Goal: Information Seeking & Learning: Learn about a topic

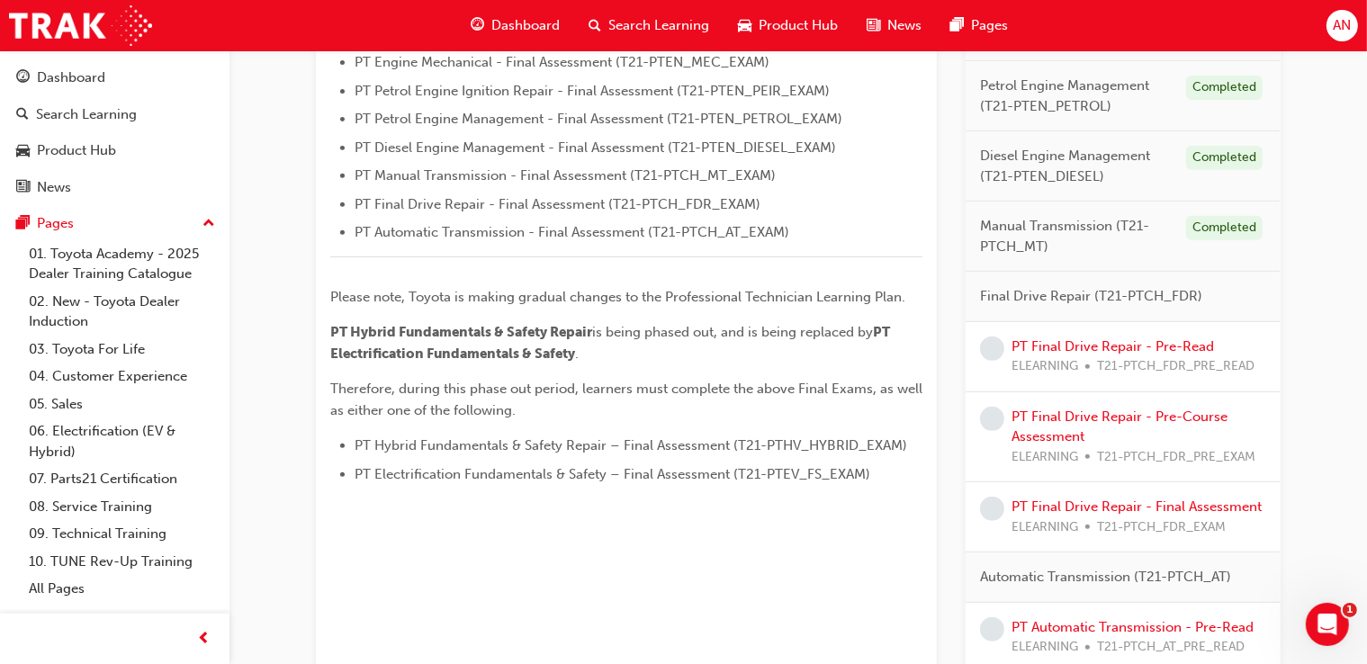
scroll to position [713, 0]
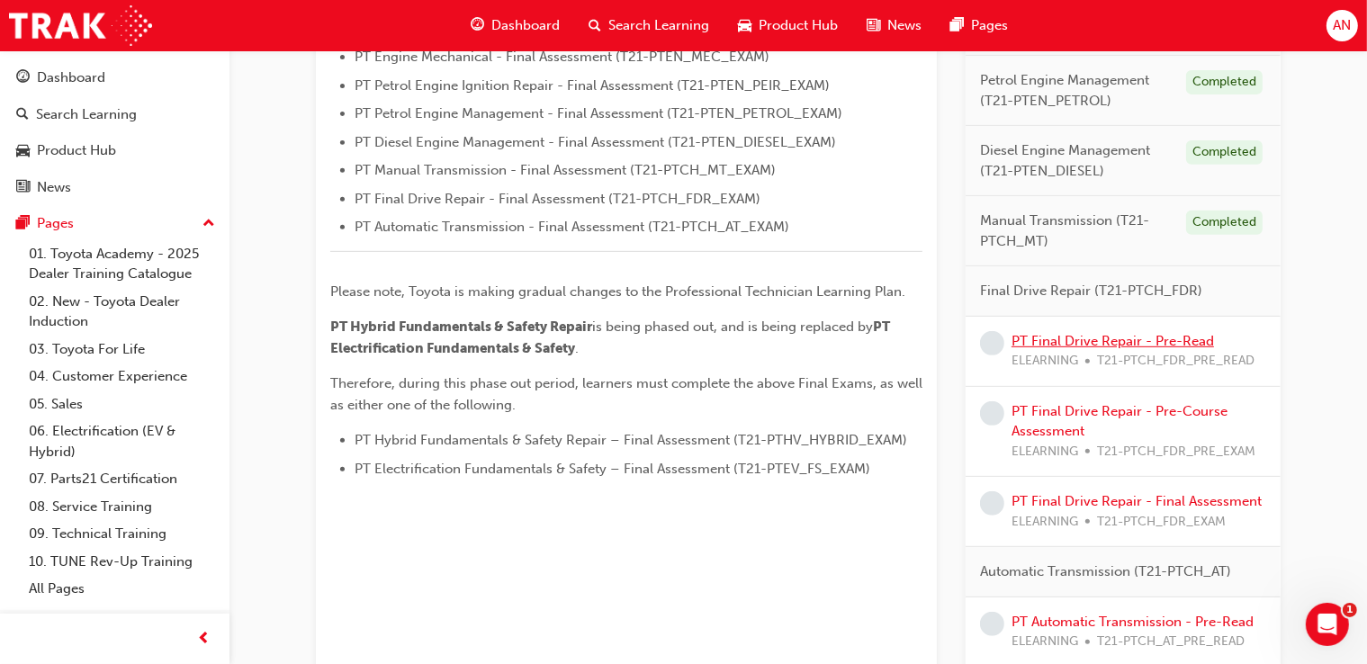
click at [1112, 336] on link "PT Final Drive Repair - Pre-Read" at bounding box center [1113, 341] width 203 height 16
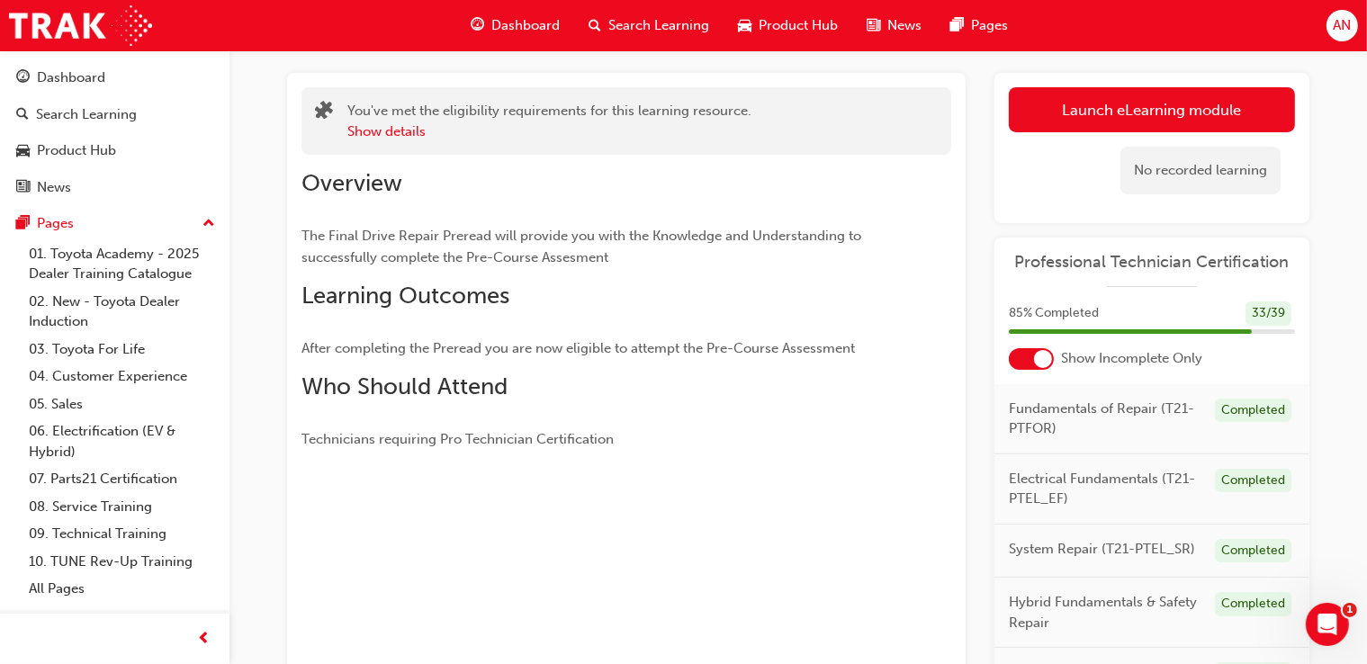
scroll to position [87, 0]
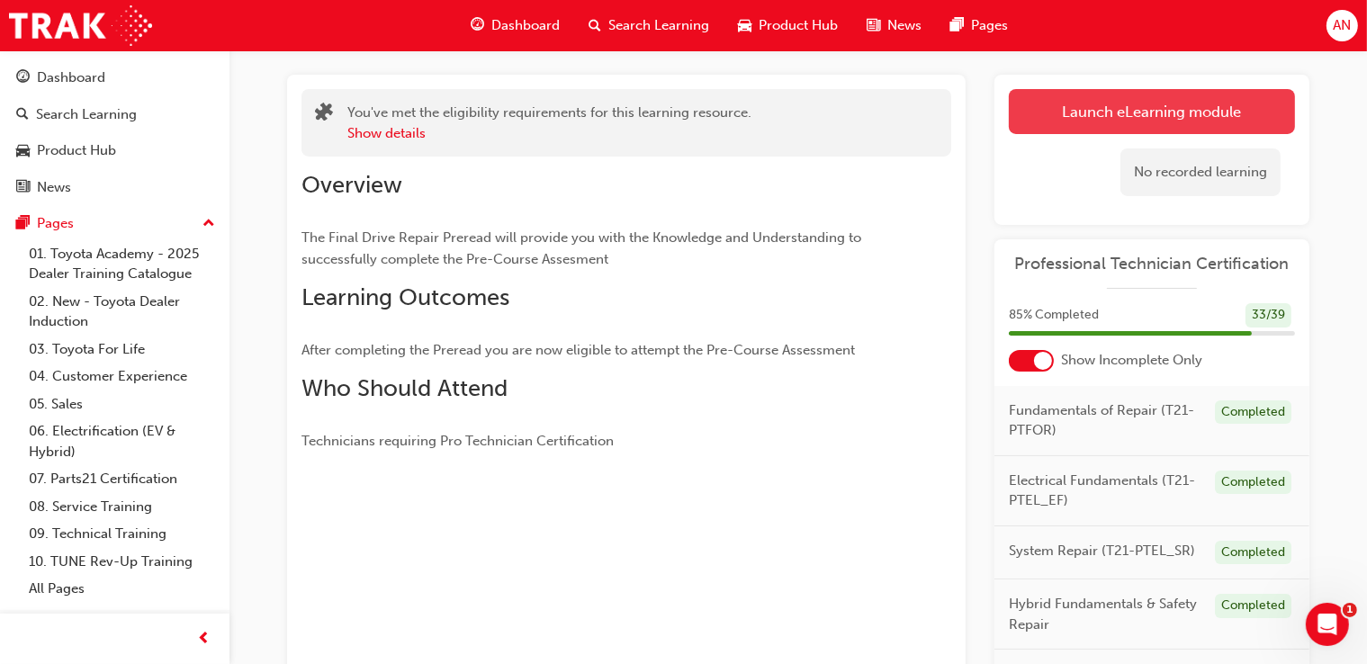
click at [1154, 127] on link "Launch eLearning module" at bounding box center [1152, 111] width 286 height 45
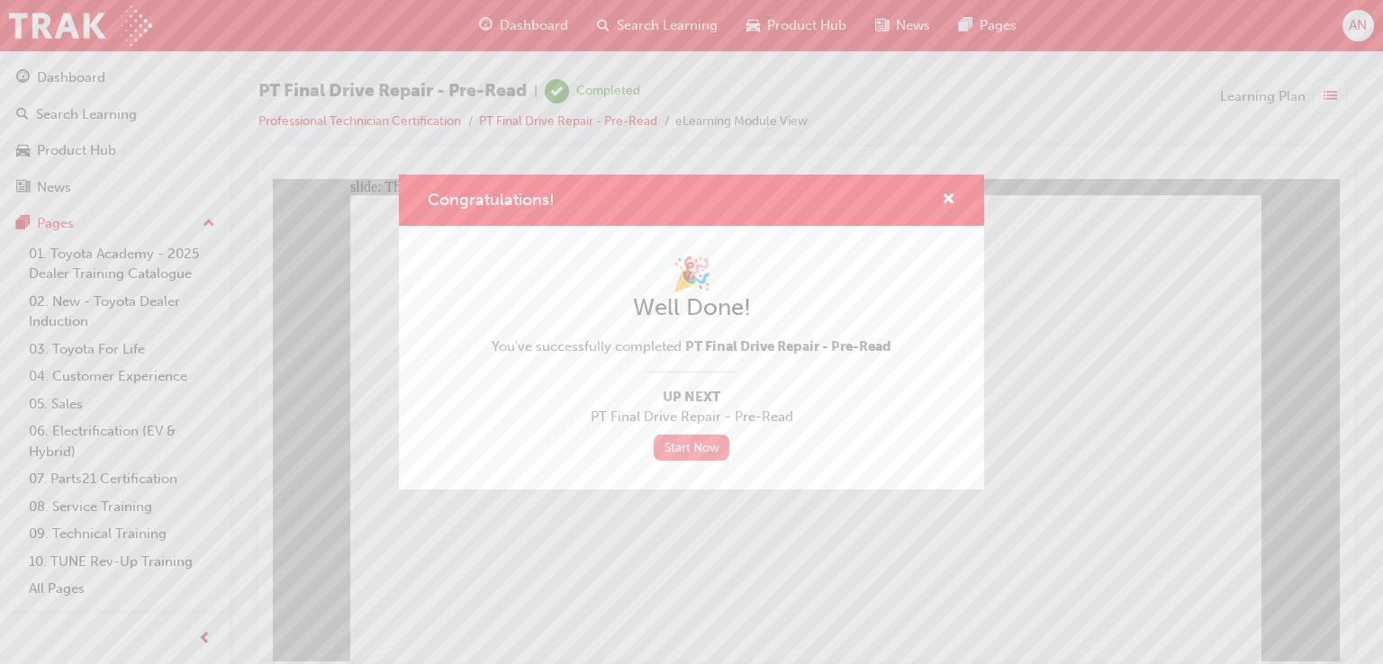
click at [679, 451] on link "Start Now" at bounding box center [692, 448] width 76 height 26
click at [693, 449] on link "Start Now" at bounding box center [692, 448] width 76 height 26
click at [951, 202] on span "cross-icon" at bounding box center [949, 201] width 14 height 16
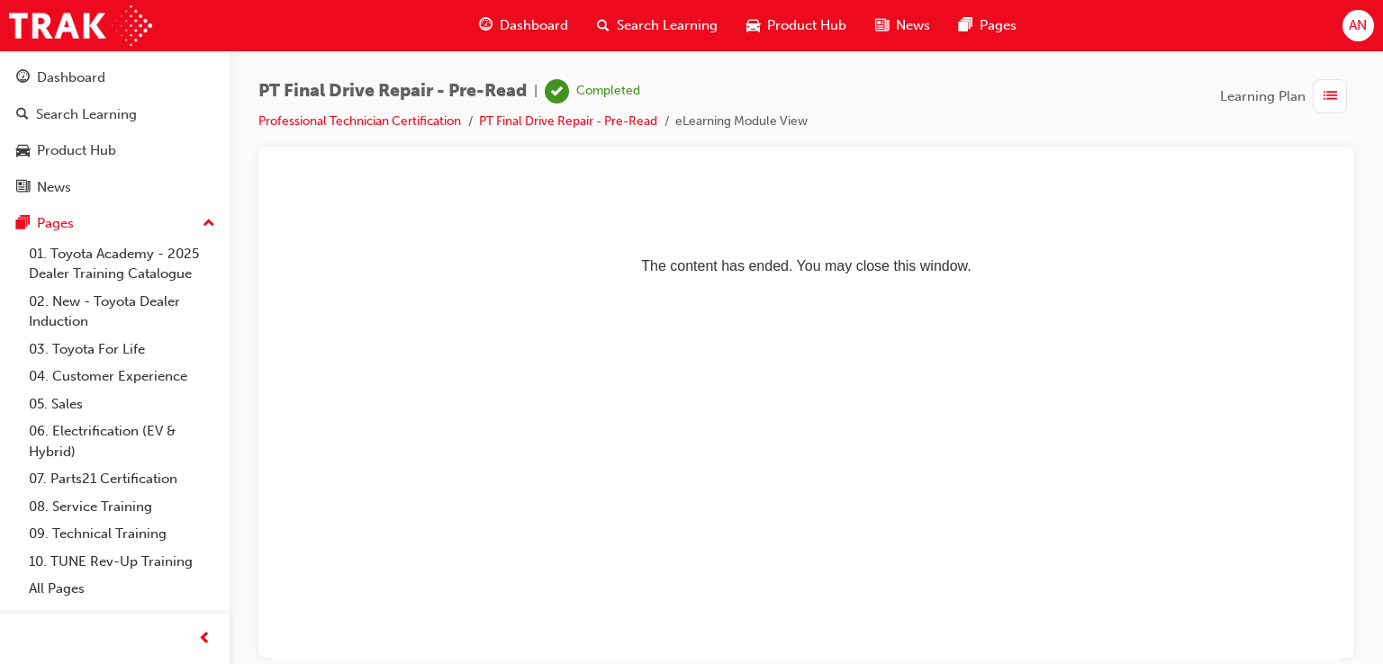
click at [615, 288] on html "The content has ended. You may close this window." at bounding box center [806, 233] width 1067 height 110
click at [396, 120] on link "Professional Technician Certification" at bounding box center [359, 120] width 203 height 15
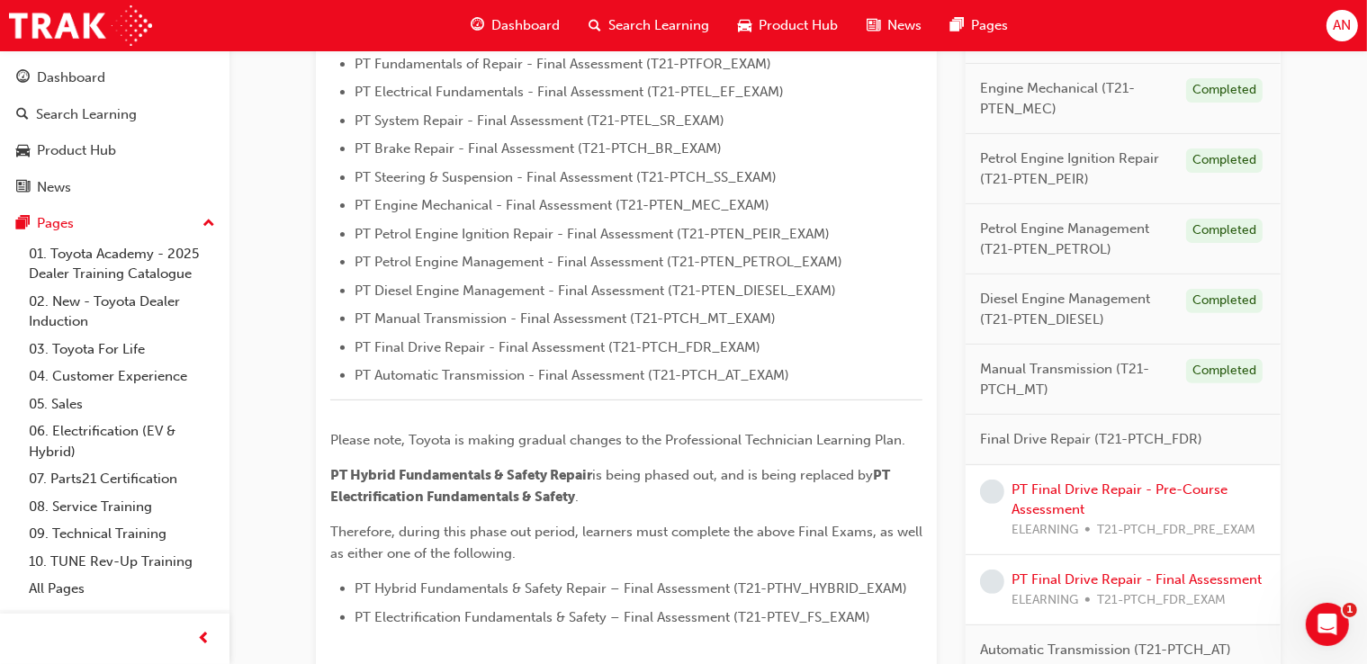
scroll to position [588, 0]
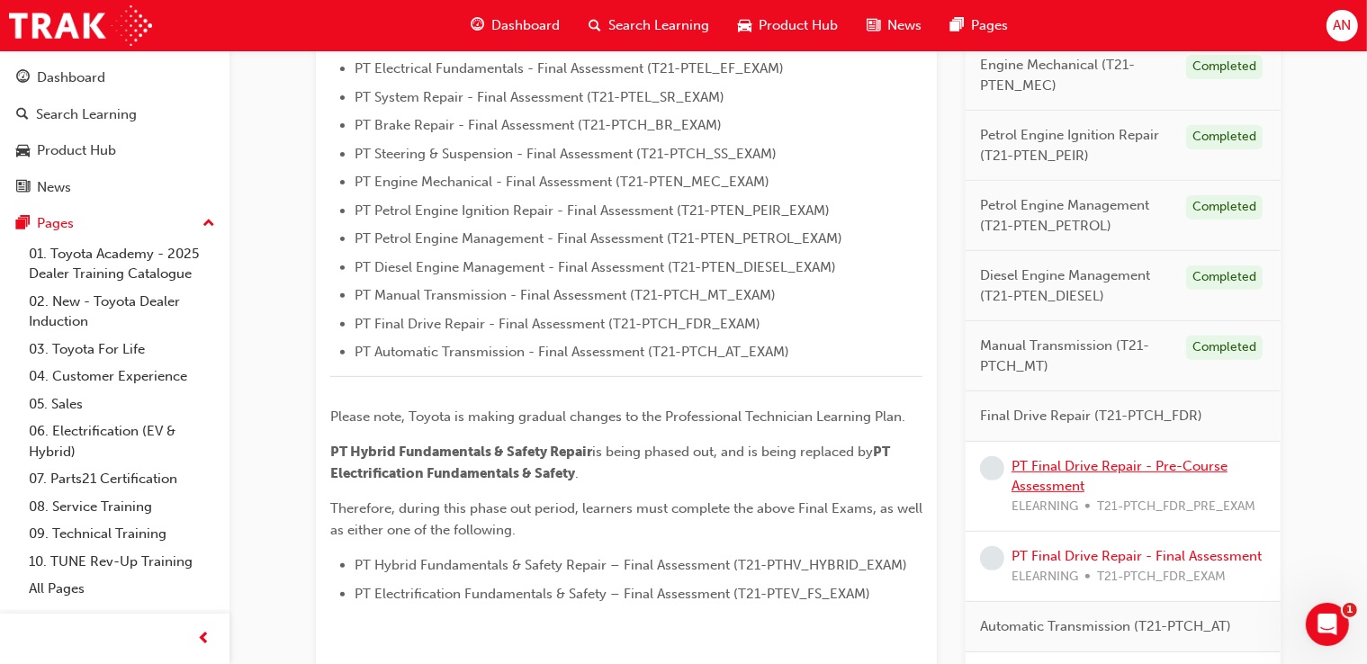
click at [1159, 466] on link "PT Final Drive Repair - Pre-Course Assessment" at bounding box center [1120, 476] width 216 height 37
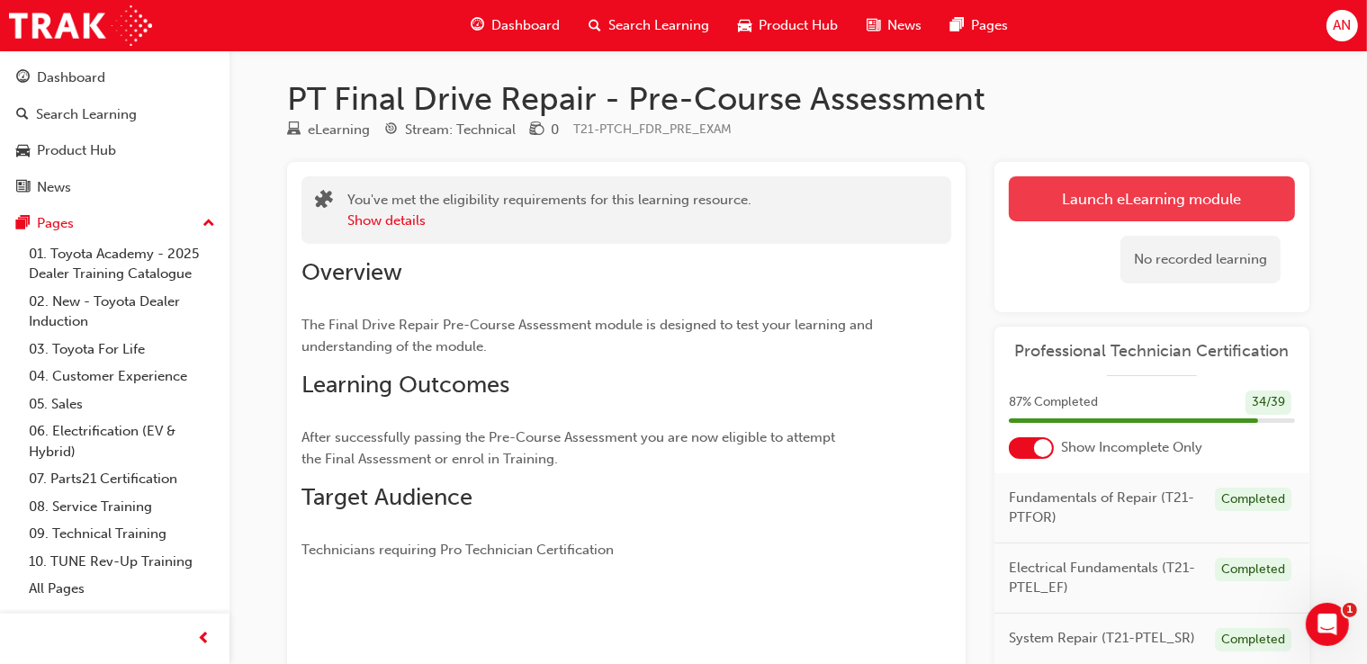
click at [1146, 194] on link "Launch eLearning module" at bounding box center [1152, 198] width 286 height 45
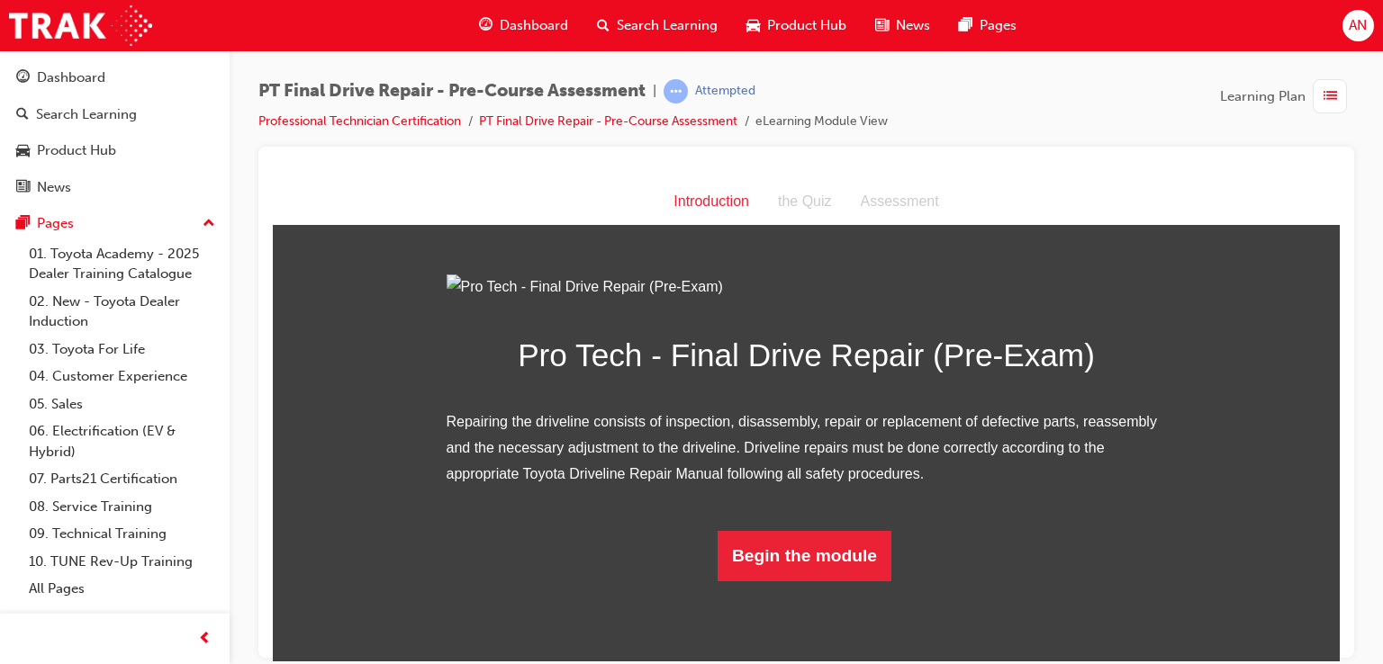
scroll to position [118, 0]
drag, startPoint x: 1331, startPoint y: 217, endPoint x: 1612, endPoint y: 525, distance: 417.3
click at [831, 581] on button "Begin the module" at bounding box center [804, 555] width 174 height 50
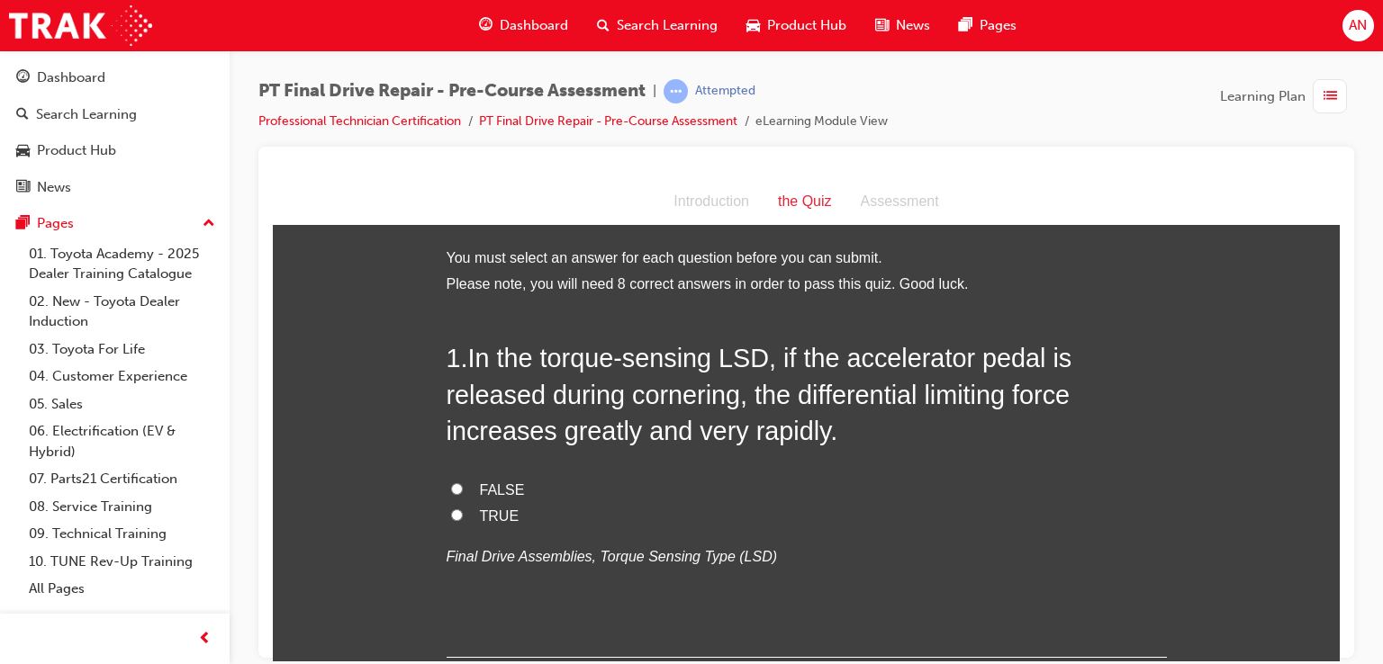
click at [451, 493] on input "FALSE" at bounding box center [457, 489] width 12 height 12
radio input "true"
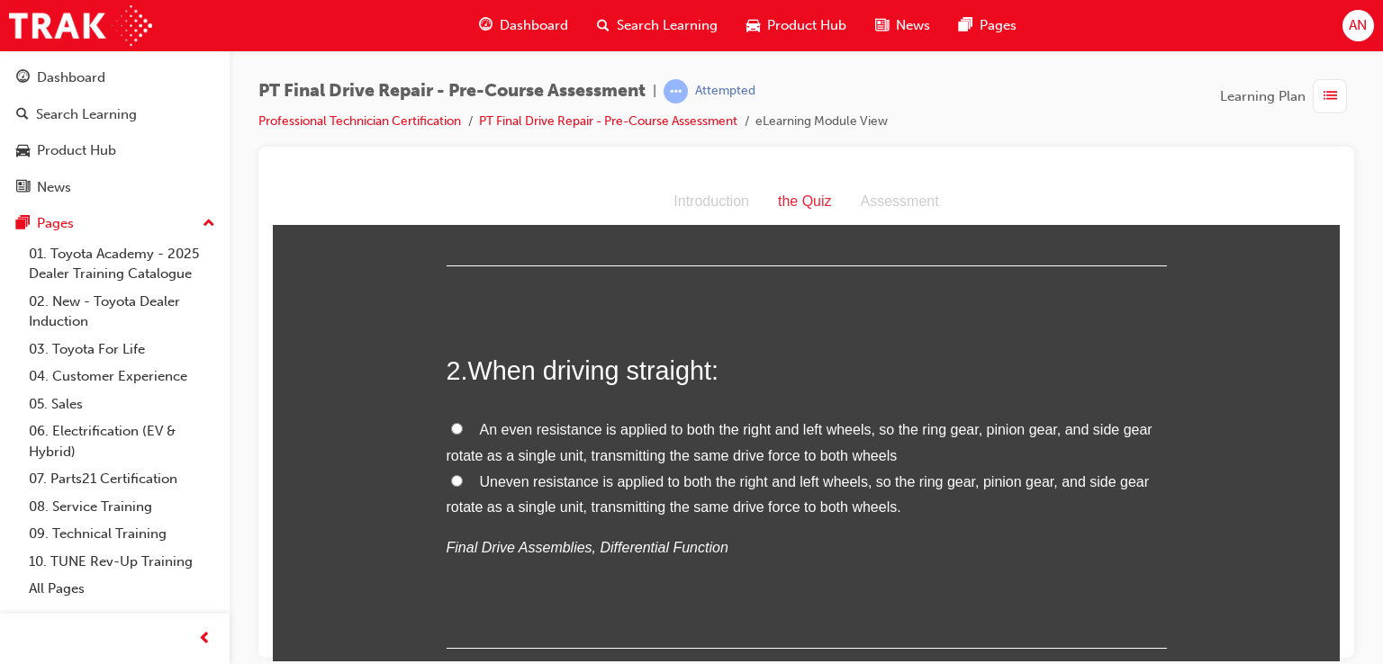
scroll to position [396, 0]
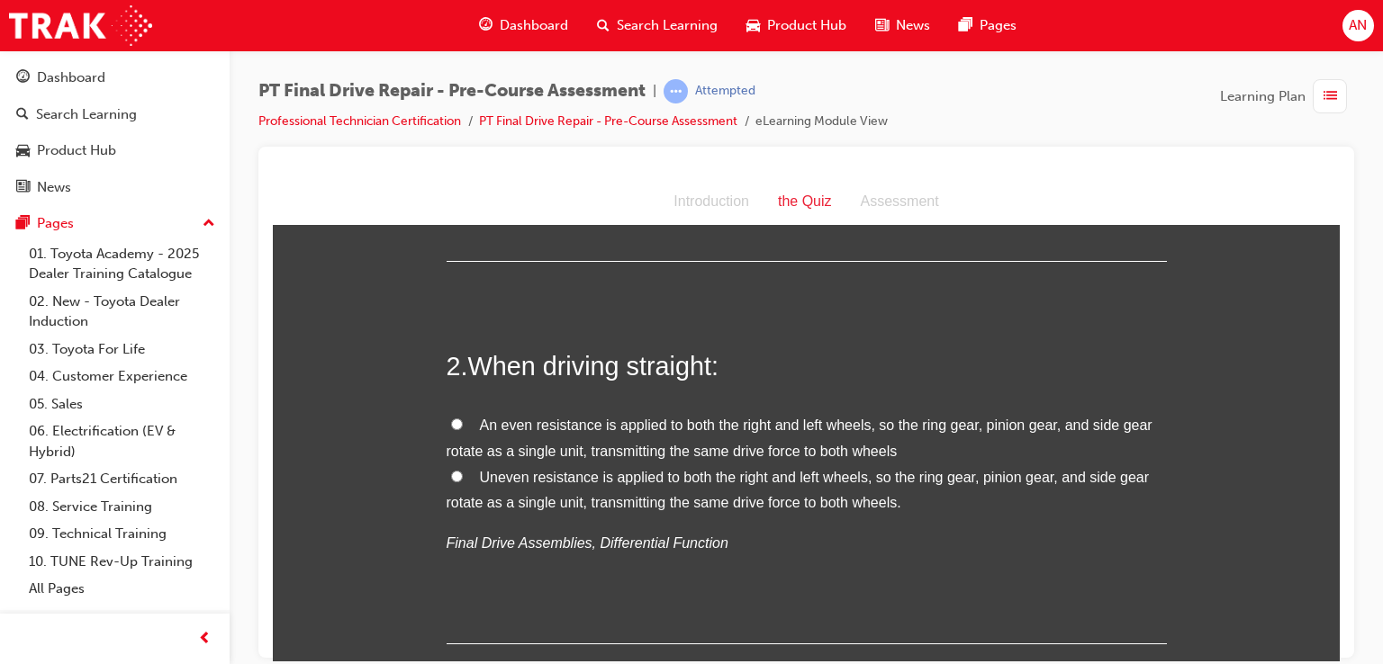
click at [451, 428] on input "An even resistance is applied to both the right and left wheels, so the ring ge…" at bounding box center [457, 424] width 12 height 12
radio input "true"
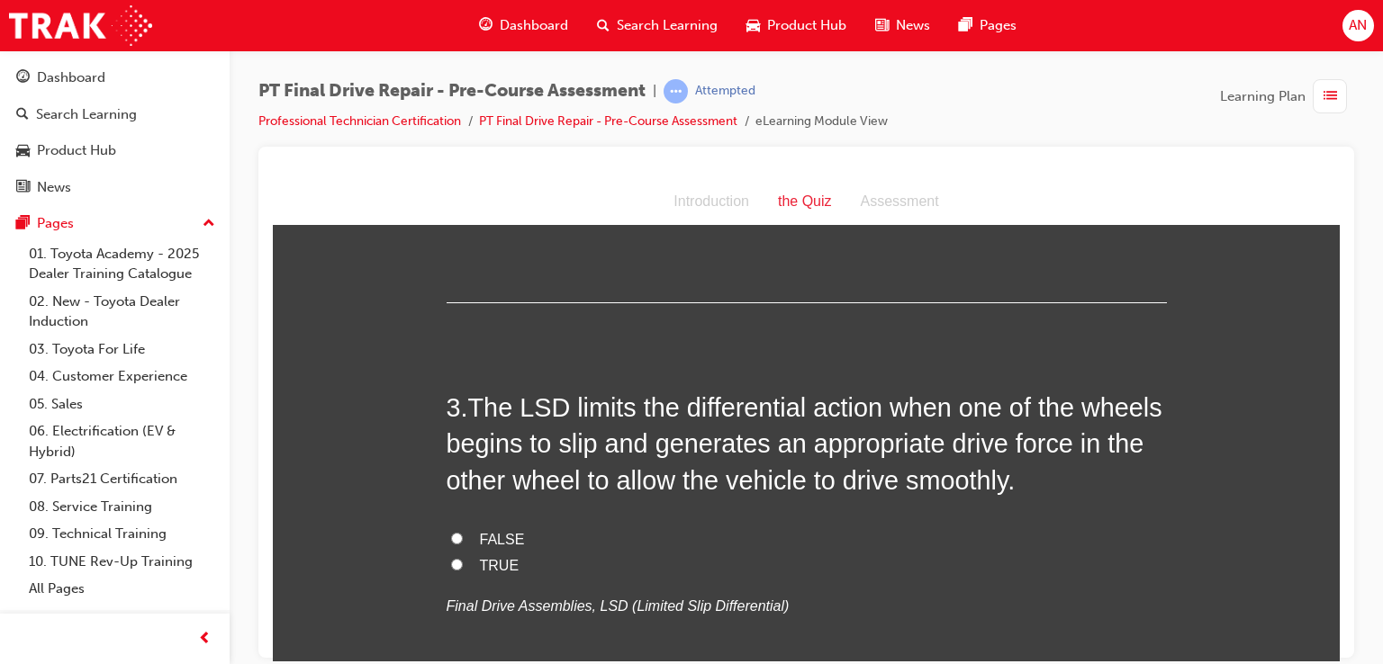
scroll to position [756, 0]
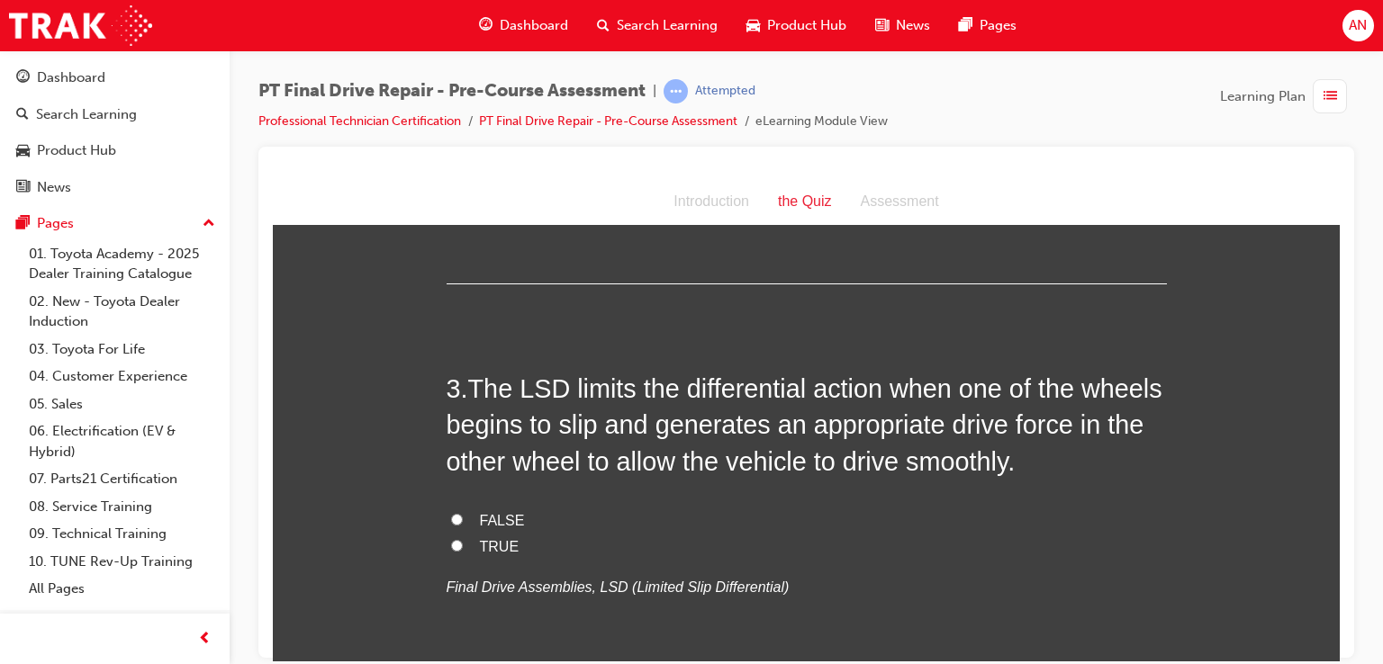
click at [447, 514] on label "FALSE" at bounding box center [807, 521] width 720 height 26
click at [451, 514] on input "FALSE" at bounding box center [457, 519] width 12 height 12
radio input "true"
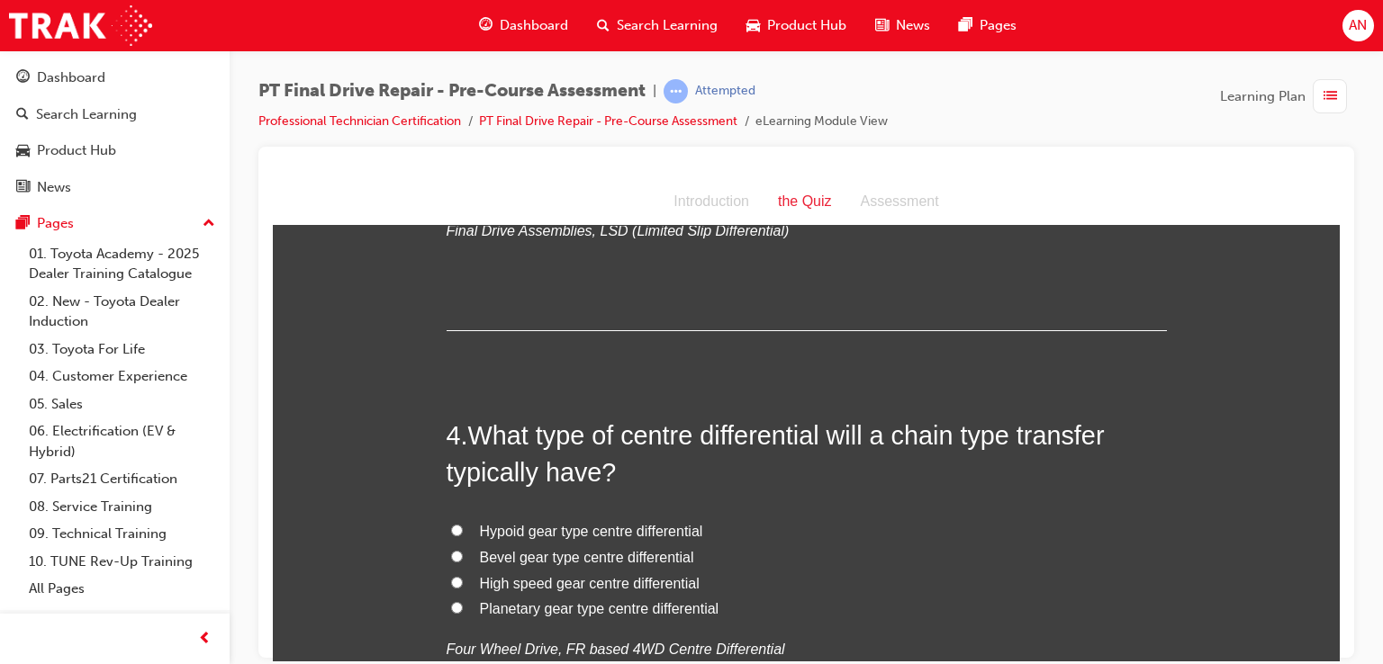
scroll to position [1152, 0]
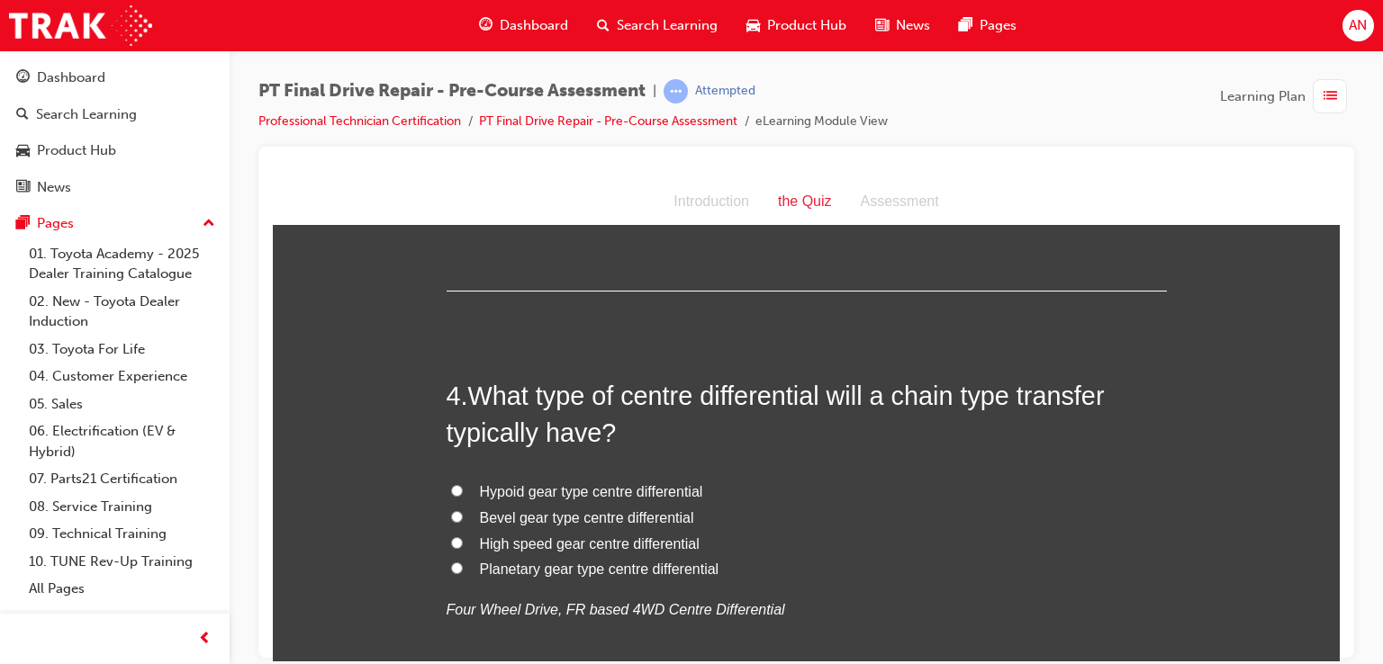
click at [451, 565] on input "Planetary gear type centre differential" at bounding box center [457, 568] width 12 height 12
radio input "true"
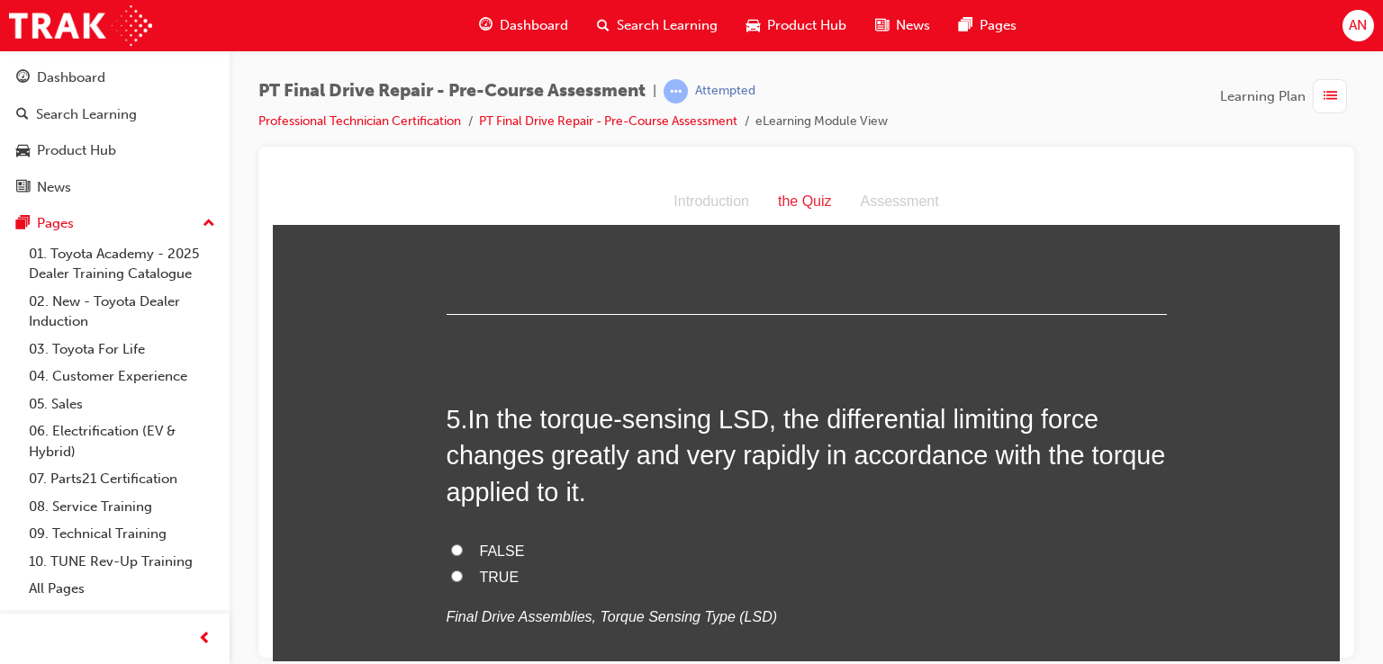
scroll to position [1584, 0]
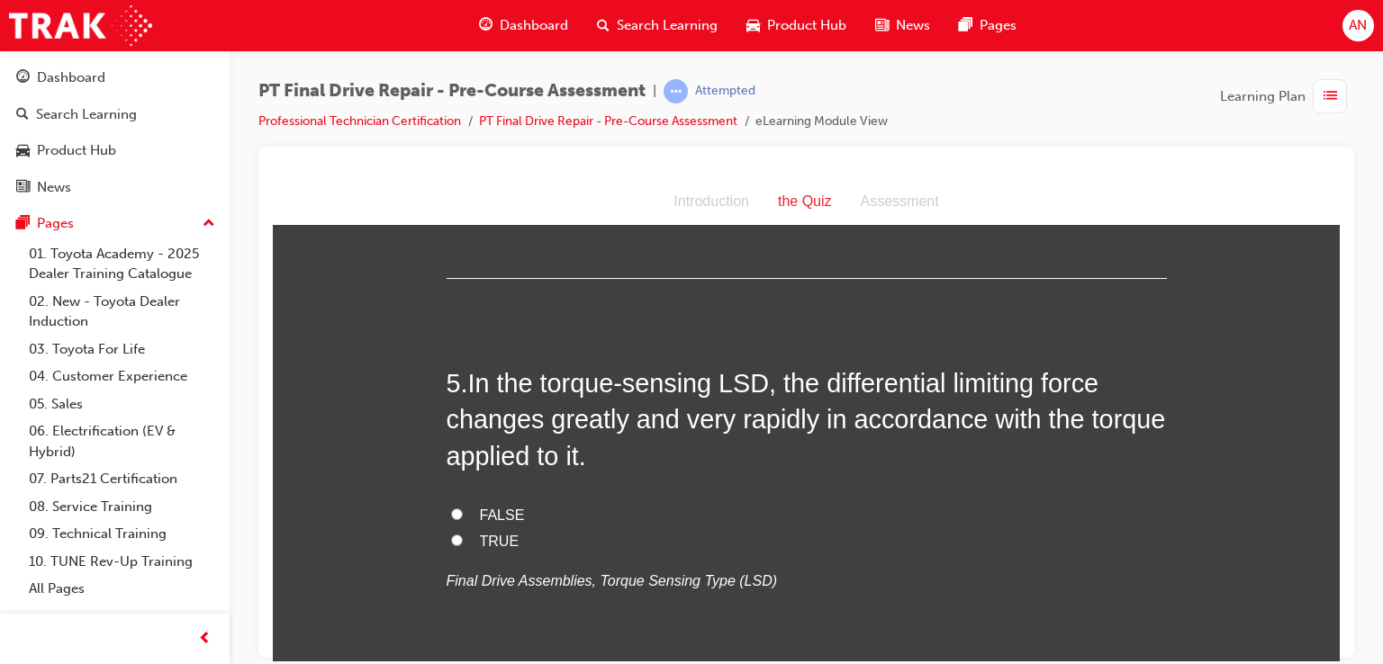
click at [480, 539] on span "TRUE" at bounding box center [500, 540] width 40 height 15
click at [463, 539] on input "TRUE" at bounding box center [457, 540] width 12 height 12
radio input "true"
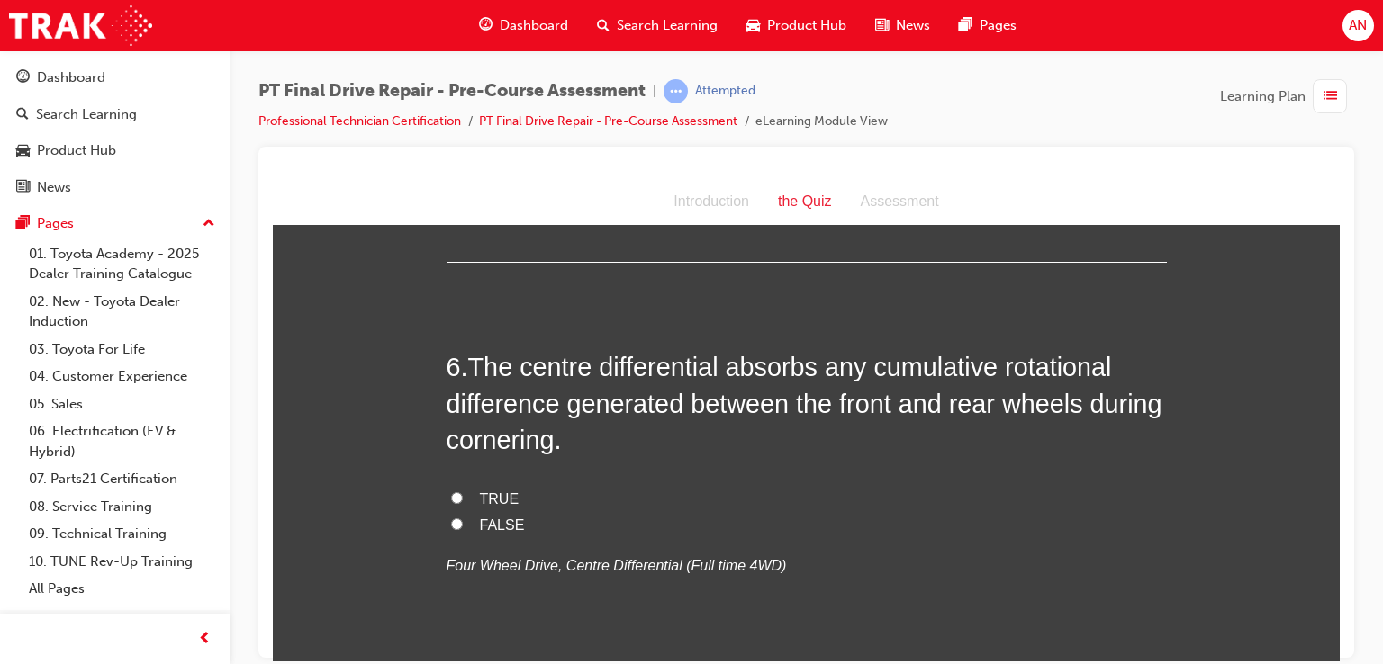
scroll to position [2016, 0]
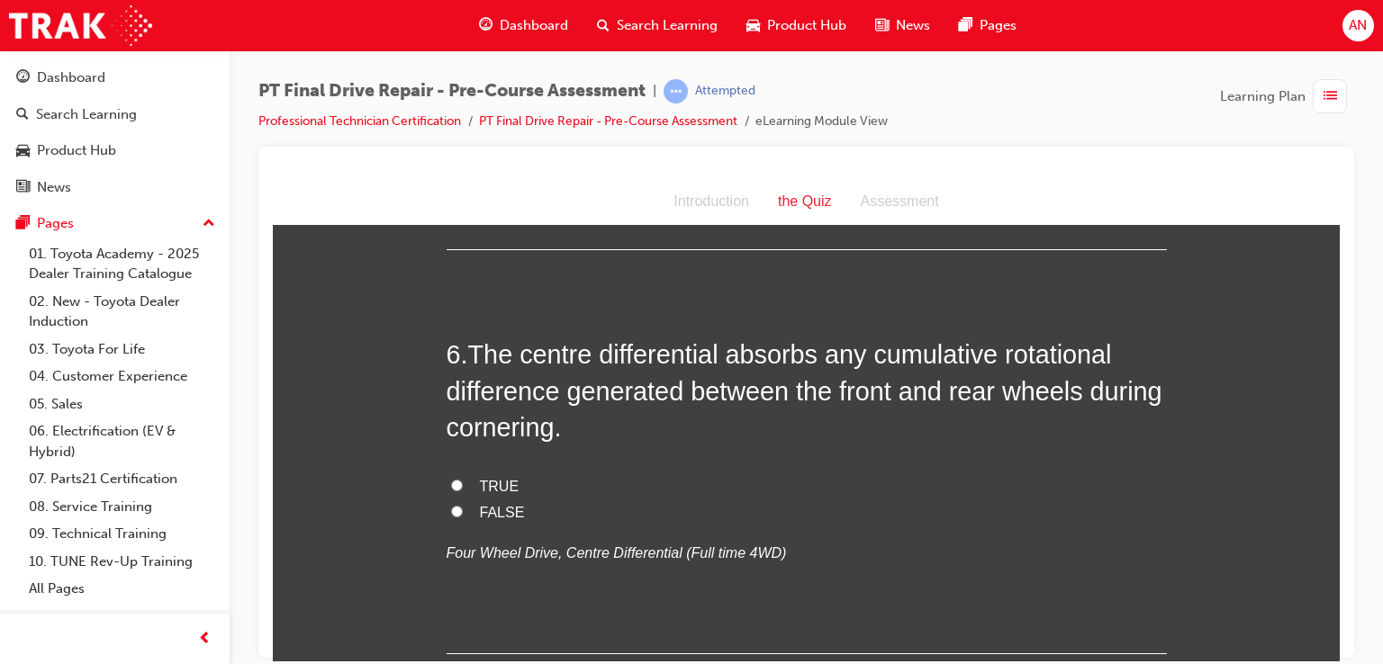
click at [451, 479] on input "TRUE" at bounding box center [457, 485] width 12 height 12
radio input "true"
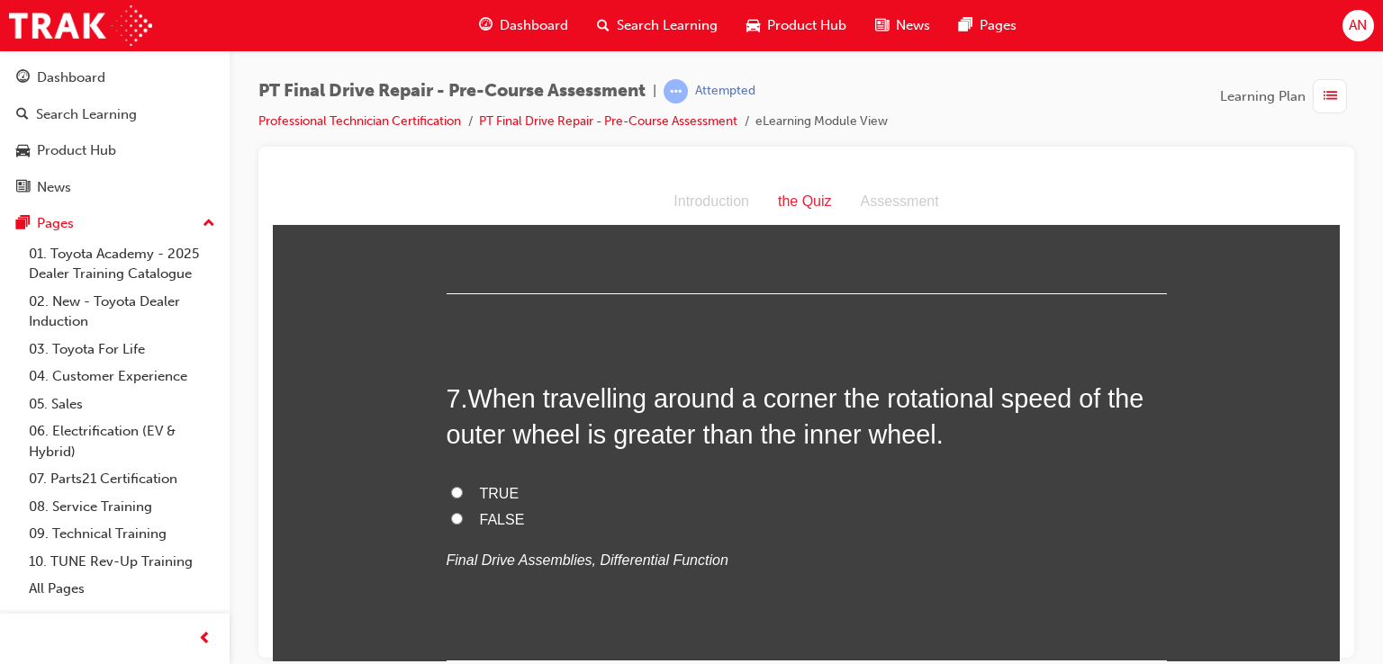
scroll to position [2413, 0]
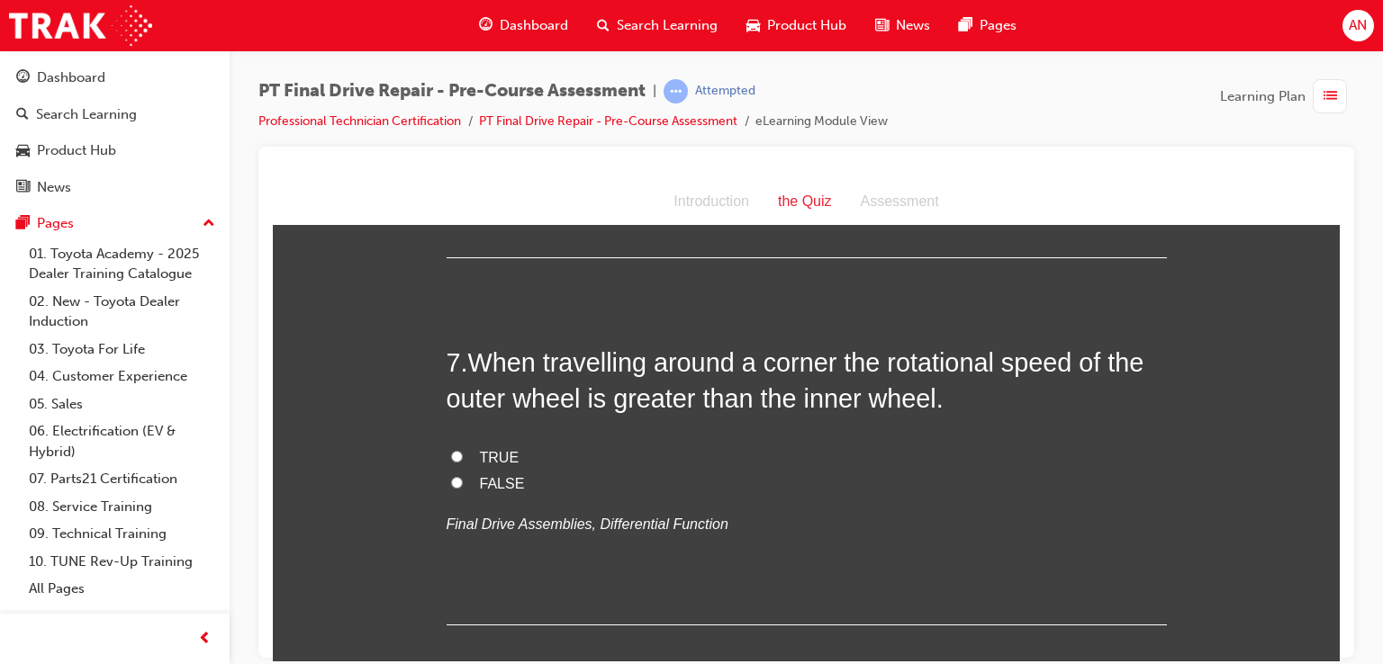
click at [451, 455] on input "TRUE" at bounding box center [457, 456] width 12 height 12
radio input "true"
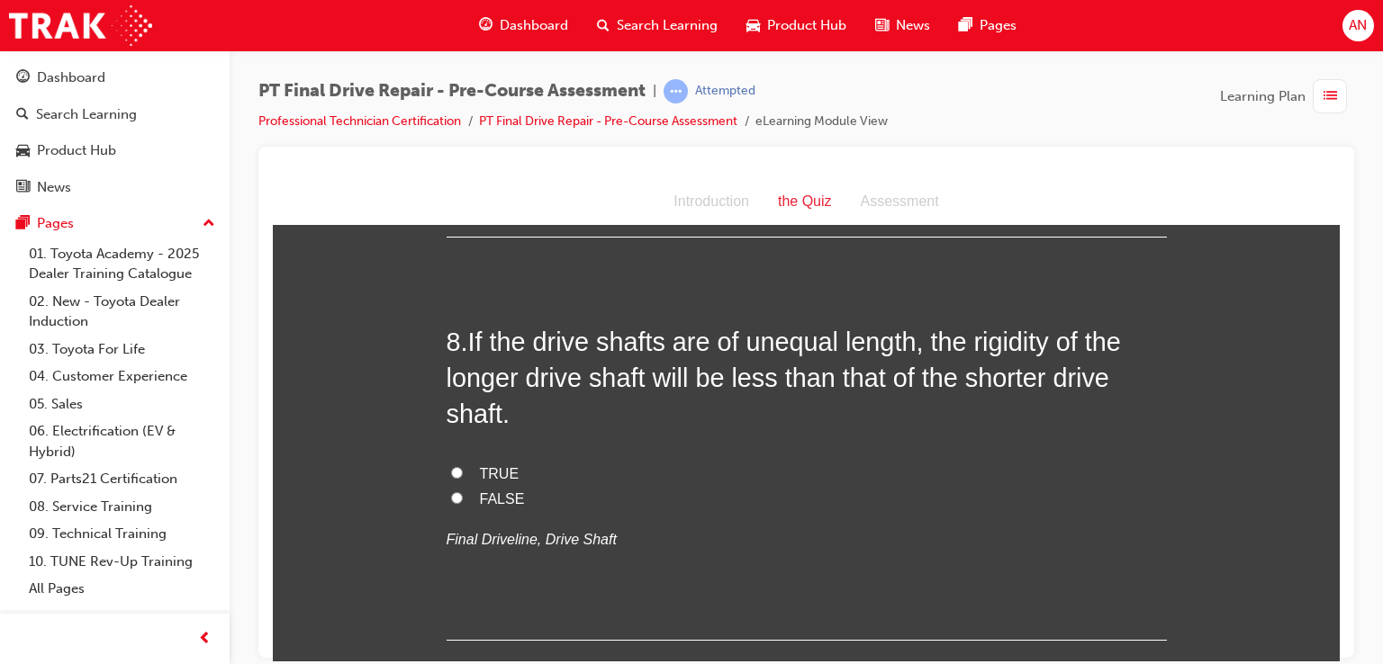
scroll to position [2809, 0]
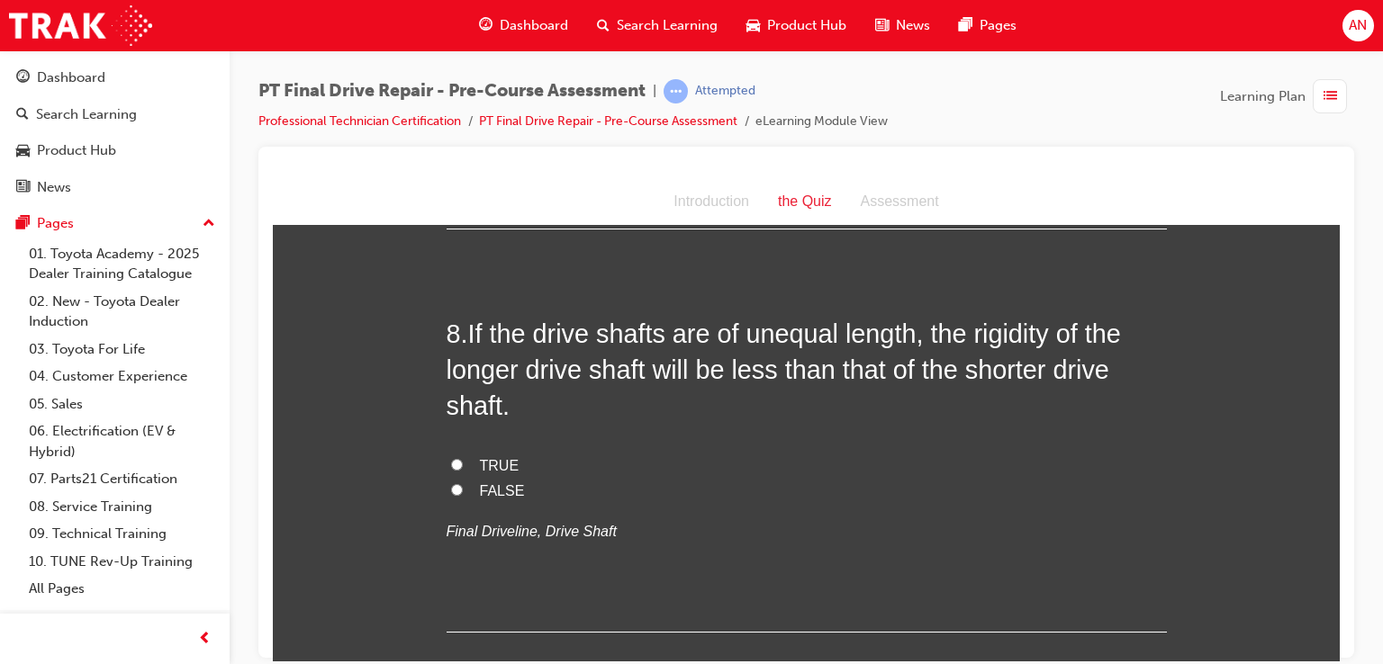
click at [480, 464] on span "TRUE" at bounding box center [500, 464] width 40 height 15
click at [463, 464] on input "TRUE" at bounding box center [457, 464] width 12 height 12
radio input "true"
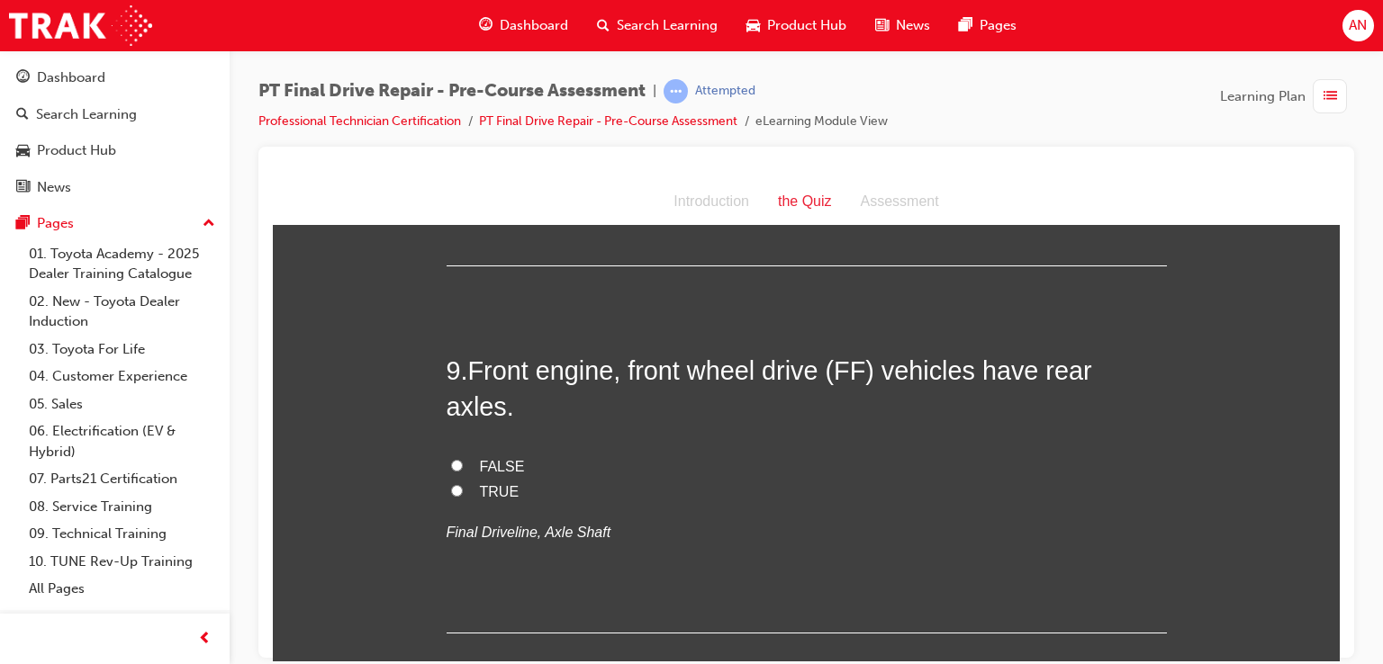
scroll to position [3192, 0]
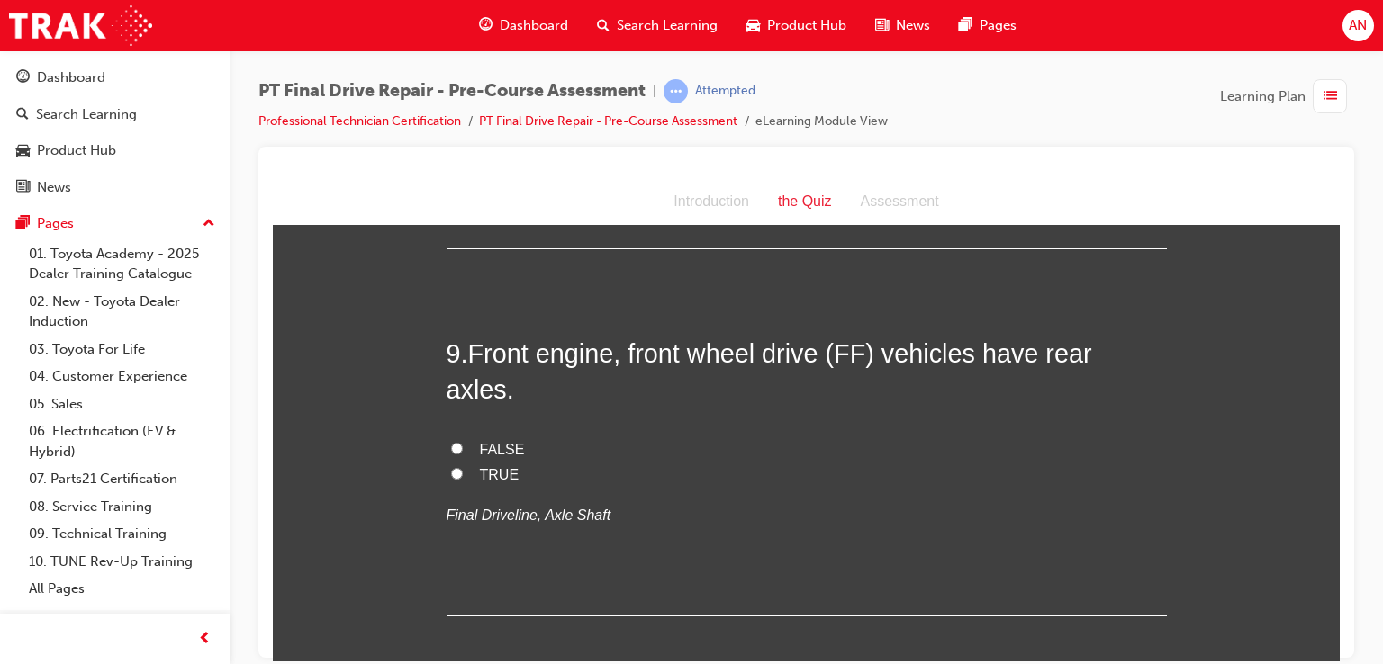
click at [447, 437] on label "FALSE" at bounding box center [807, 450] width 720 height 26
click at [451, 442] on input "FALSE" at bounding box center [457, 448] width 12 height 12
radio input "true"
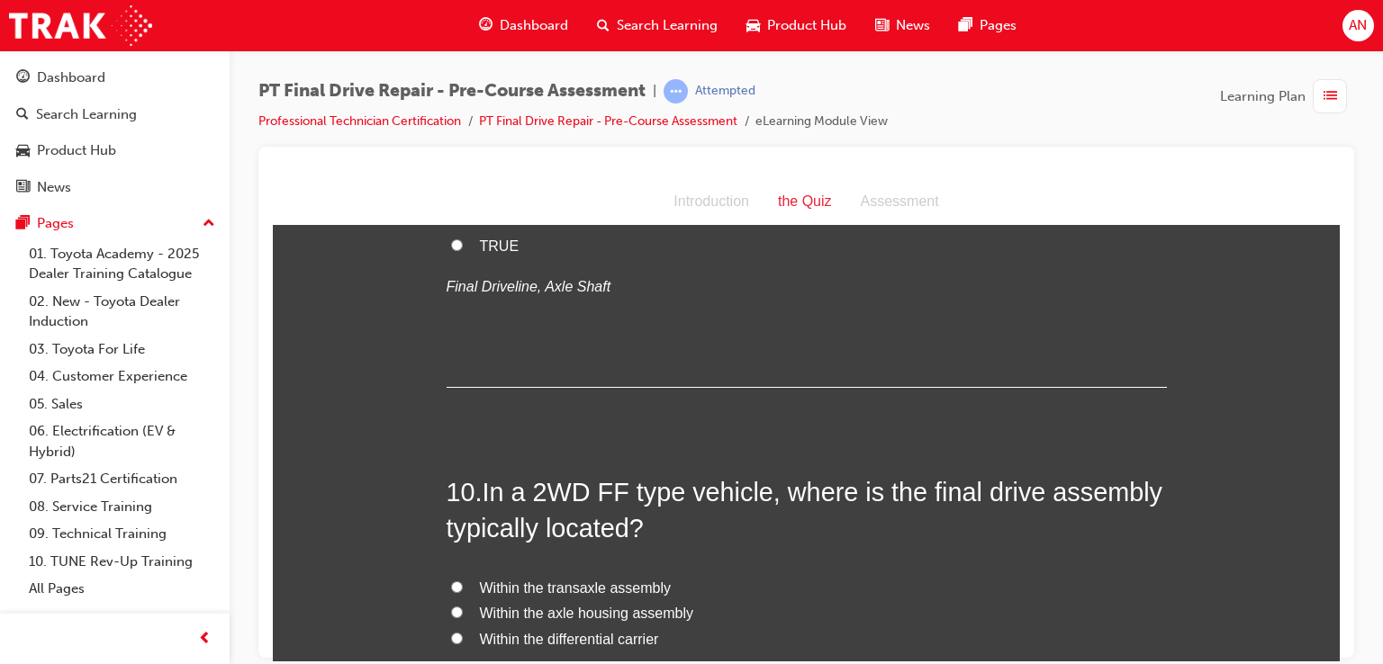
scroll to position [3444, 0]
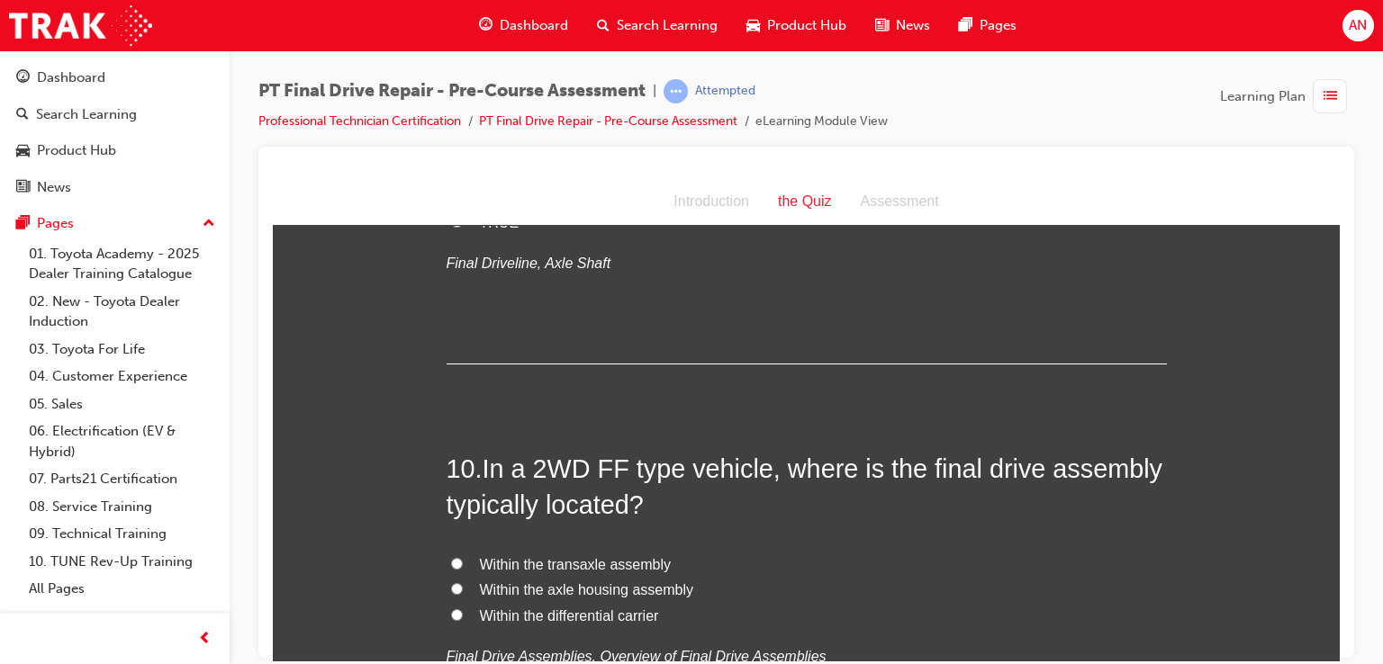
click at [480, 556] on span "Within the transaxle assembly" at bounding box center [576, 563] width 192 height 15
click at [463, 557] on input "Within the transaxle assembly" at bounding box center [457, 563] width 12 height 12
radio input "true"
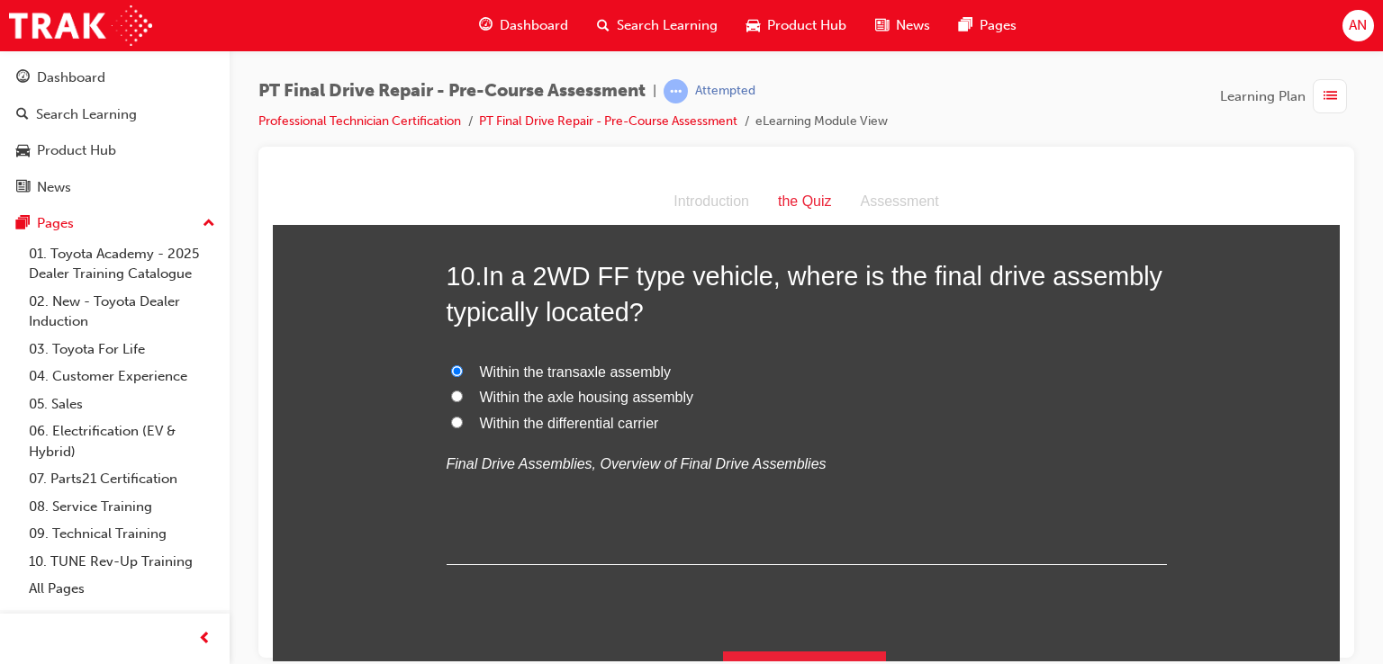
scroll to position [3638, 0]
click at [810, 650] on button "Submit Answers" at bounding box center [805, 675] width 164 height 50
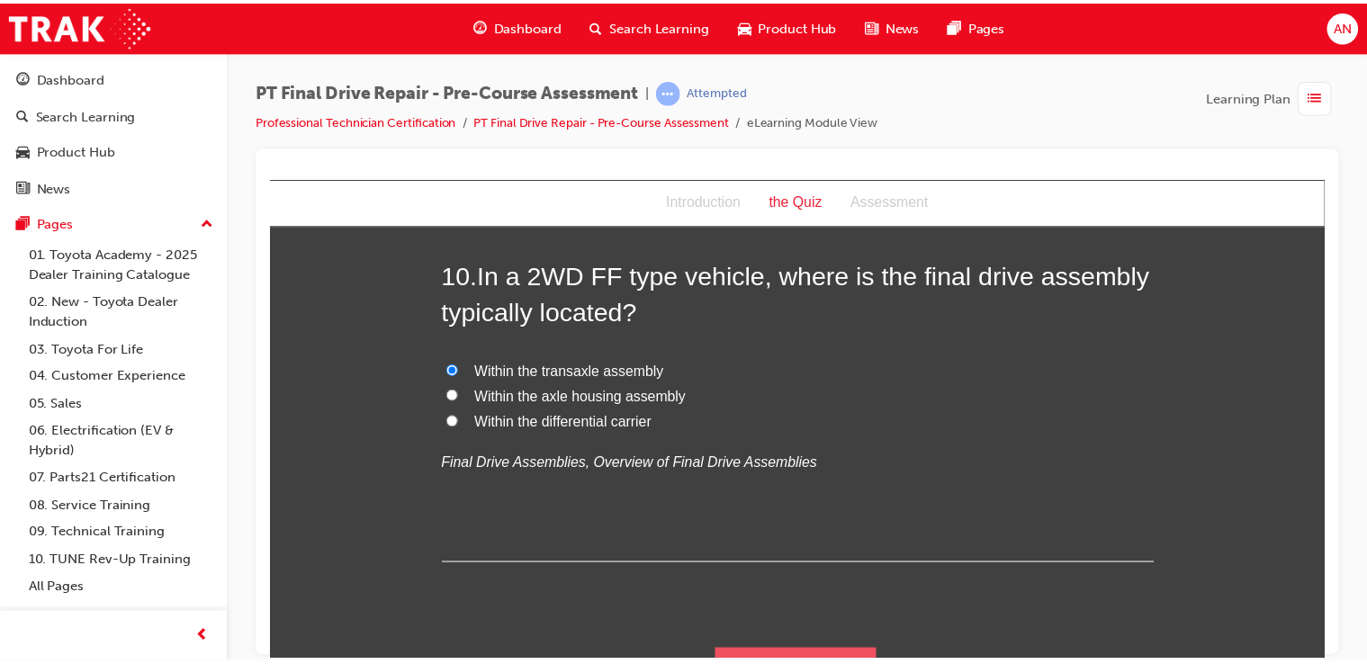
scroll to position [0, 0]
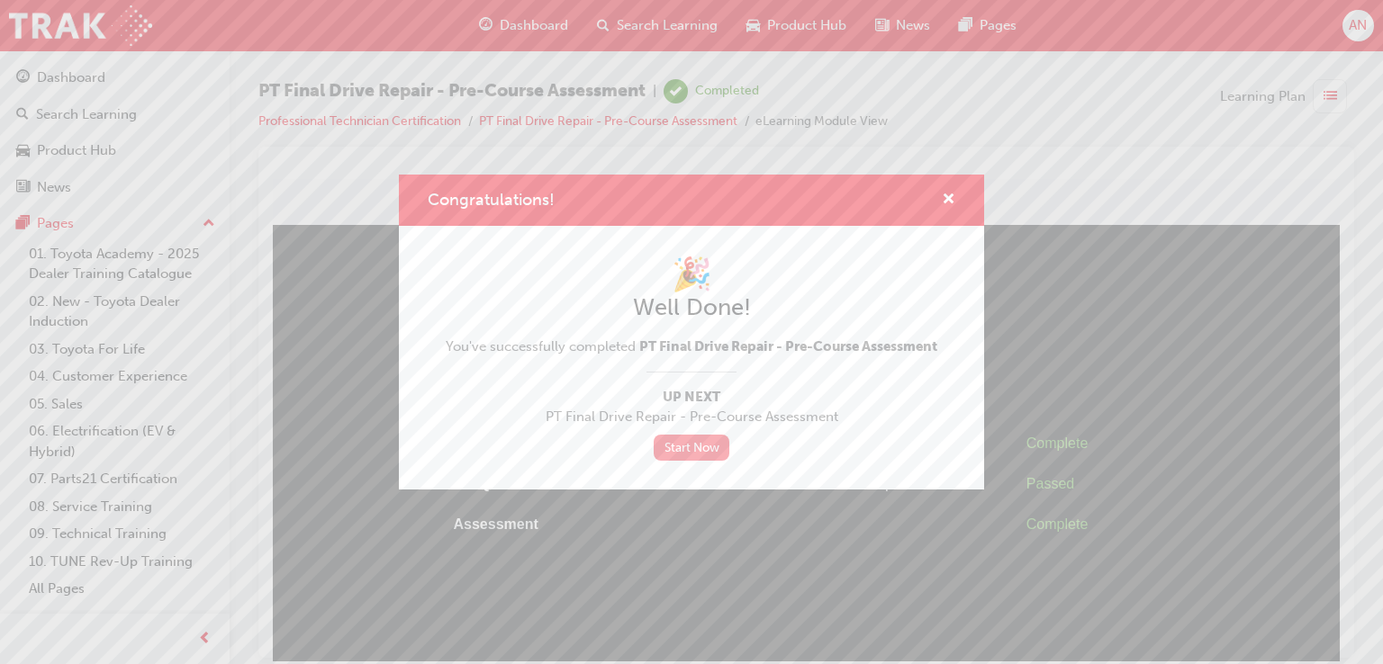
click at [690, 451] on link "Start Now" at bounding box center [692, 448] width 76 height 26
click at [690, 439] on link "Start Now" at bounding box center [692, 448] width 76 height 26
click at [696, 447] on link "Start Now" at bounding box center [692, 448] width 76 height 26
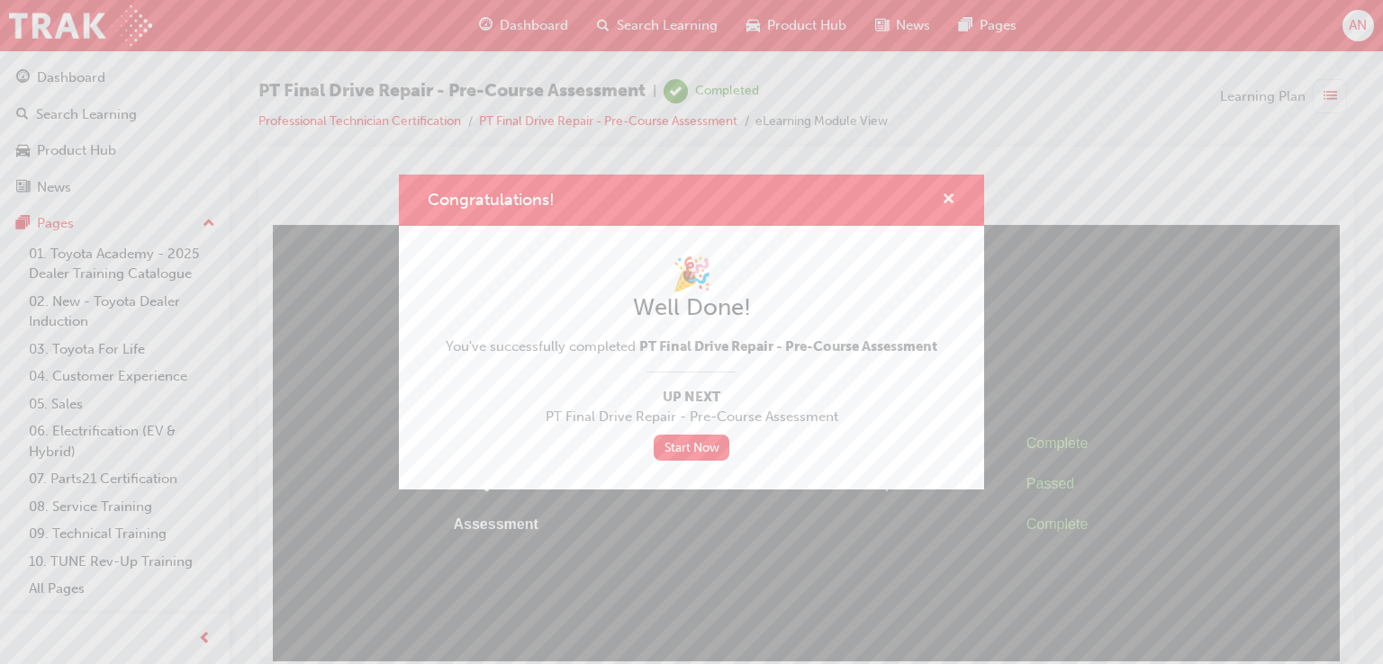
click at [948, 196] on span "cross-icon" at bounding box center [949, 201] width 14 height 16
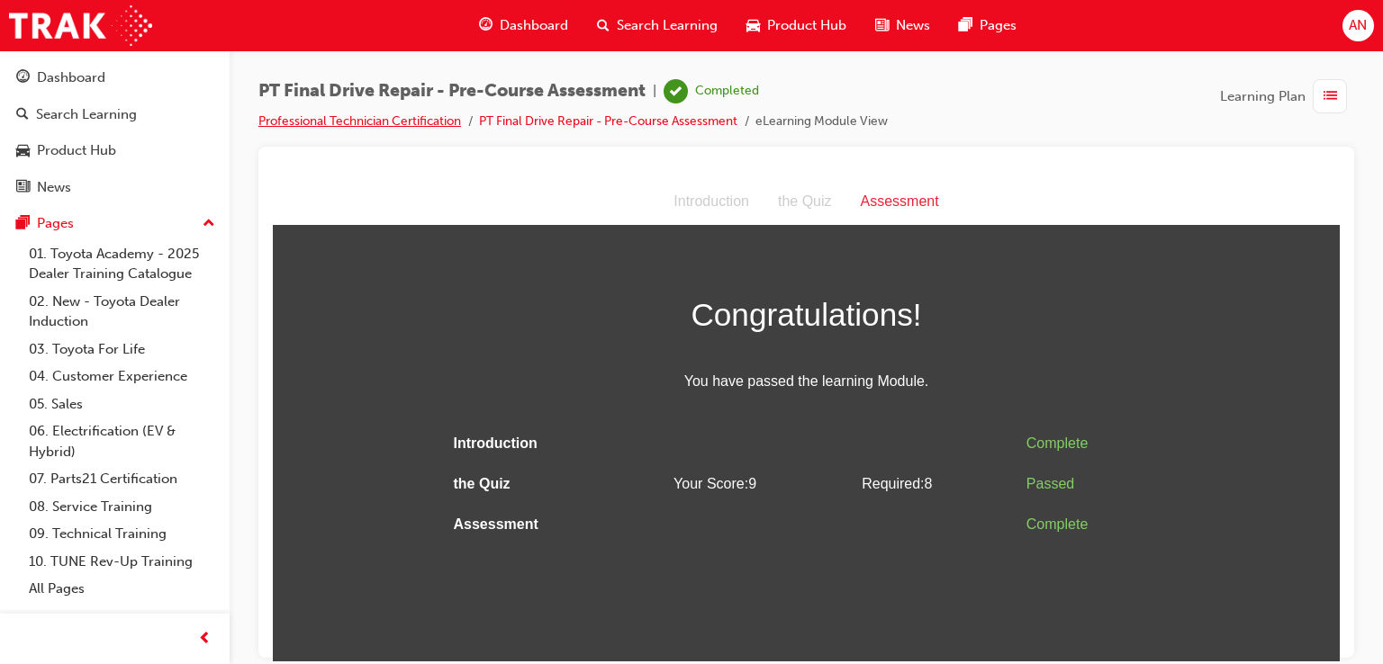
click at [419, 117] on link "Professional Technician Certification" at bounding box center [359, 120] width 203 height 15
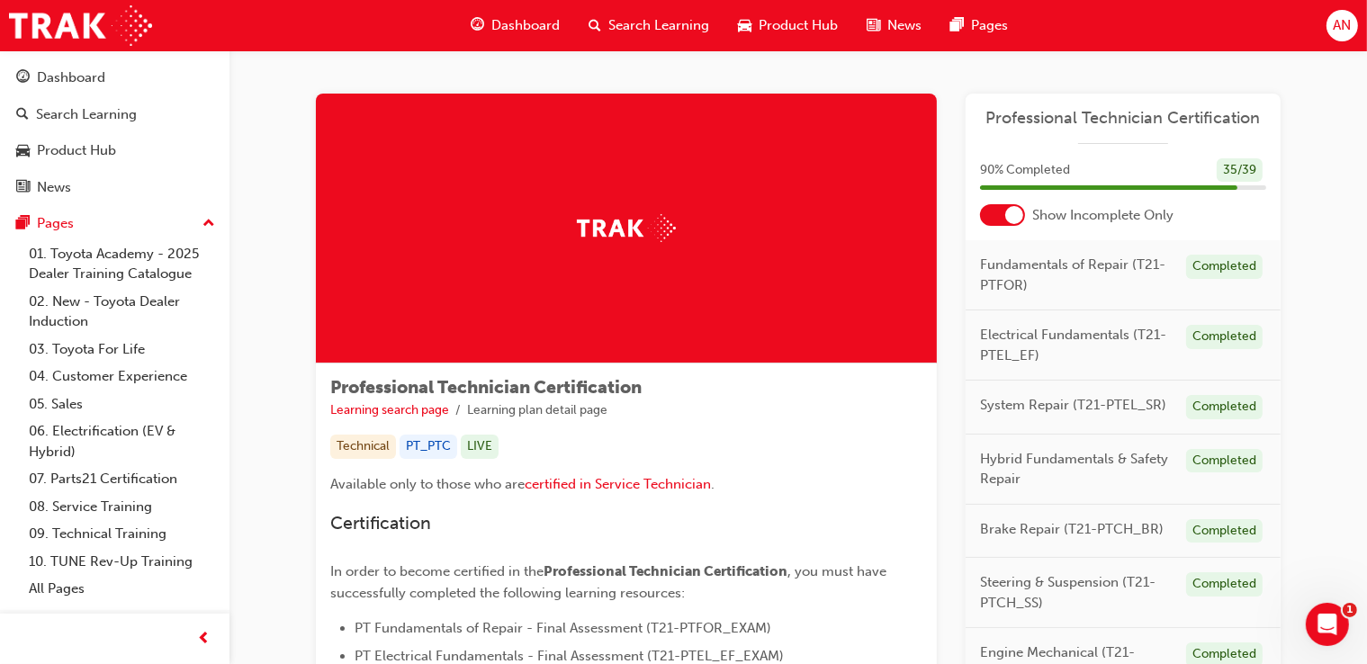
click at [998, 216] on div at bounding box center [1002, 215] width 45 height 22
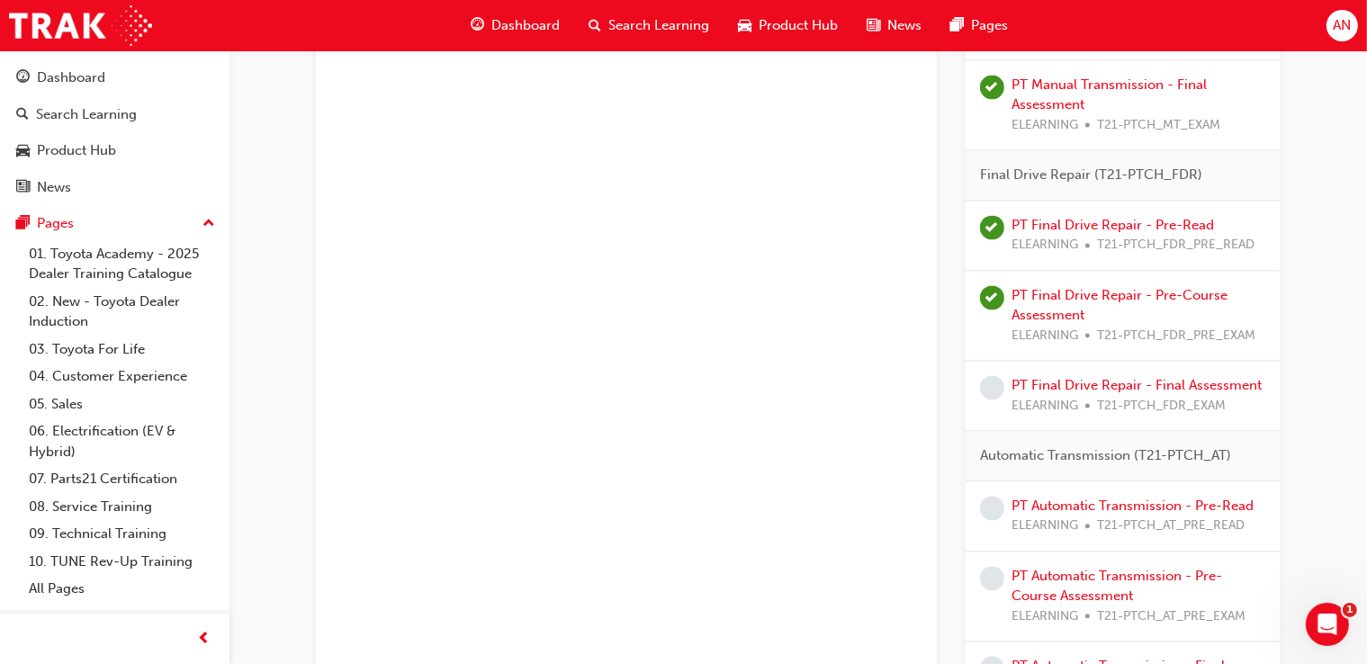
scroll to position [3765, 0]
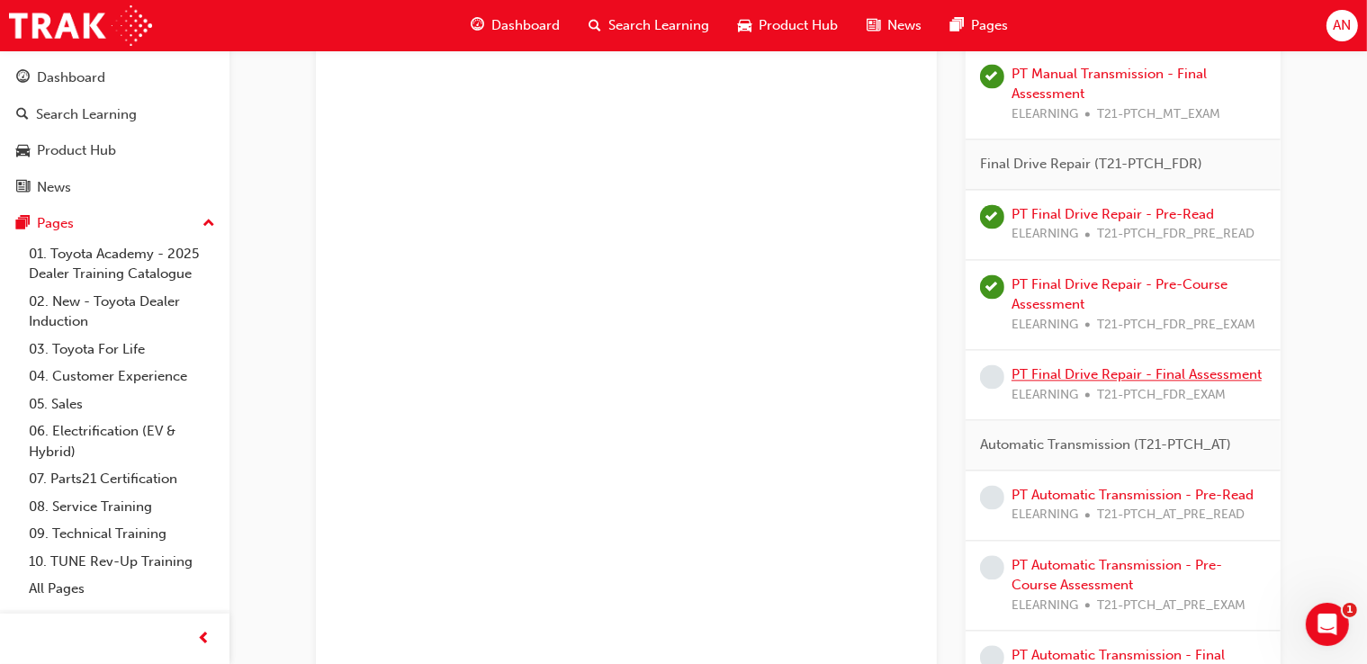
click at [1058, 366] on link "PT Final Drive Repair - Final Assessment" at bounding box center [1137, 374] width 250 height 16
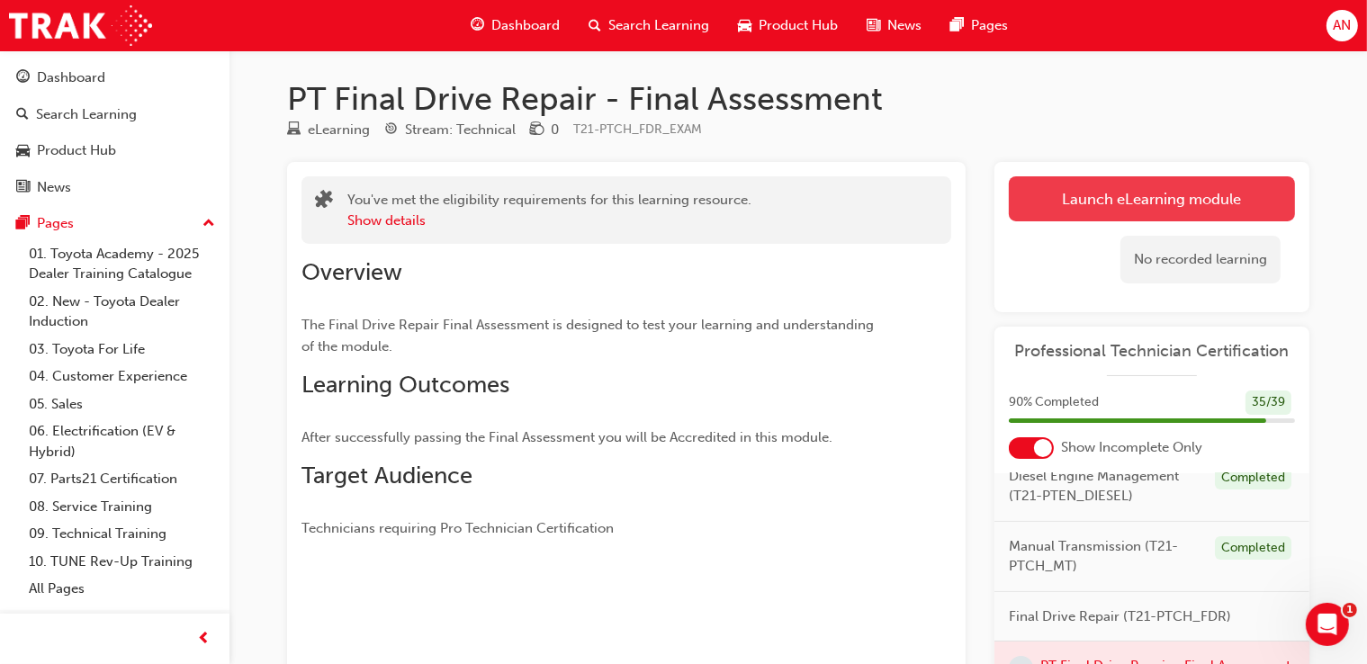
click at [1205, 206] on link "Launch eLearning module" at bounding box center [1152, 198] width 286 height 45
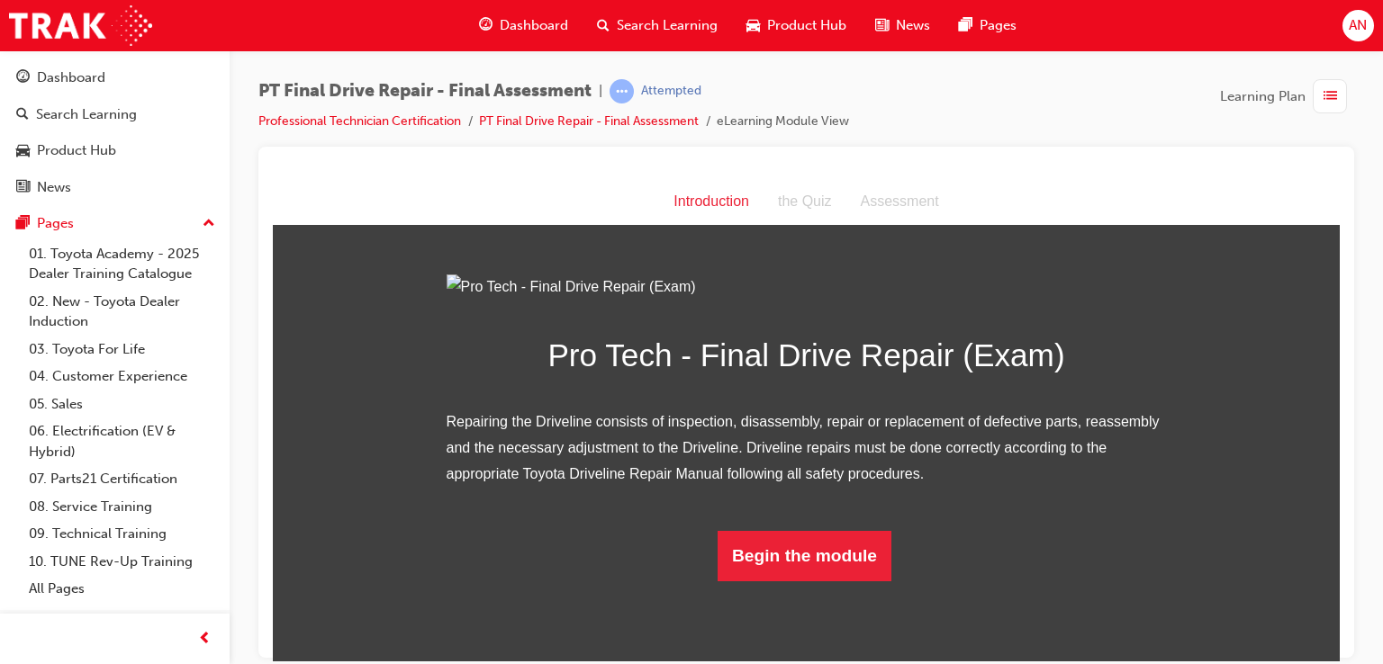
scroll to position [118, 0]
click at [849, 581] on button "Begin the module" at bounding box center [804, 555] width 174 height 50
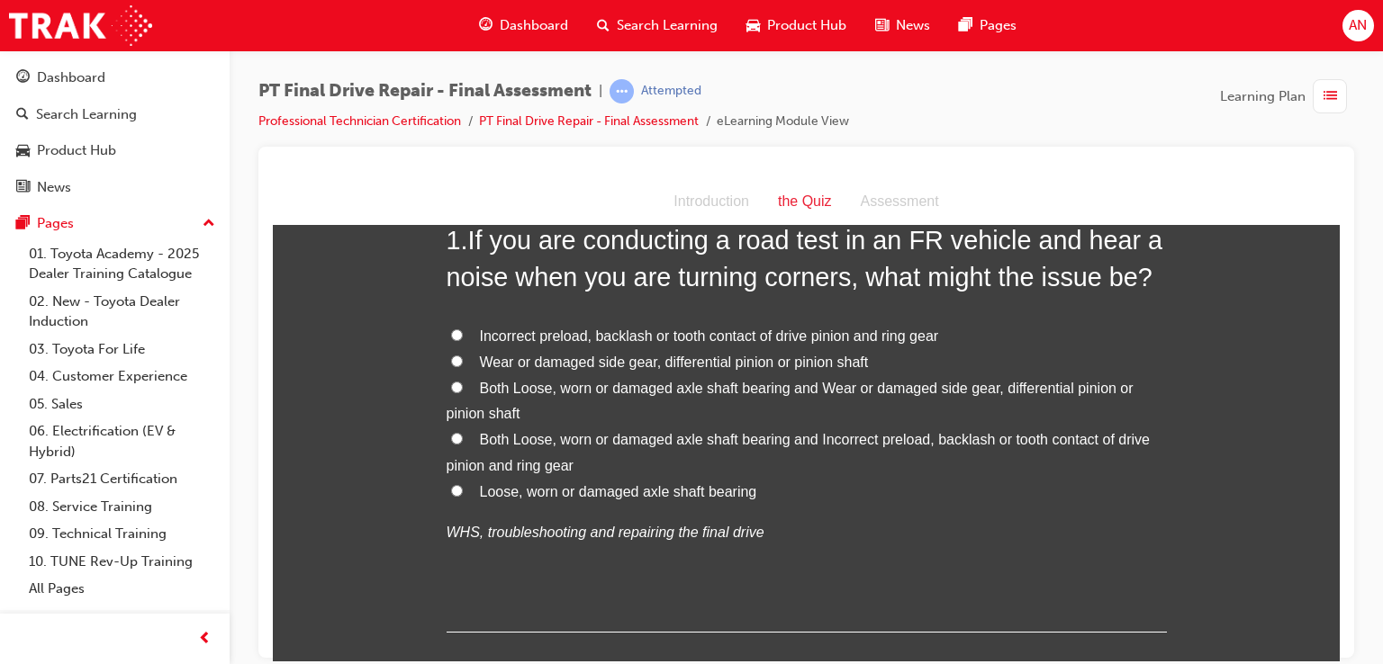
scroll to position [0, 0]
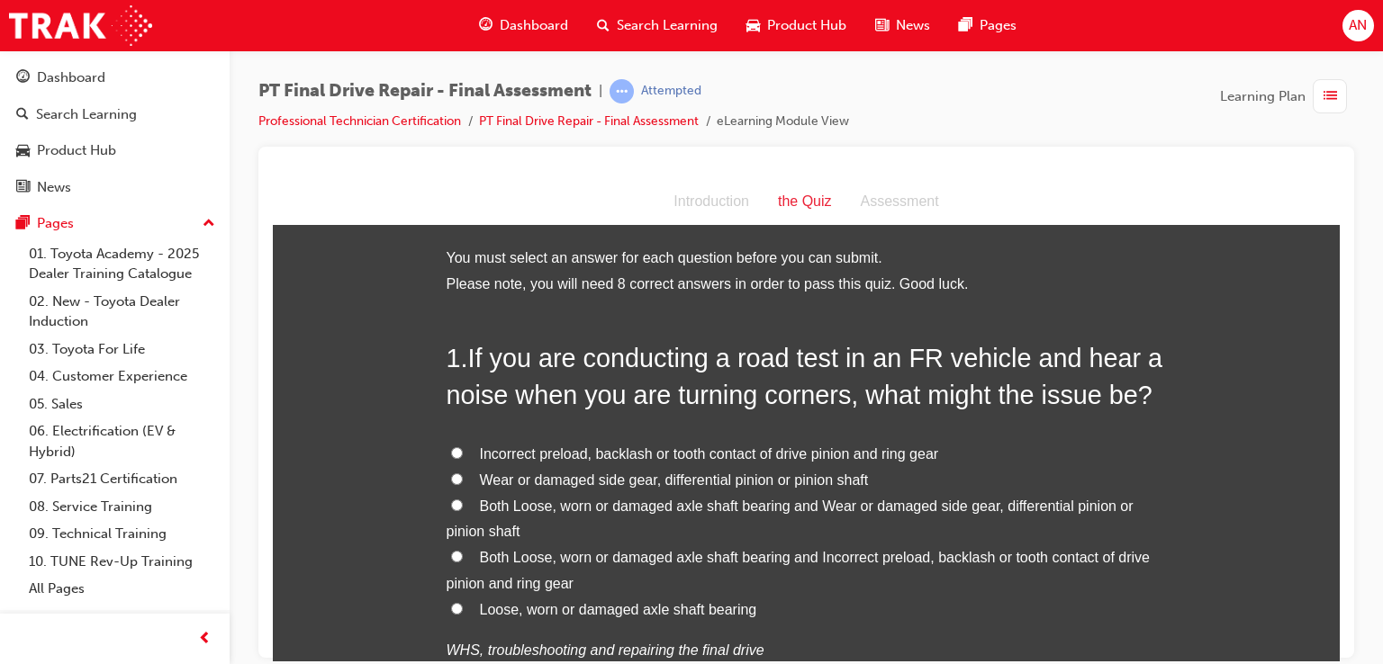
click at [454, 564] on label "Both Loose, worn or damaged axle shaft bearing and Incorrect preload, backlash …" at bounding box center [807, 571] width 720 height 52
click at [454, 562] on input "Both Loose, worn or damaged axle shaft bearing and Incorrect preload, backlash …" at bounding box center [457, 556] width 12 height 12
radio input "true"
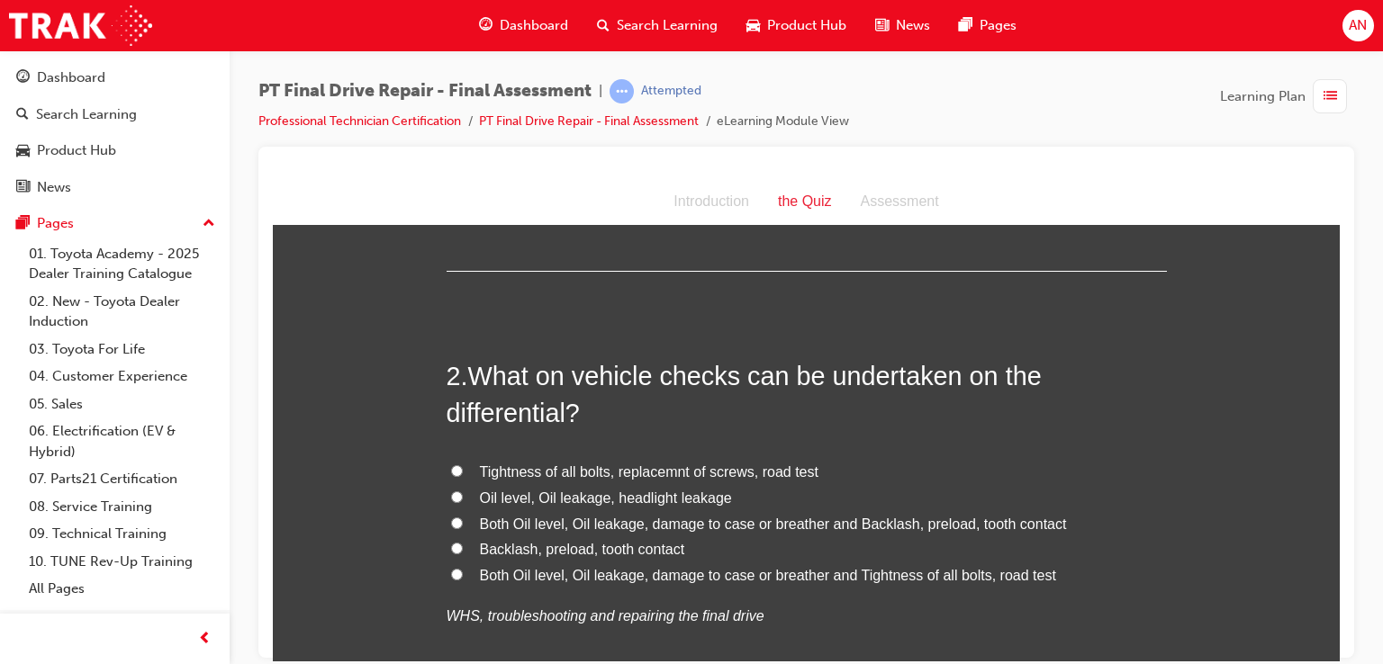
scroll to position [492, 0]
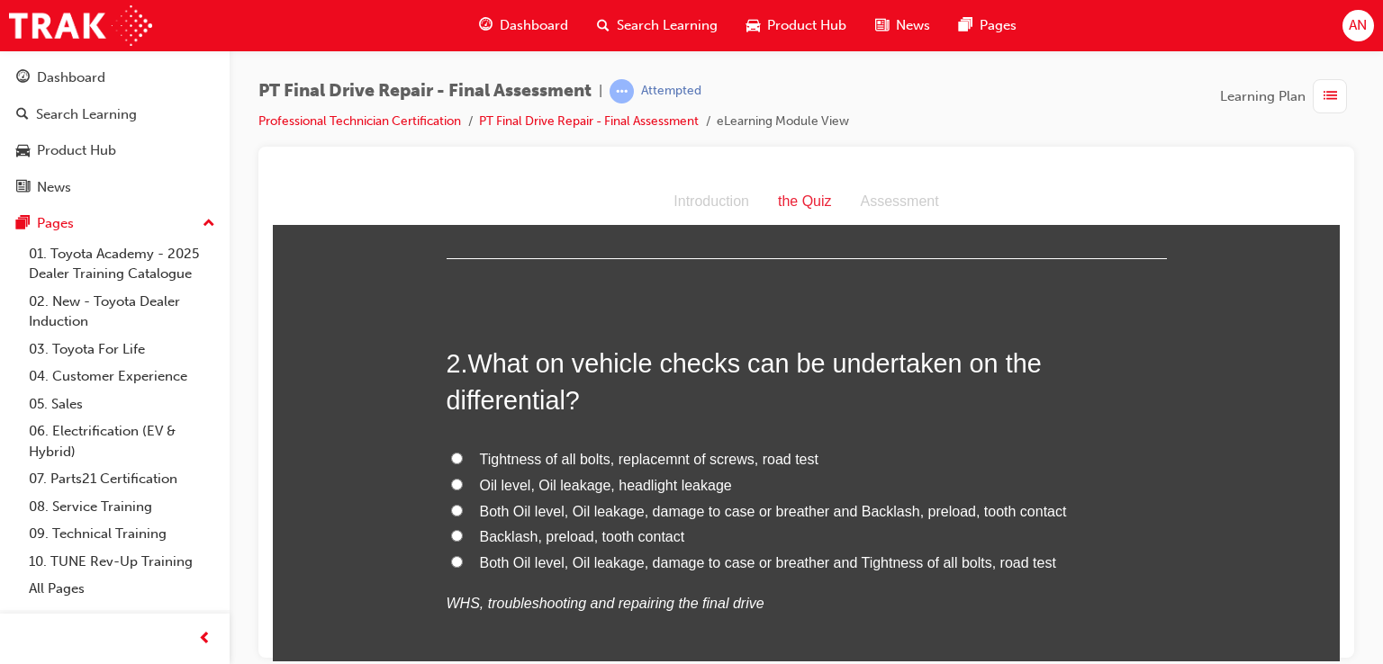
click at [518, 507] on span "Both Oil level, Oil leakage, damage to case or breather and Backlash, preload, …" at bounding box center [773, 510] width 587 height 15
click at [463, 507] on input "Both Oil level, Oil leakage, damage to case or breather and Backlash, preload, …" at bounding box center [457, 510] width 12 height 12
radio input "true"
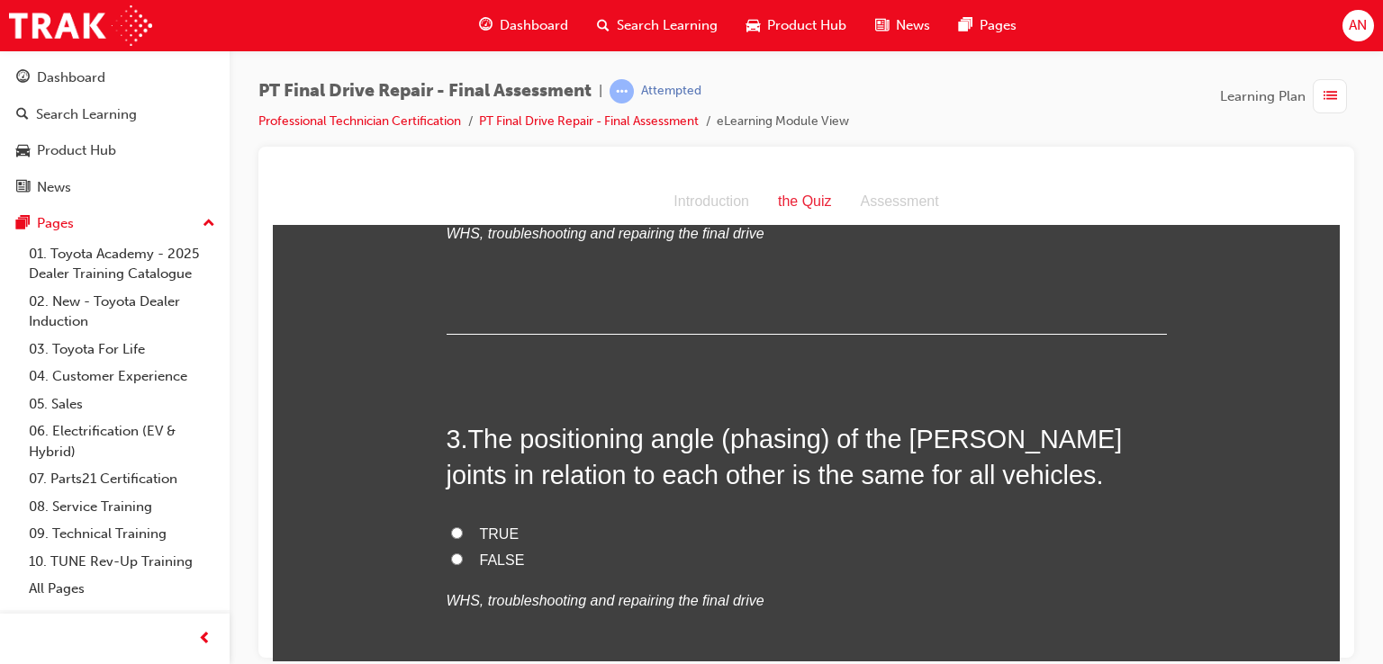
scroll to position [888, 0]
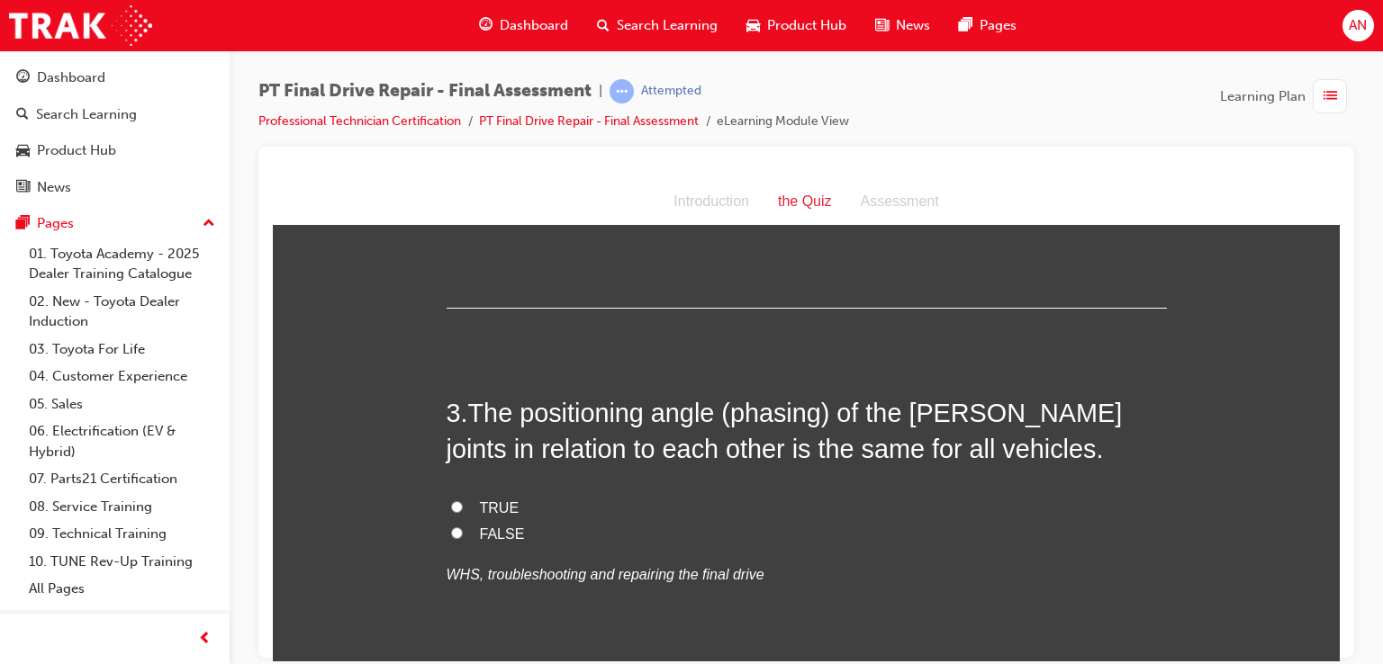
click at [455, 530] on label "FALSE" at bounding box center [807, 534] width 720 height 26
click at [455, 530] on input "FALSE" at bounding box center [457, 533] width 12 height 12
radio input "true"
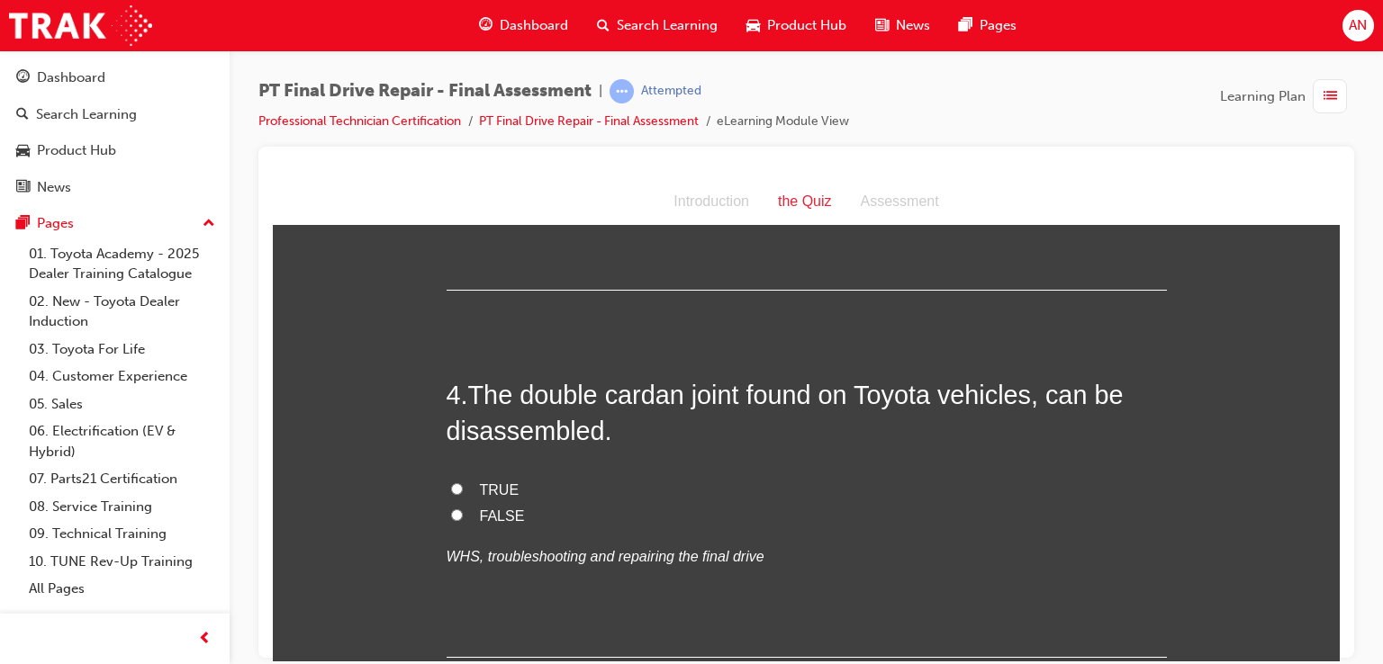
scroll to position [1284, 0]
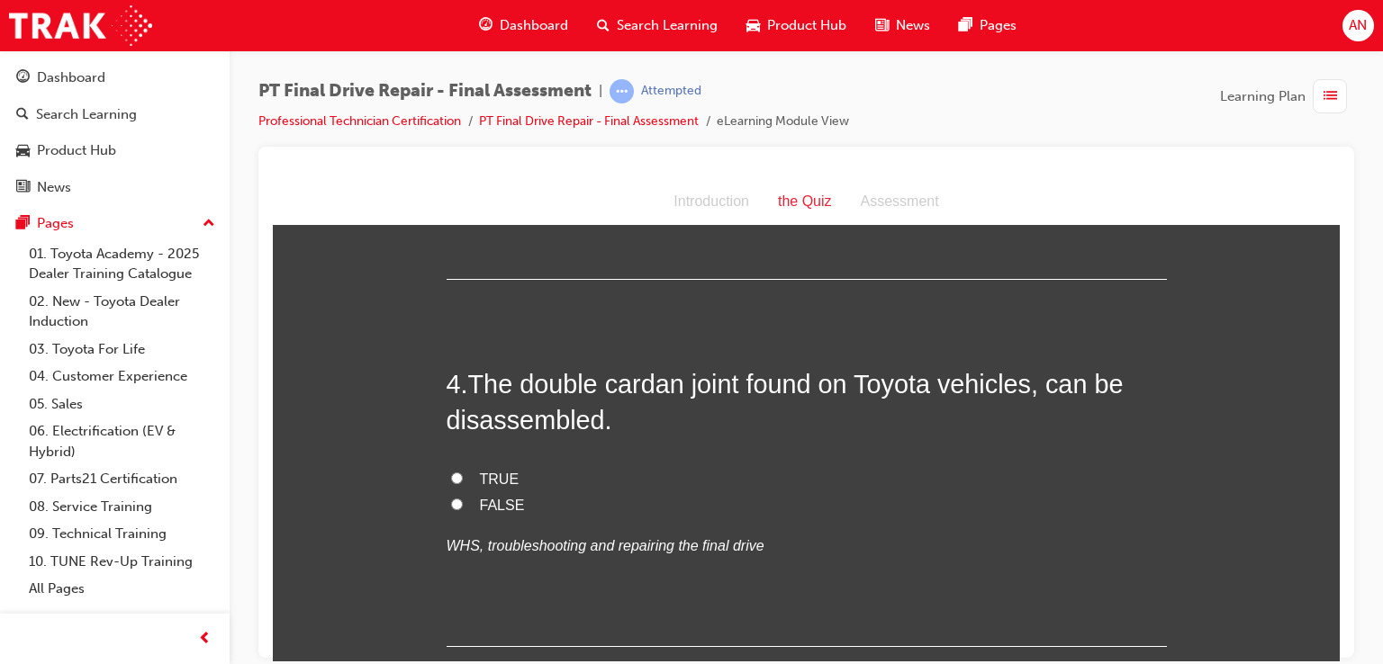
click at [483, 501] on span "FALSE" at bounding box center [502, 504] width 45 height 15
click at [463, 501] on input "FALSE" at bounding box center [457, 504] width 12 height 12
radio input "true"
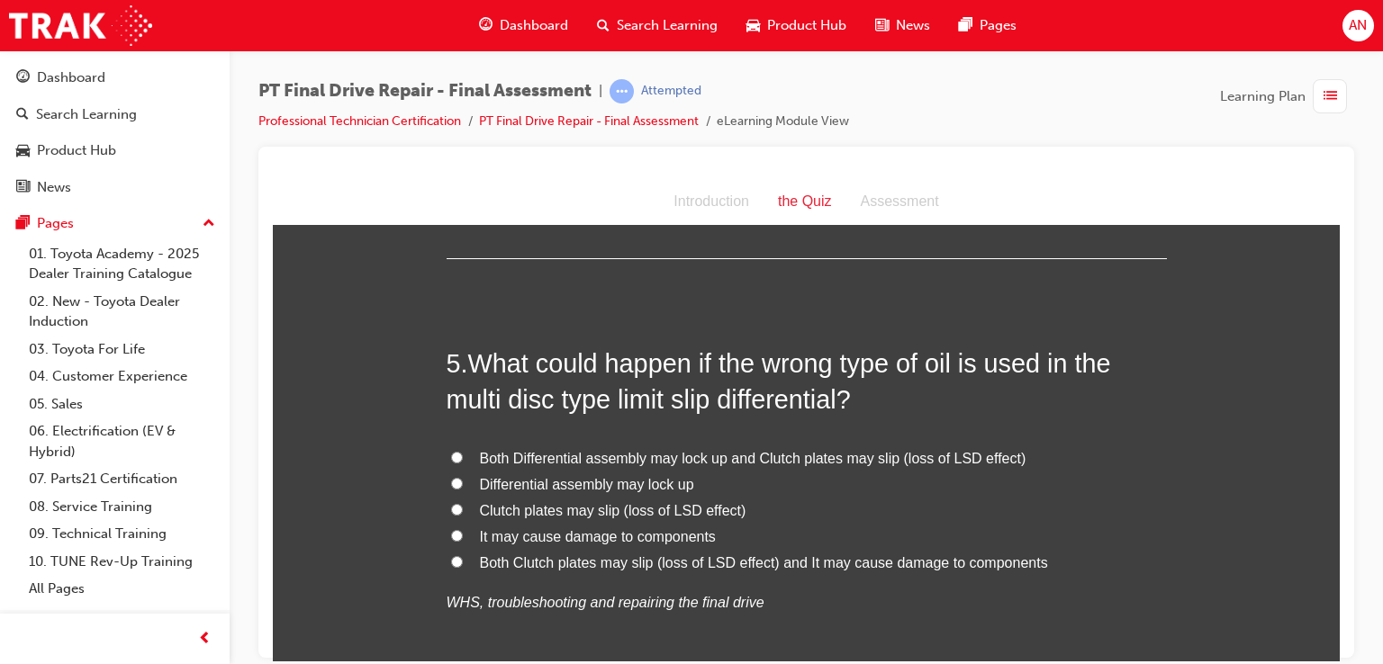
scroll to position [1680, 0]
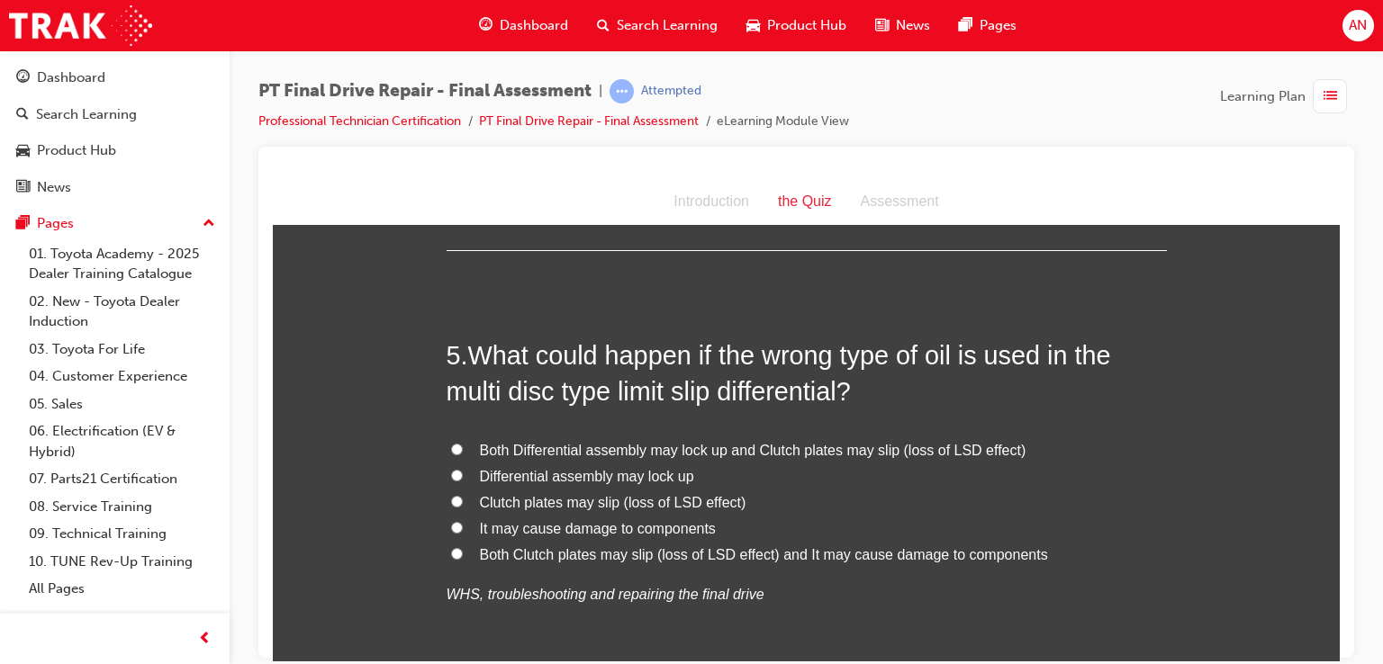
click at [629, 555] on span "Both Clutch plates may slip (loss of LSD effect) and It may cause damage to com…" at bounding box center [764, 553] width 568 height 15
click at [463, 555] on input "Both Clutch plates may slip (loss of LSD effect) and It may cause damage to com…" at bounding box center [457, 553] width 12 height 12
radio input "true"
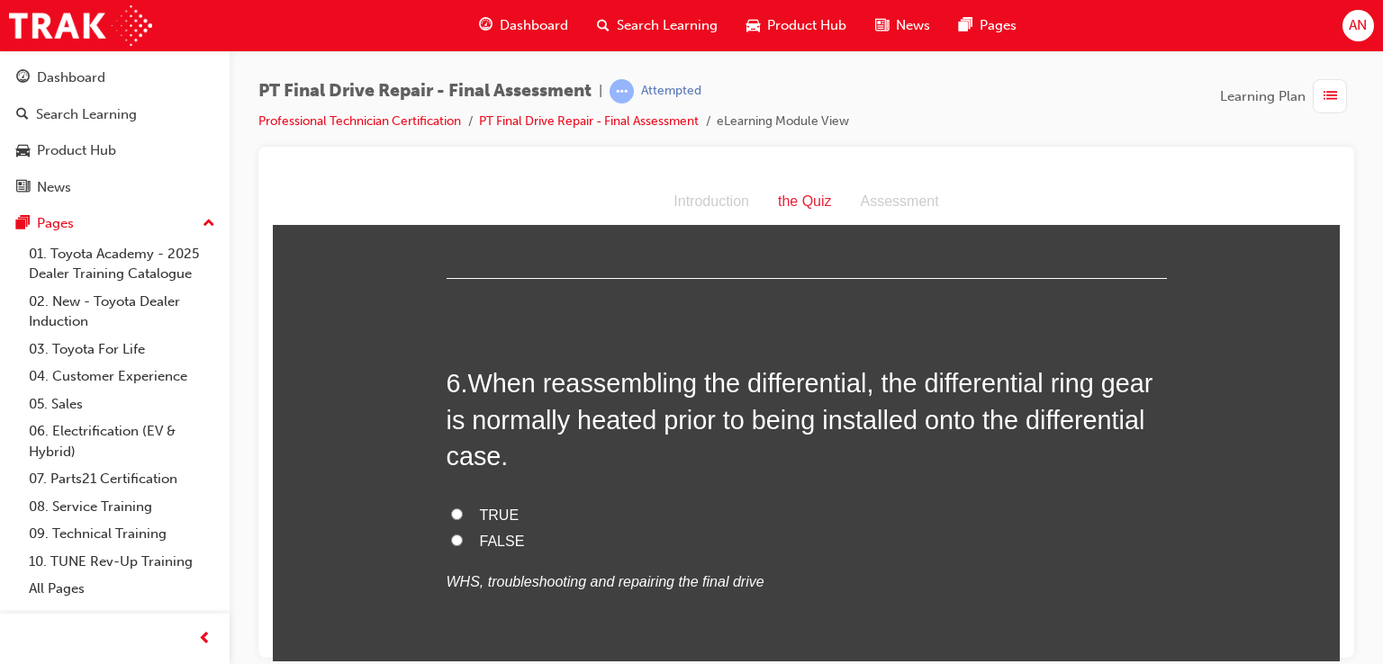
scroll to position [2112, 0]
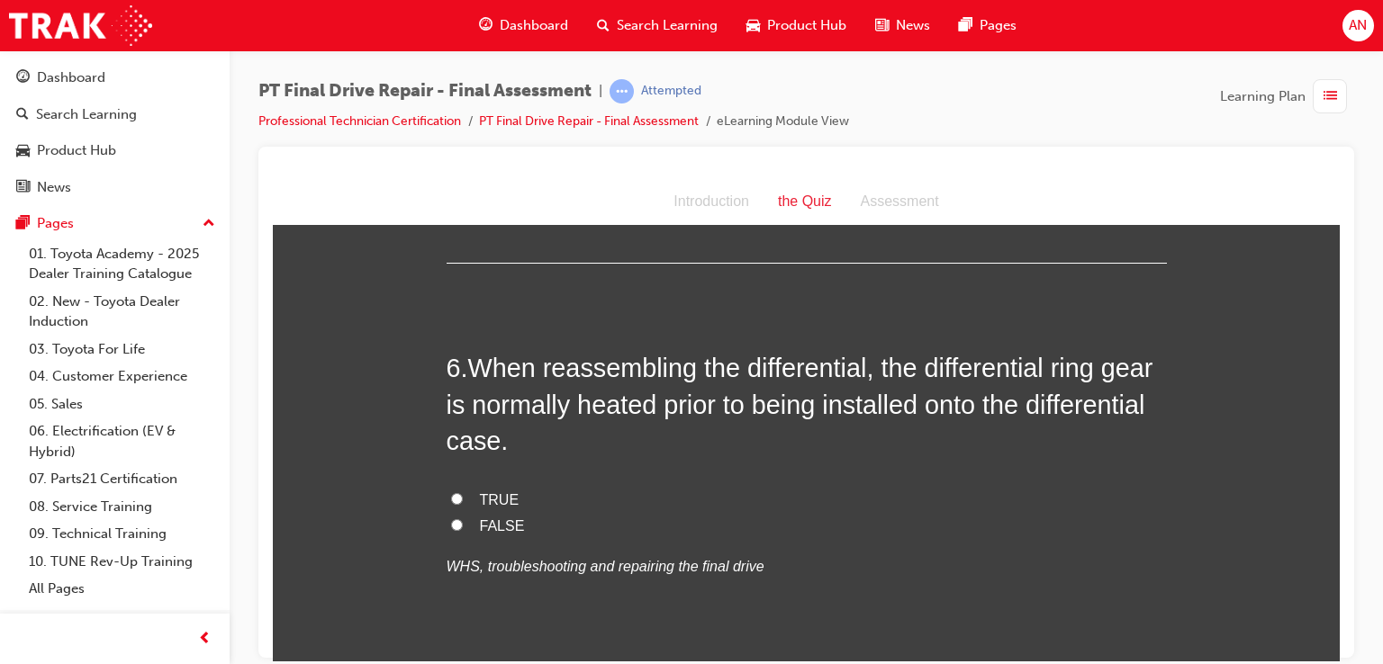
click at [480, 500] on span "TRUE" at bounding box center [500, 499] width 40 height 15
click at [463, 500] on input "TRUE" at bounding box center [457, 498] width 12 height 12
radio input "true"
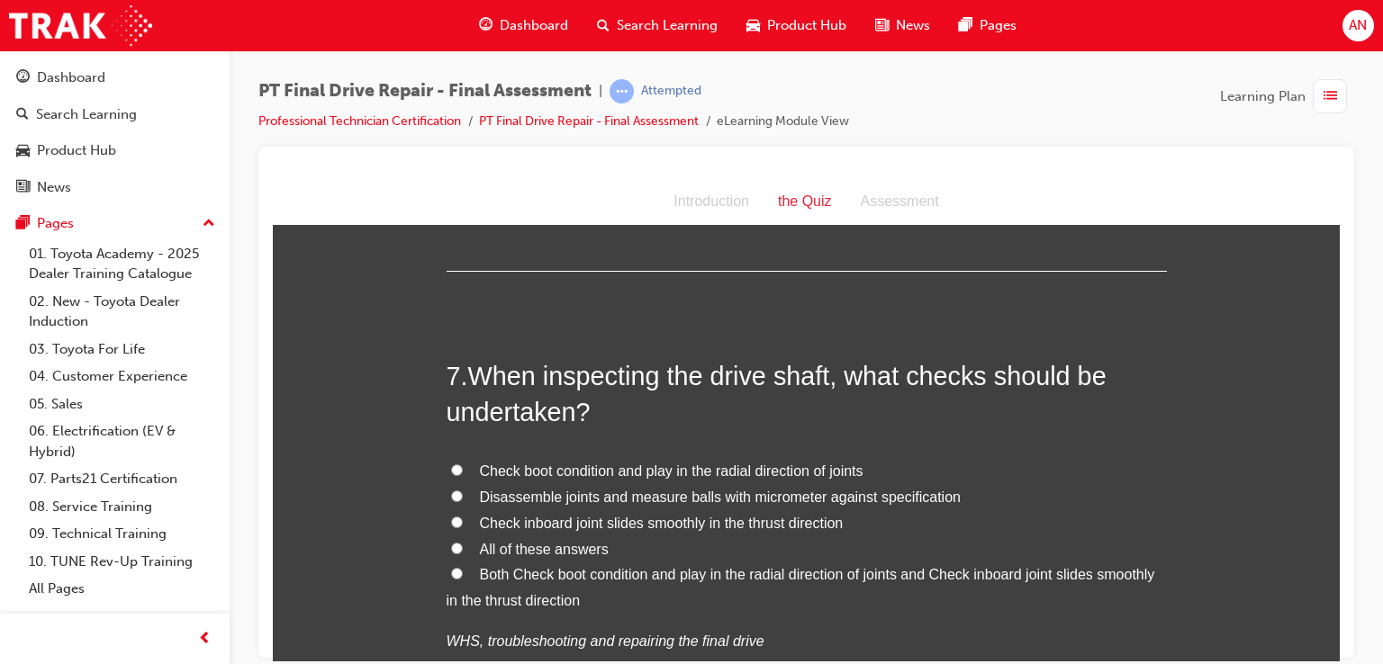
scroll to position [2544, 0]
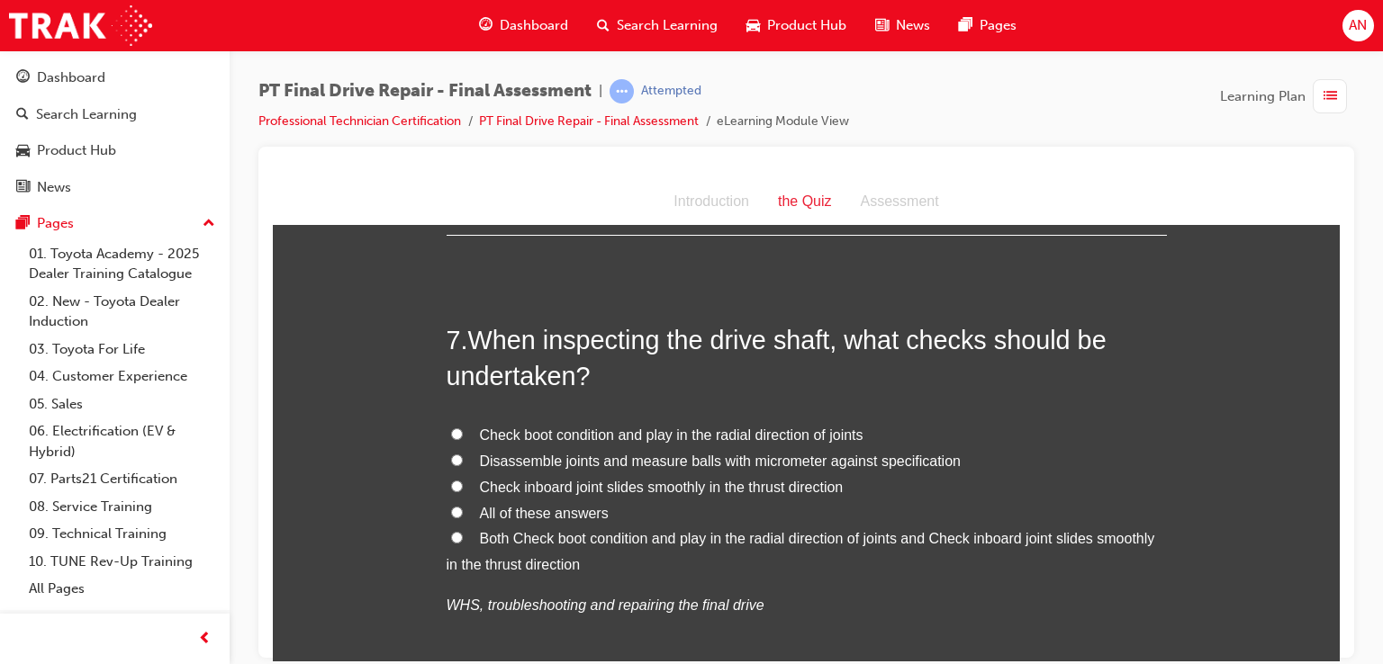
click at [562, 516] on span "All of these answers" at bounding box center [544, 512] width 129 height 15
click at [463, 516] on input "All of these answers" at bounding box center [457, 512] width 12 height 12
radio input "true"
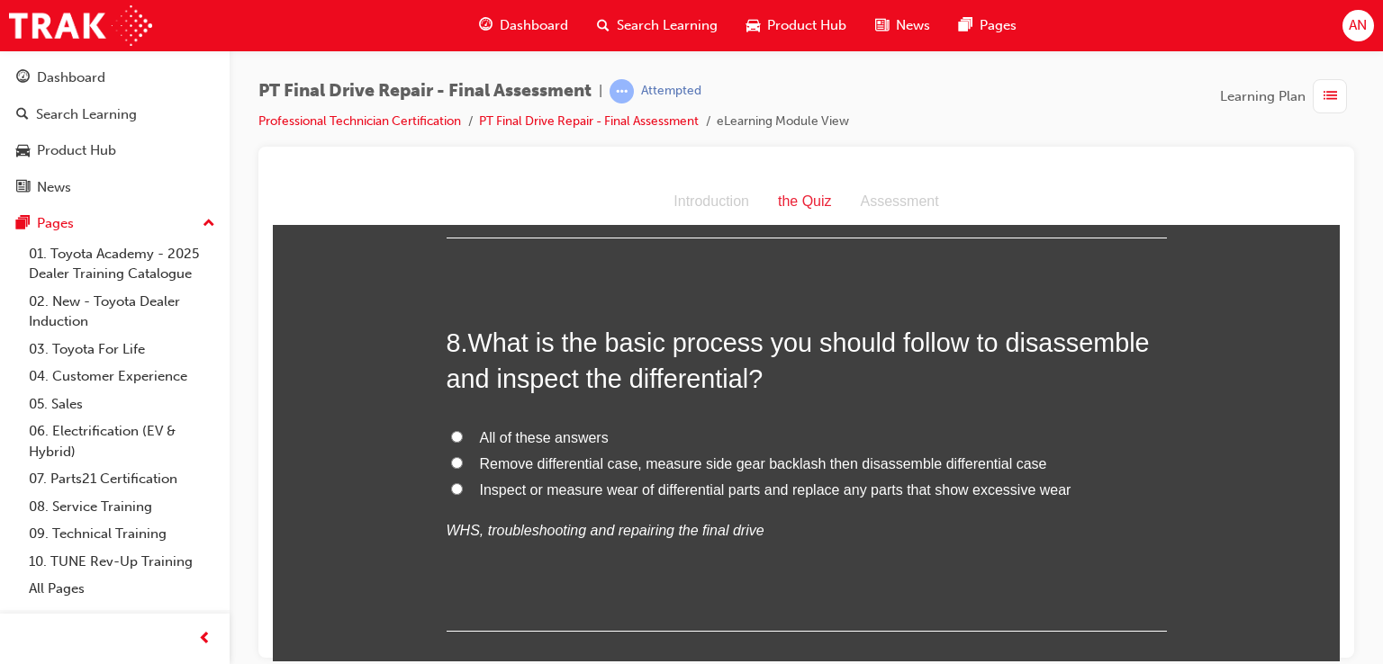
scroll to position [3048, 0]
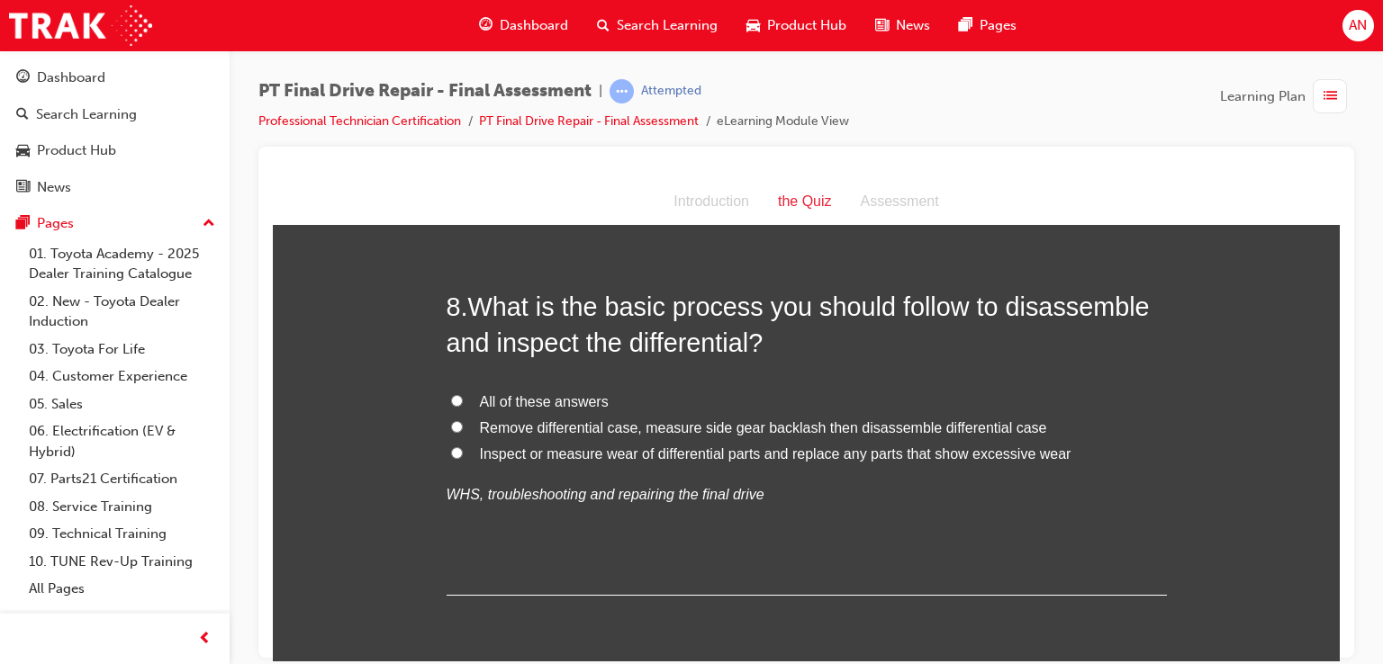
click at [451, 398] on input "All of these answers" at bounding box center [457, 400] width 12 height 12
radio input "true"
drag, startPoint x: 449, startPoint y: 398, endPoint x: 1033, endPoint y: 503, distance: 593.7
click at [1033, 503] on div "All of these answers Remove differential case, measure side gear backlash then …" at bounding box center [807, 448] width 720 height 118
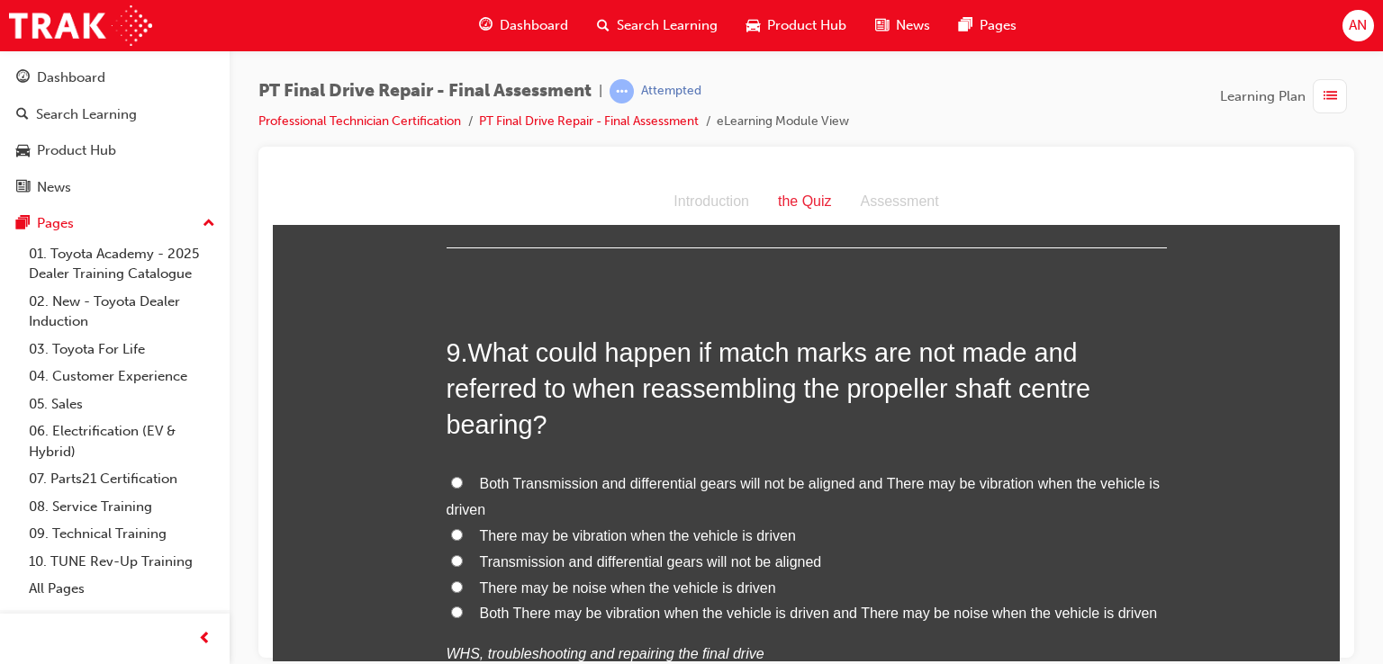
scroll to position [3408, 0]
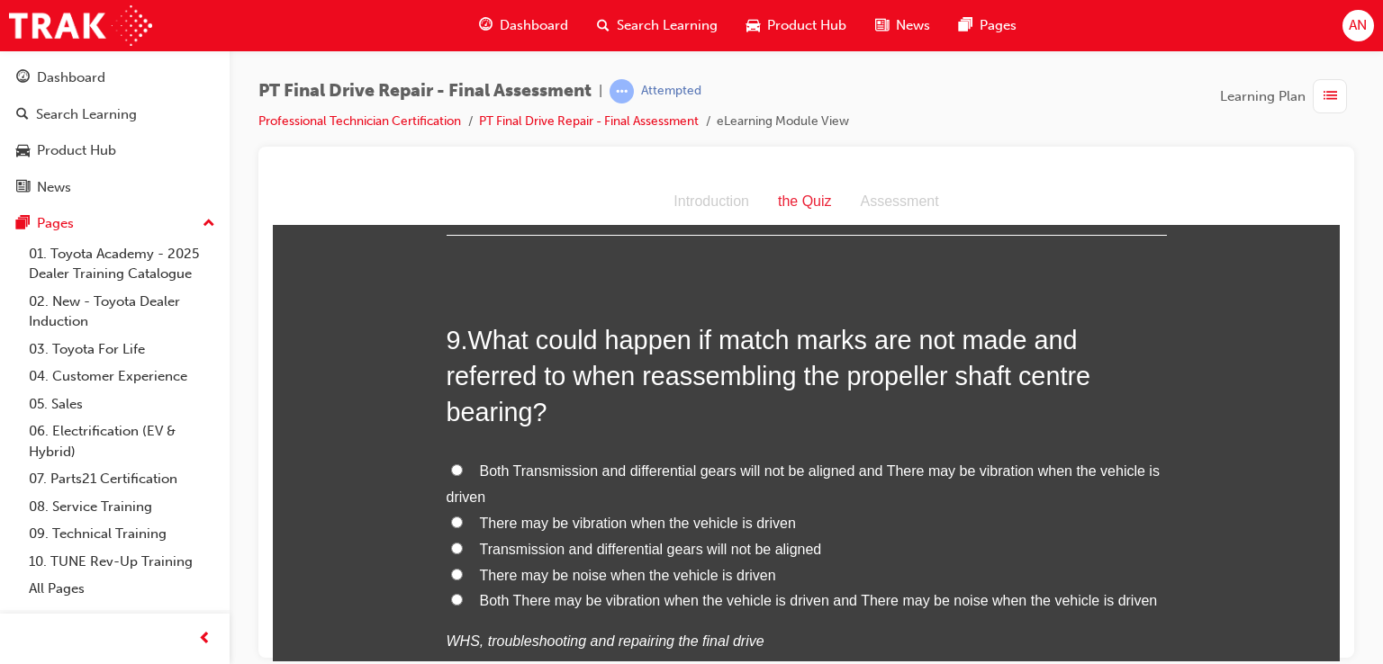
click at [1038, 608] on label "Both There may be vibration when the vehicle is driven and There may be noise w…" at bounding box center [807, 601] width 720 height 26
click at [463, 605] on input "Both There may be vibration when the vehicle is driven and There may be noise w…" at bounding box center [457, 599] width 12 height 12
radio input "true"
click at [1037, 600] on span "Both There may be vibration when the vehicle is driven and There may be noise w…" at bounding box center [819, 599] width 678 height 15
click at [463, 600] on input "Both There may be vibration when the vehicle is driven and There may be noise w…" at bounding box center [457, 599] width 12 height 12
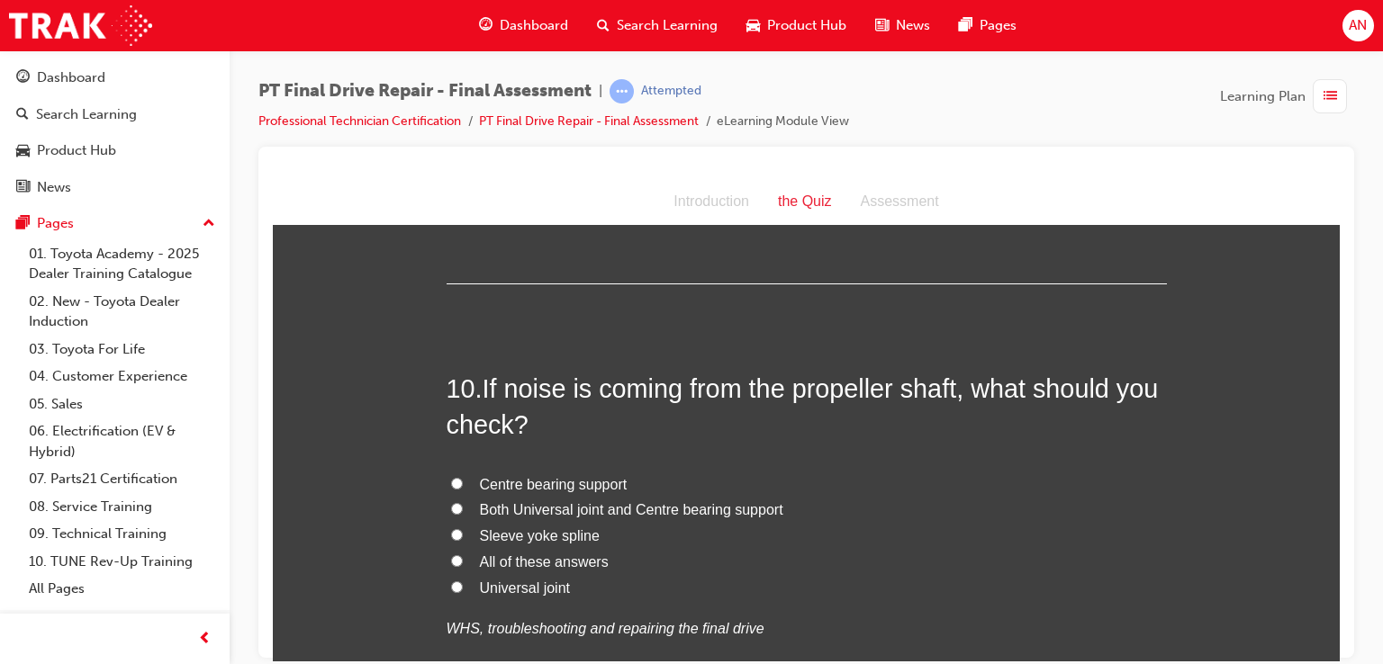
scroll to position [3876, 0]
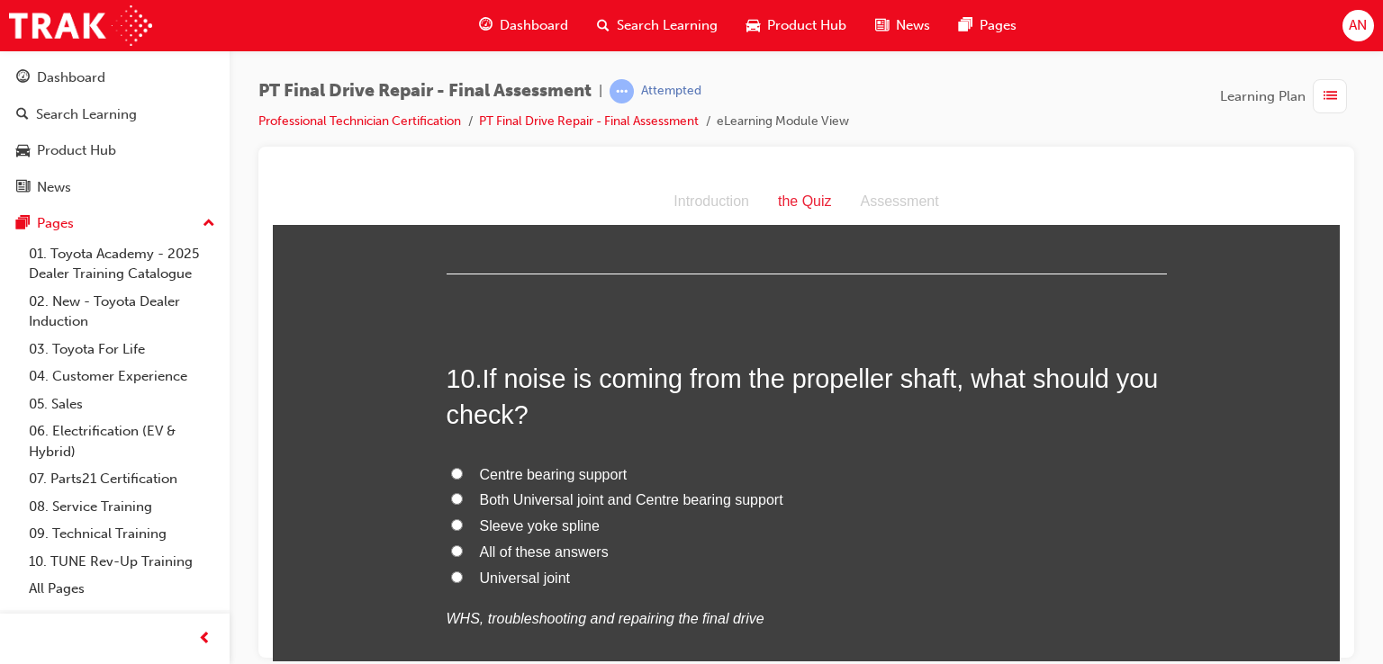
click at [490, 552] on span "All of these answers" at bounding box center [544, 551] width 129 height 15
click at [463, 552] on input "All of these answers" at bounding box center [457, 551] width 12 height 12
radio input "true"
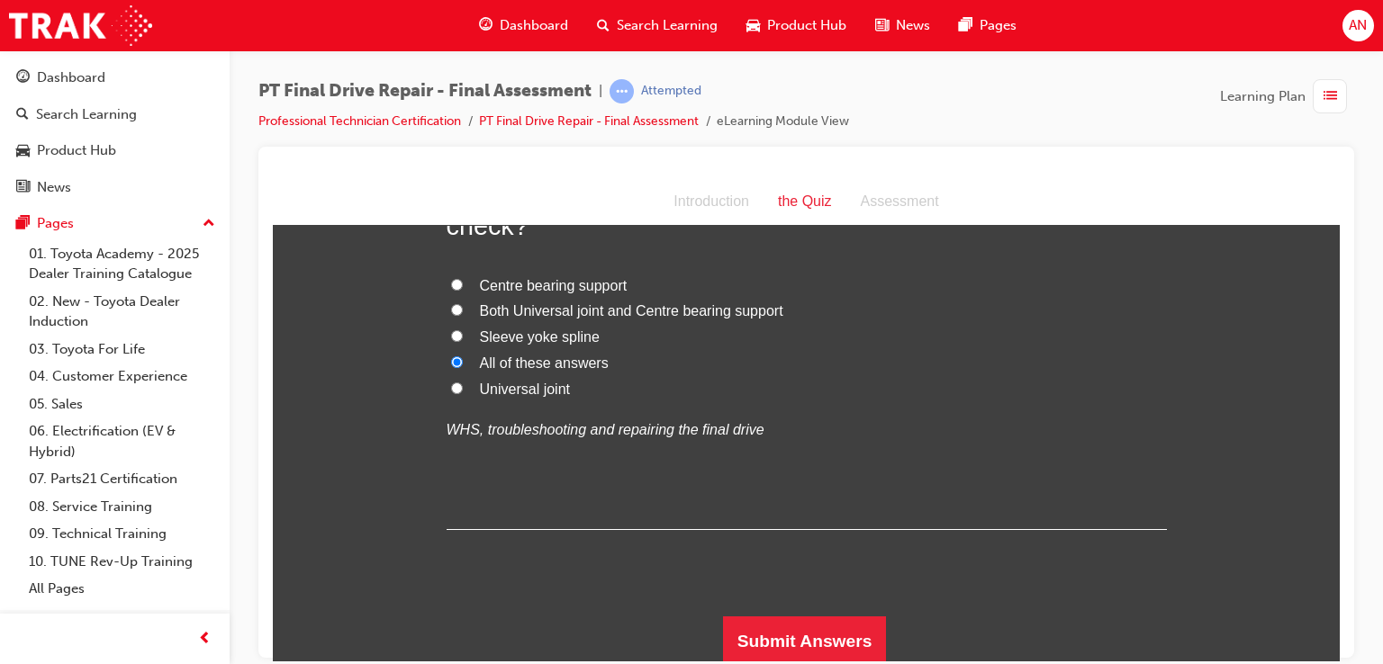
scroll to position [4069, 0]
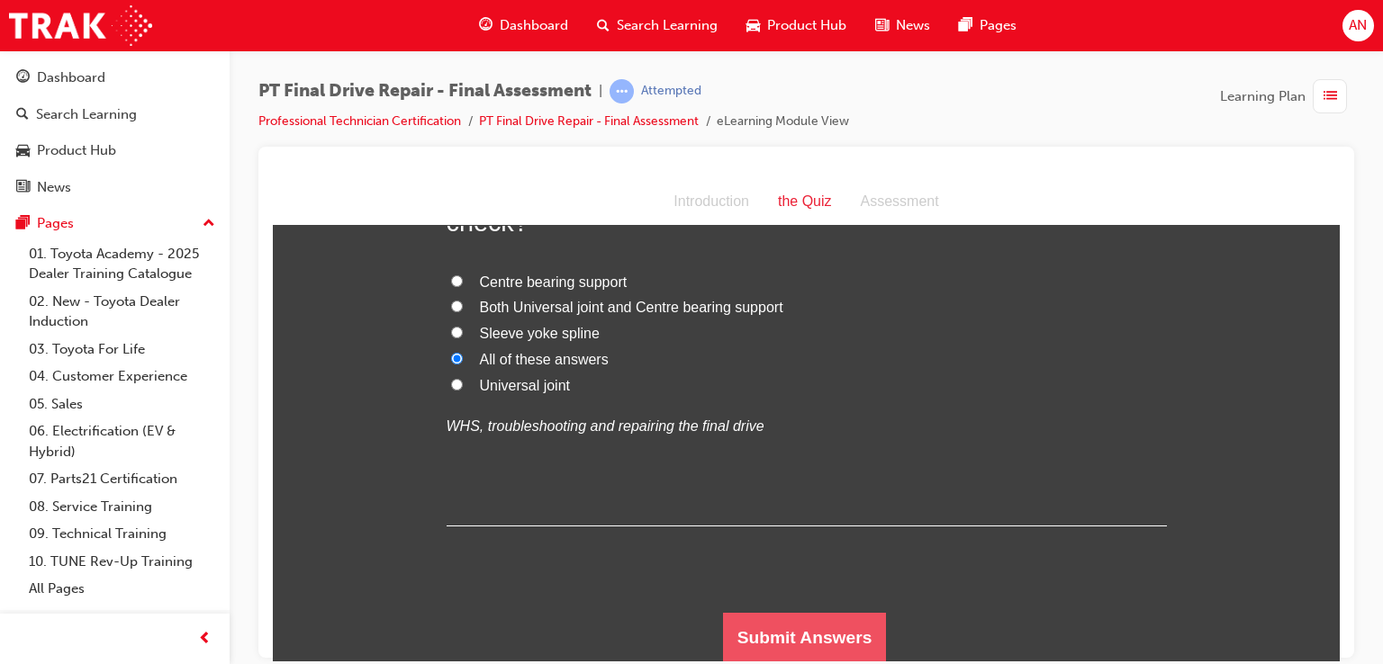
click at [853, 628] on button "Submit Answers" at bounding box center [805, 637] width 164 height 50
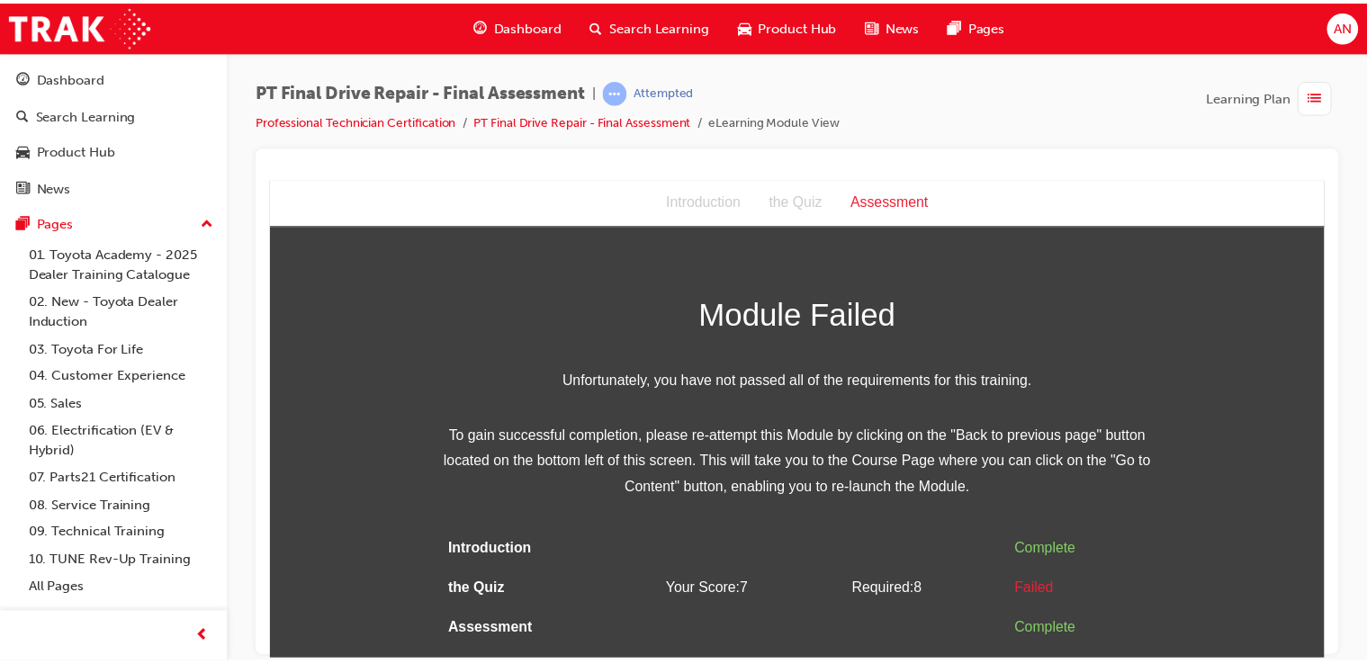
scroll to position [0, 0]
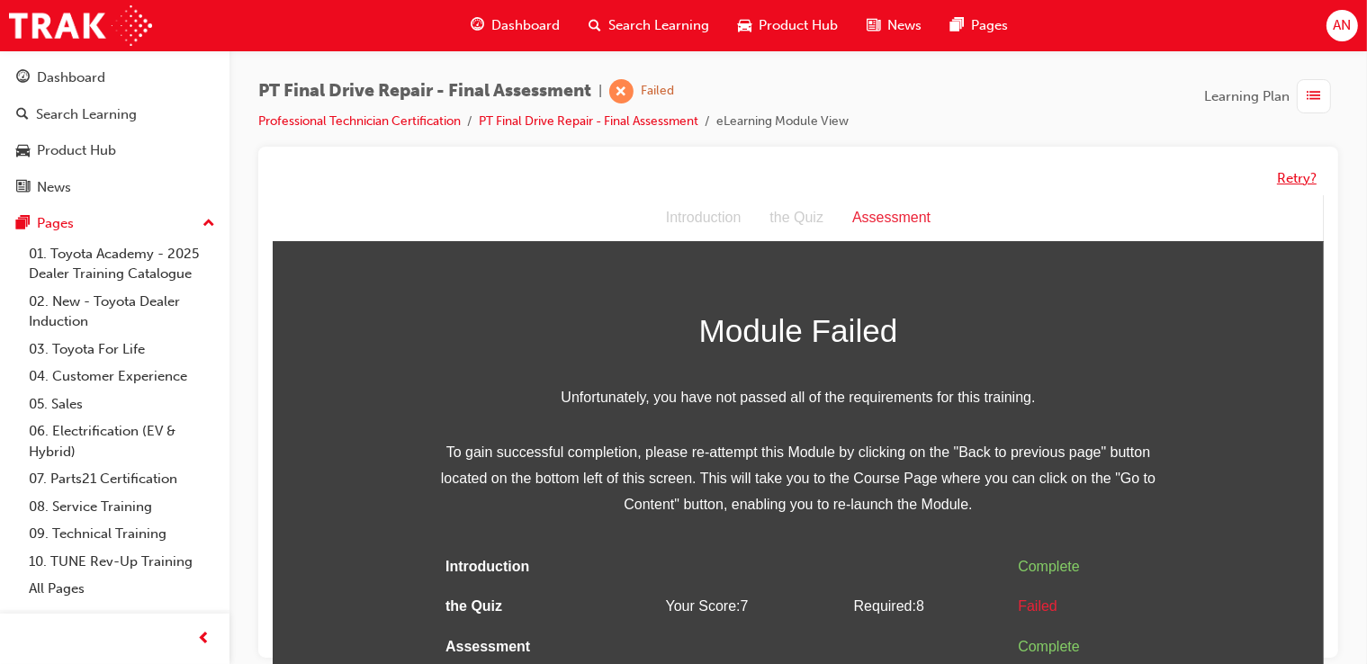
click at [1295, 180] on button "Retry?" at bounding box center [1297, 178] width 40 height 21
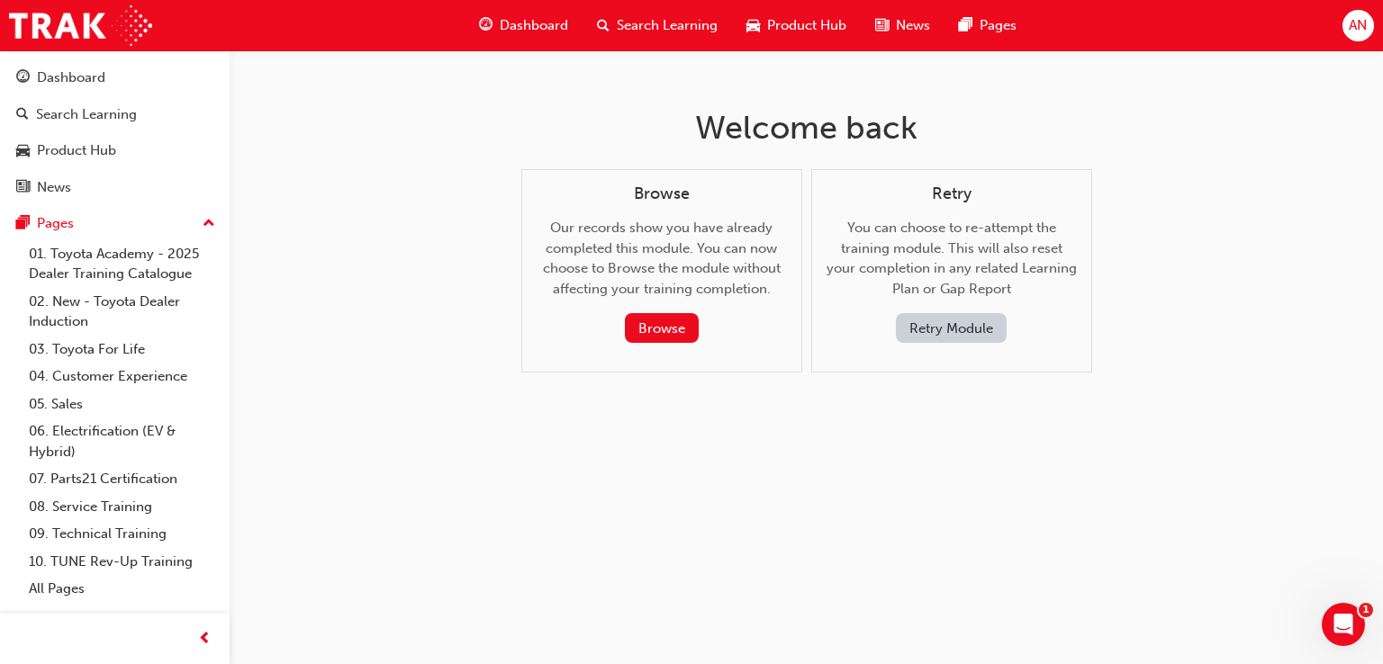
click at [969, 336] on button "Retry Module" at bounding box center [951, 328] width 111 height 30
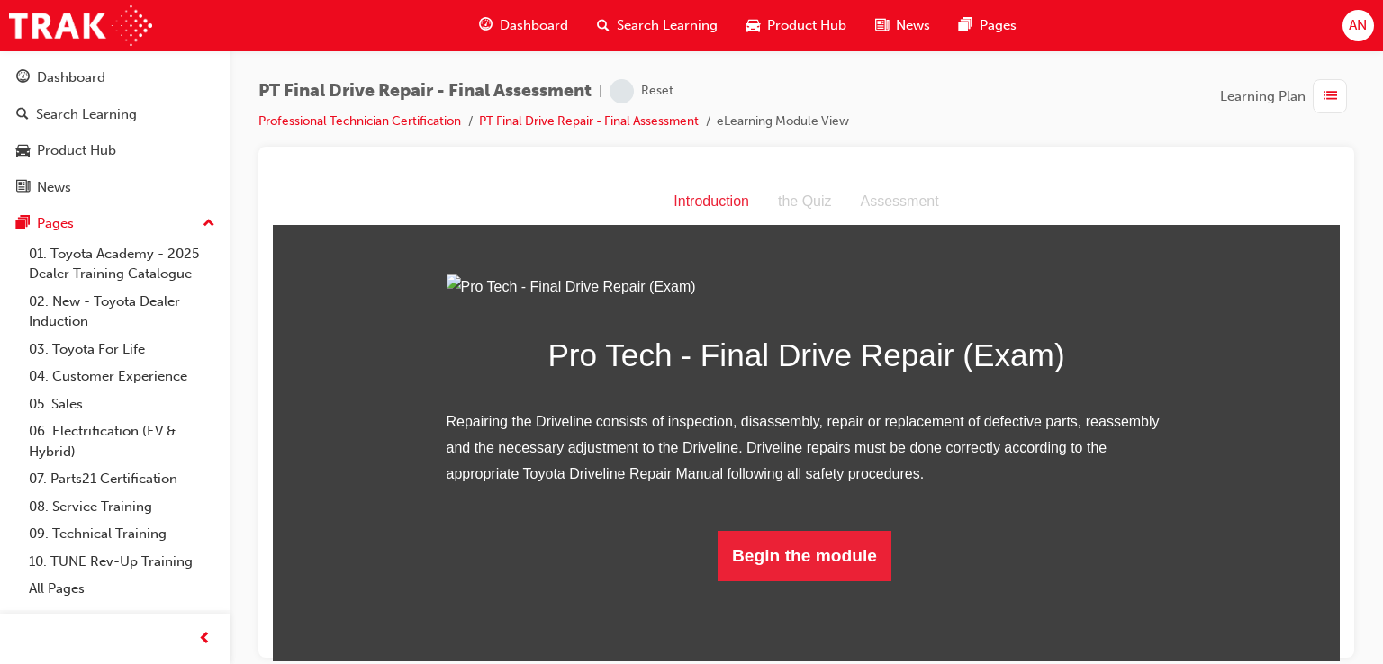
scroll to position [118, 0]
drag, startPoint x: 1317, startPoint y: 210, endPoint x: 1612, endPoint y: 535, distance: 439.1
click at [814, 581] on button "Begin the module" at bounding box center [804, 555] width 174 height 50
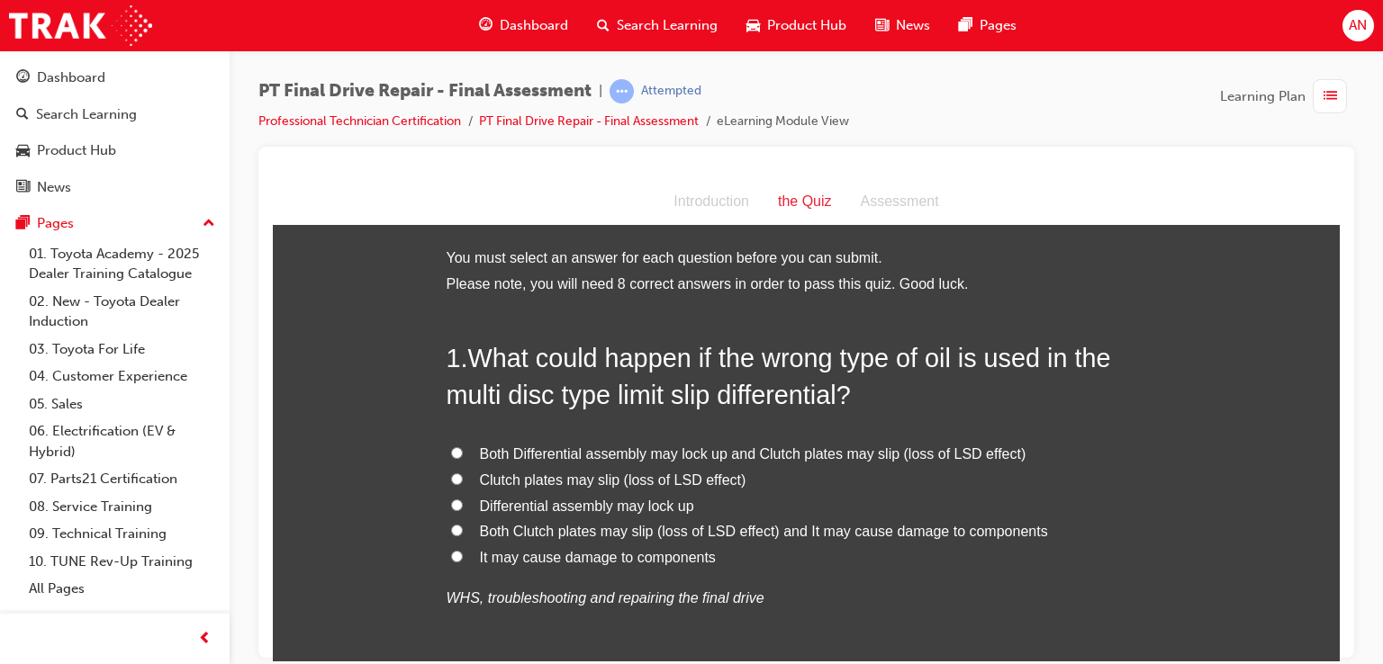
click at [451, 531] on input "Both Clutch plates may slip (loss of LSD effect) and It may cause damage to com…" at bounding box center [457, 530] width 12 height 12
radio input "true"
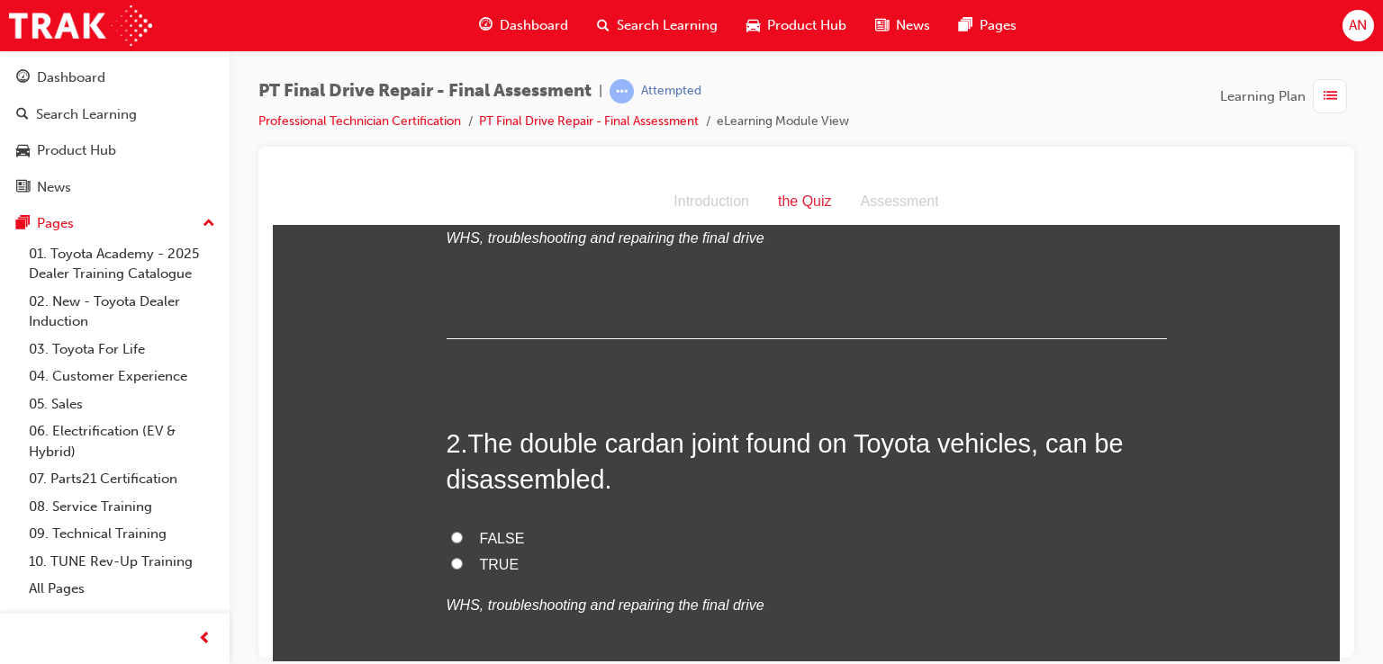
scroll to position [396, 0]
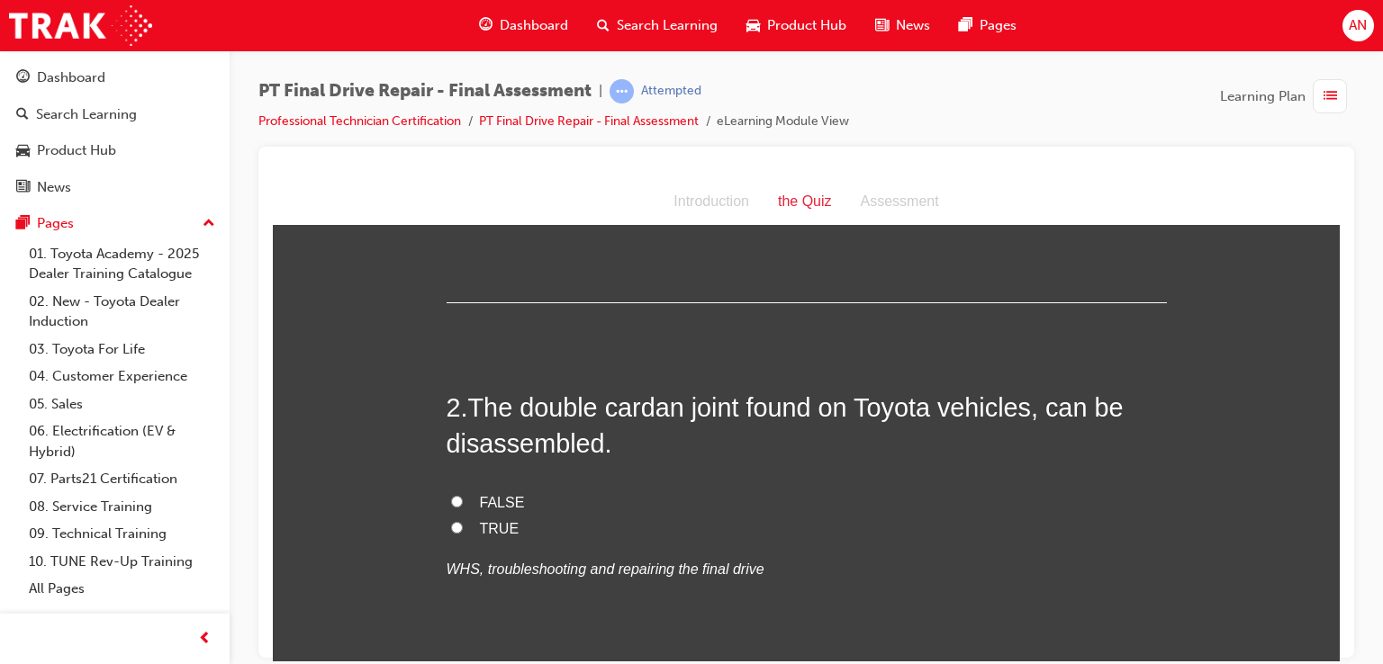
click at [451, 529] on input "TRUE" at bounding box center [457, 527] width 12 height 12
radio input "true"
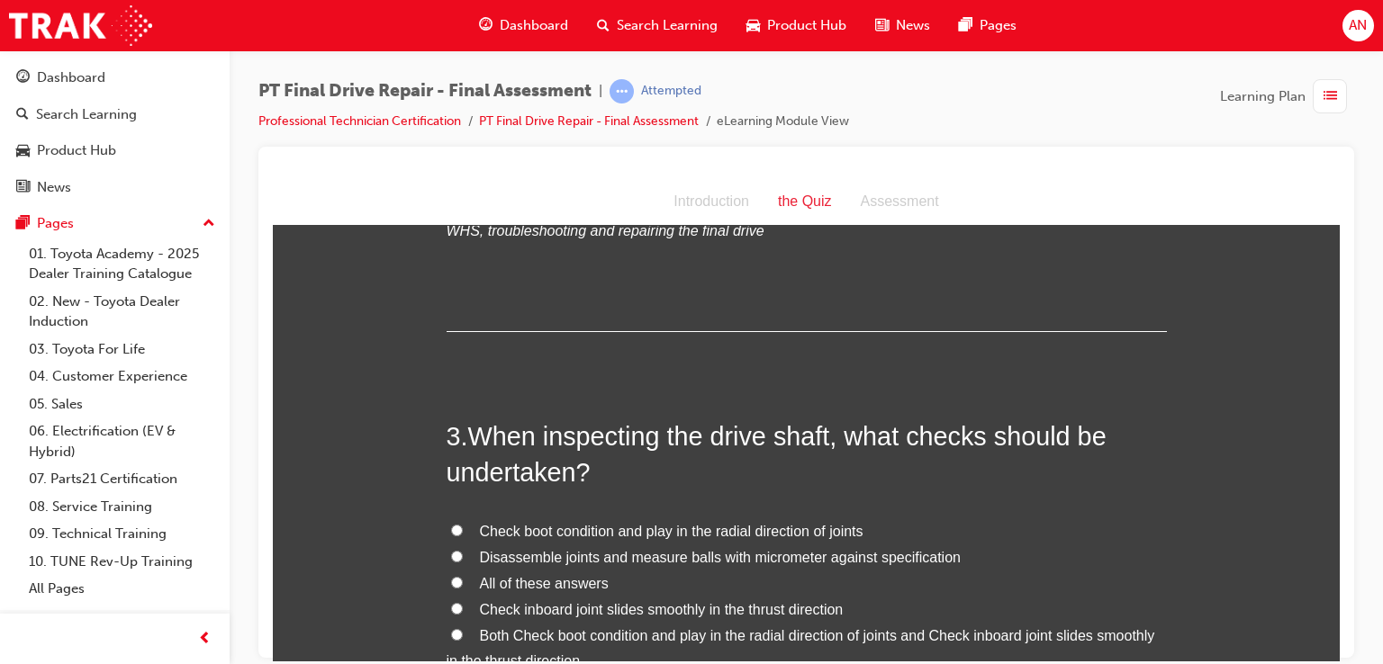
scroll to position [756, 0]
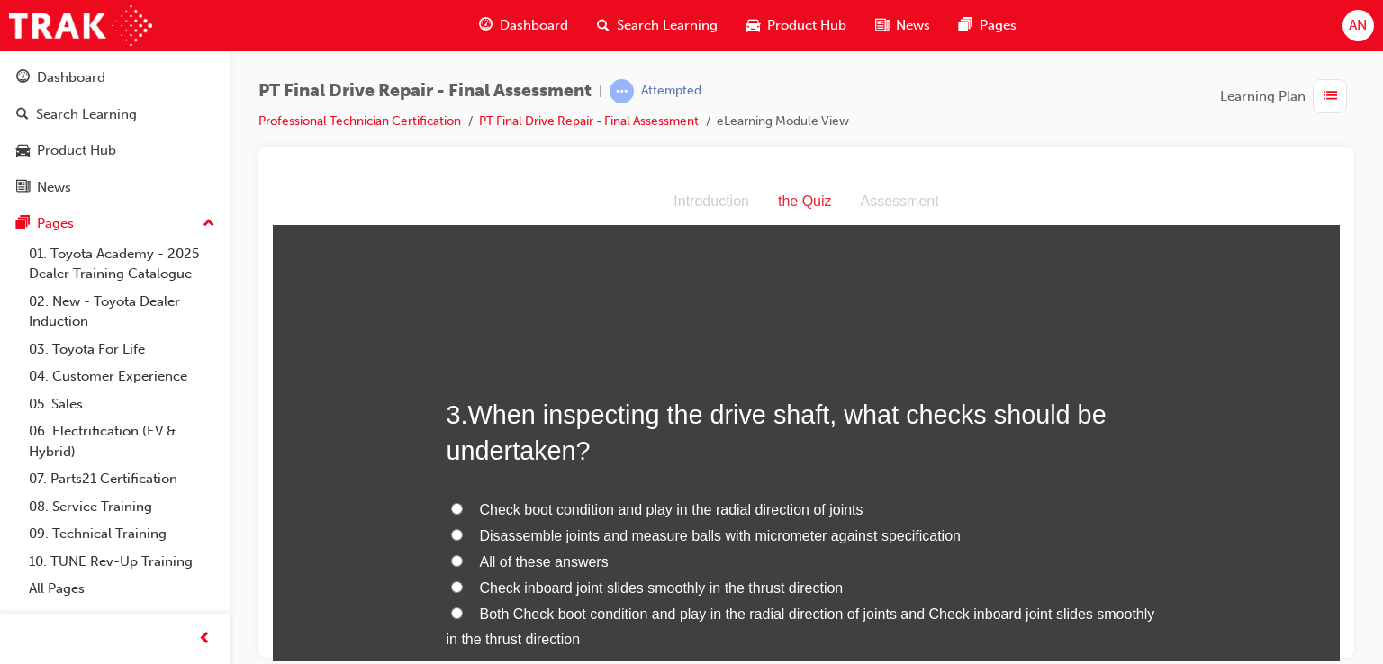
click at [547, 611] on span "Both Check boot condition and play in the radial direction of joints and Check …" at bounding box center [801, 626] width 708 height 41
click at [463, 611] on input "Both Check boot condition and play in the radial direction of joints and Check …" at bounding box center [457, 613] width 12 height 12
radio input "true"
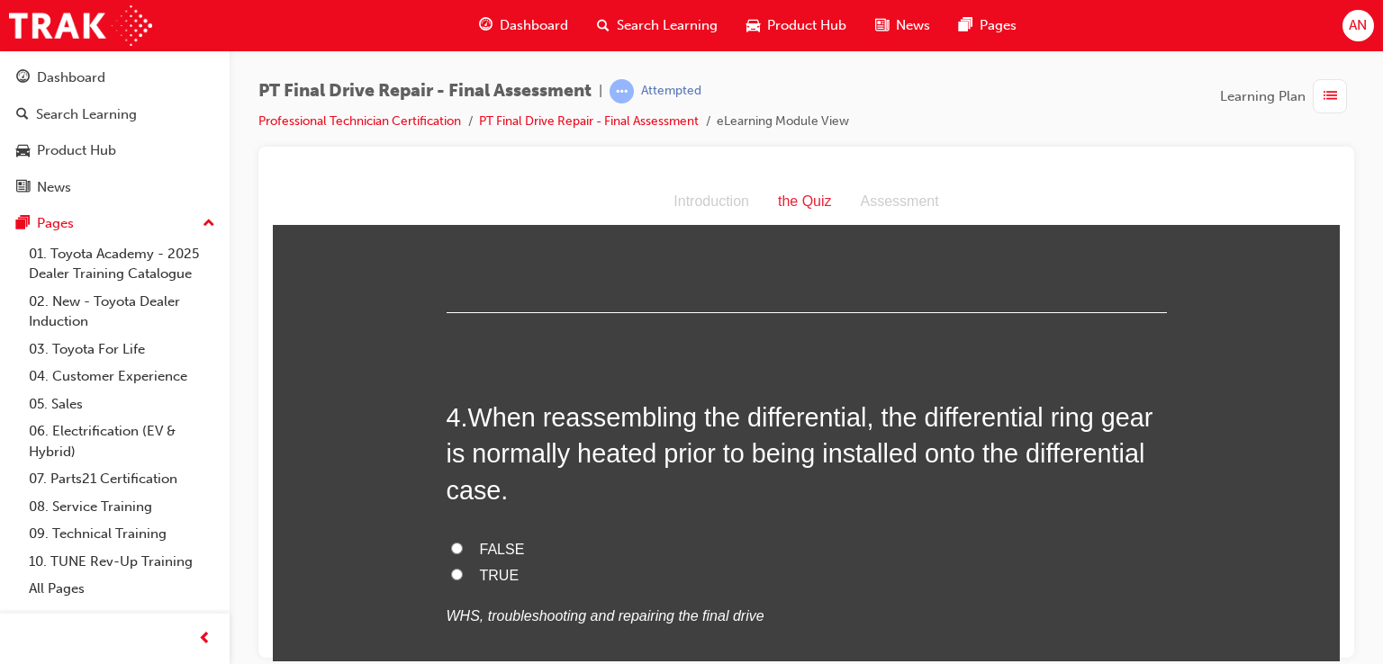
scroll to position [1260, 0]
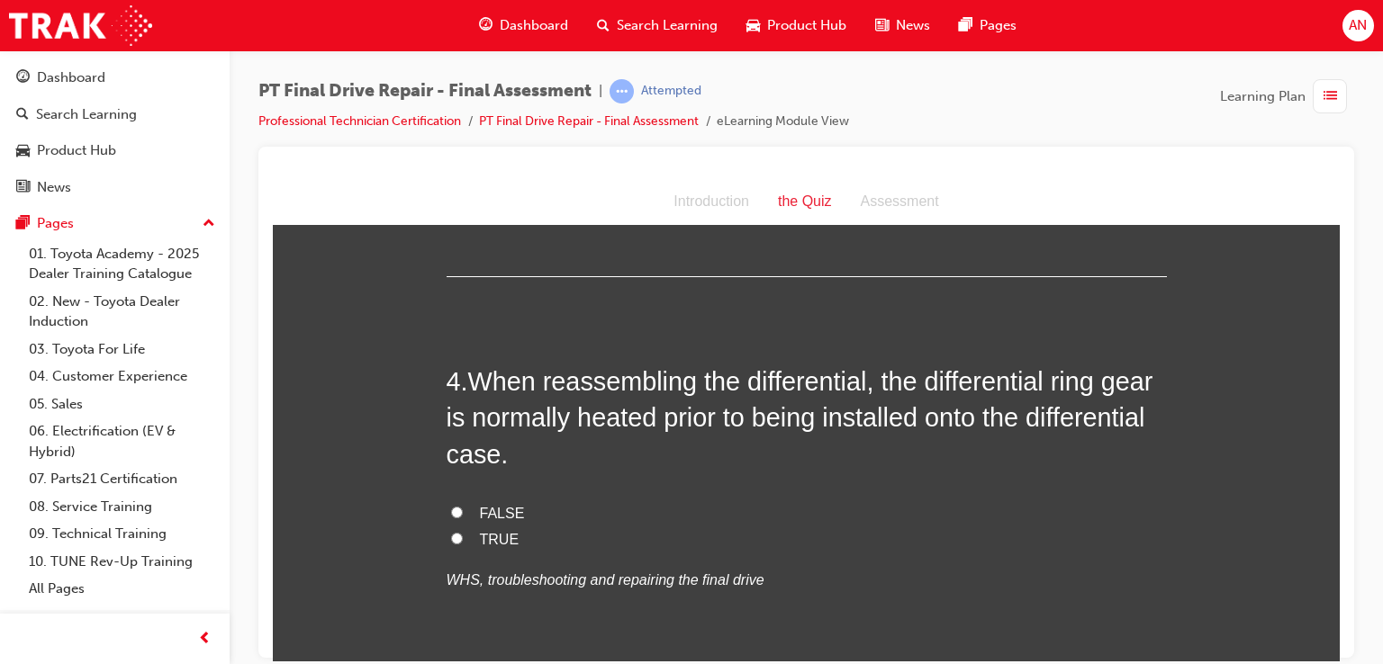
click at [460, 539] on label "TRUE" at bounding box center [807, 540] width 720 height 26
click at [460, 539] on input "TRUE" at bounding box center [457, 538] width 12 height 12
radio input "true"
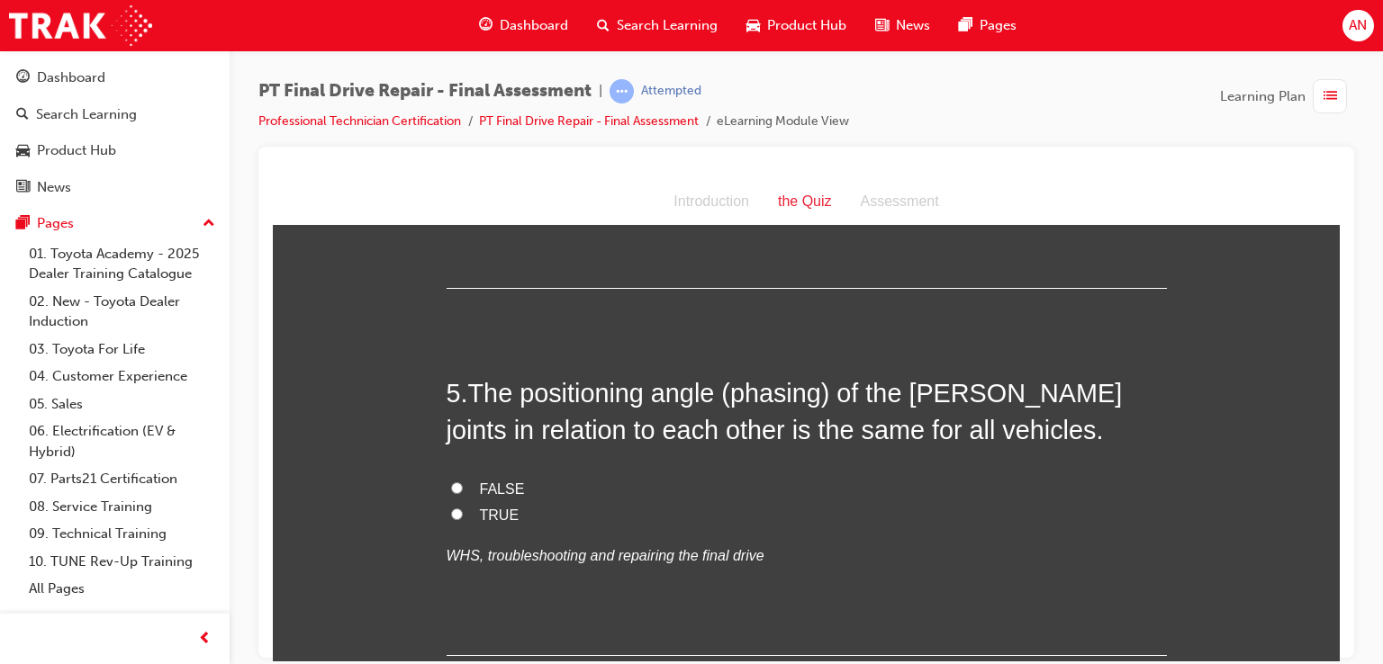
scroll to position [1656, 0]
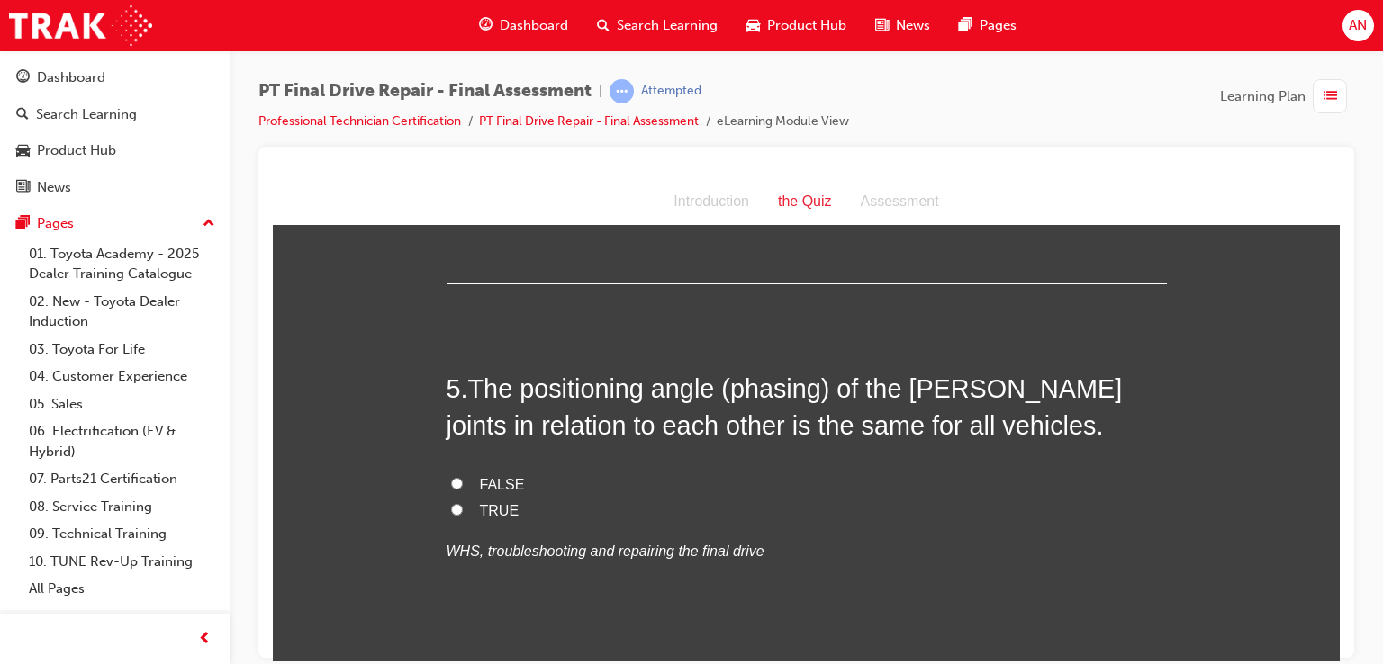
click at [480, 484] on span "FALSE" at bounding box center [502, 483] width 45 height 15
click at [463, 484] on input "FALSE" at bounding box center [457, 483] width 12 height 12
radio input "true"
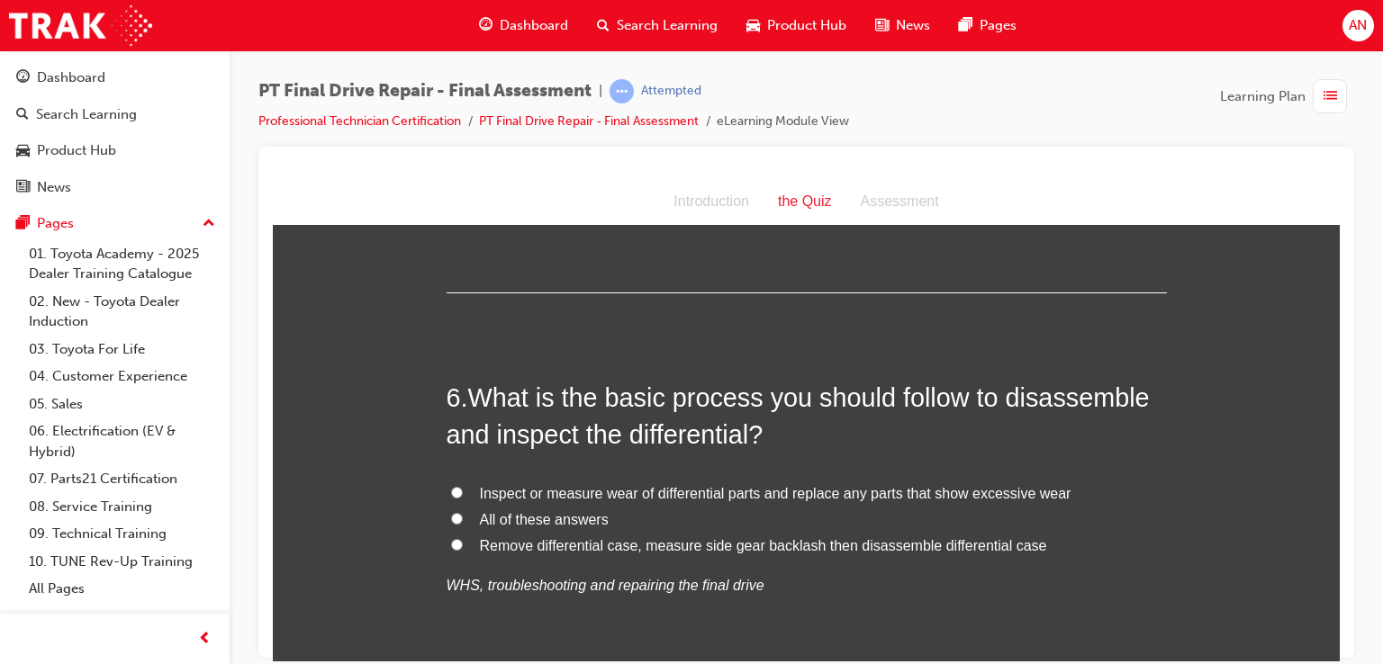
scroll to position [2053, 0]
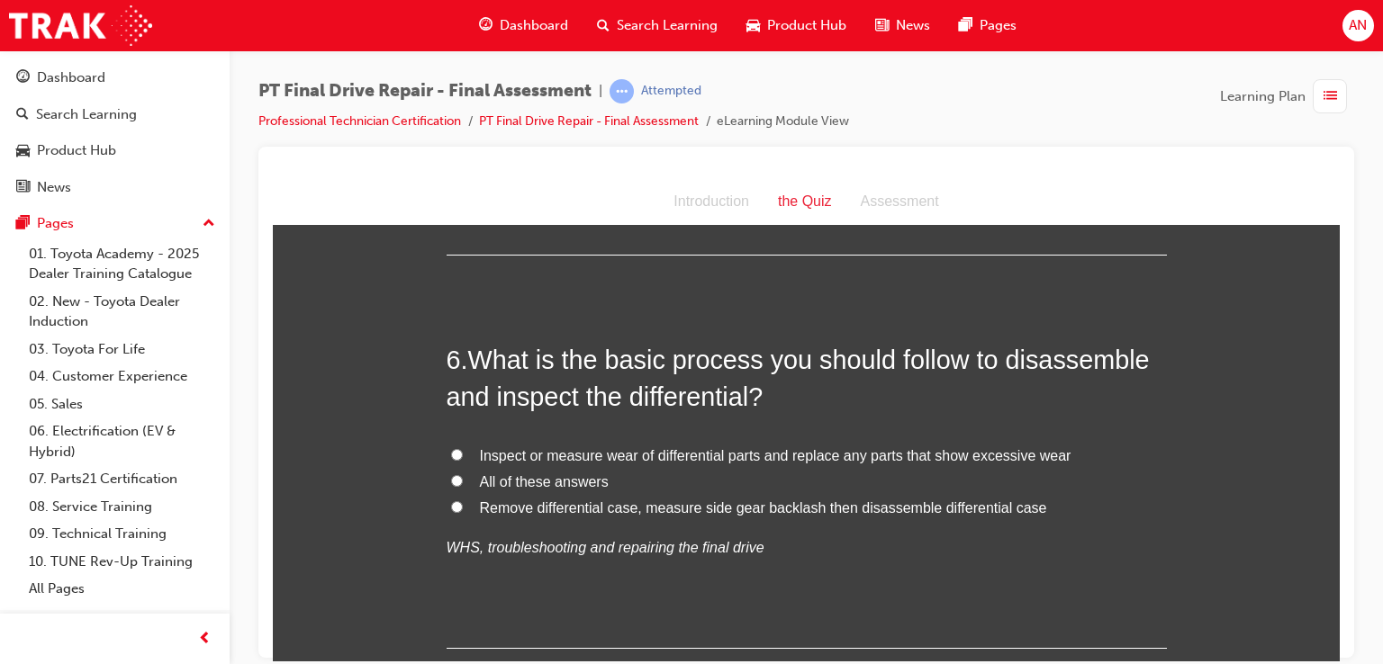
click at [451, 474] on input "All of these answers" at bounding box center [457, 480] width 12 height 12
radio input "true"
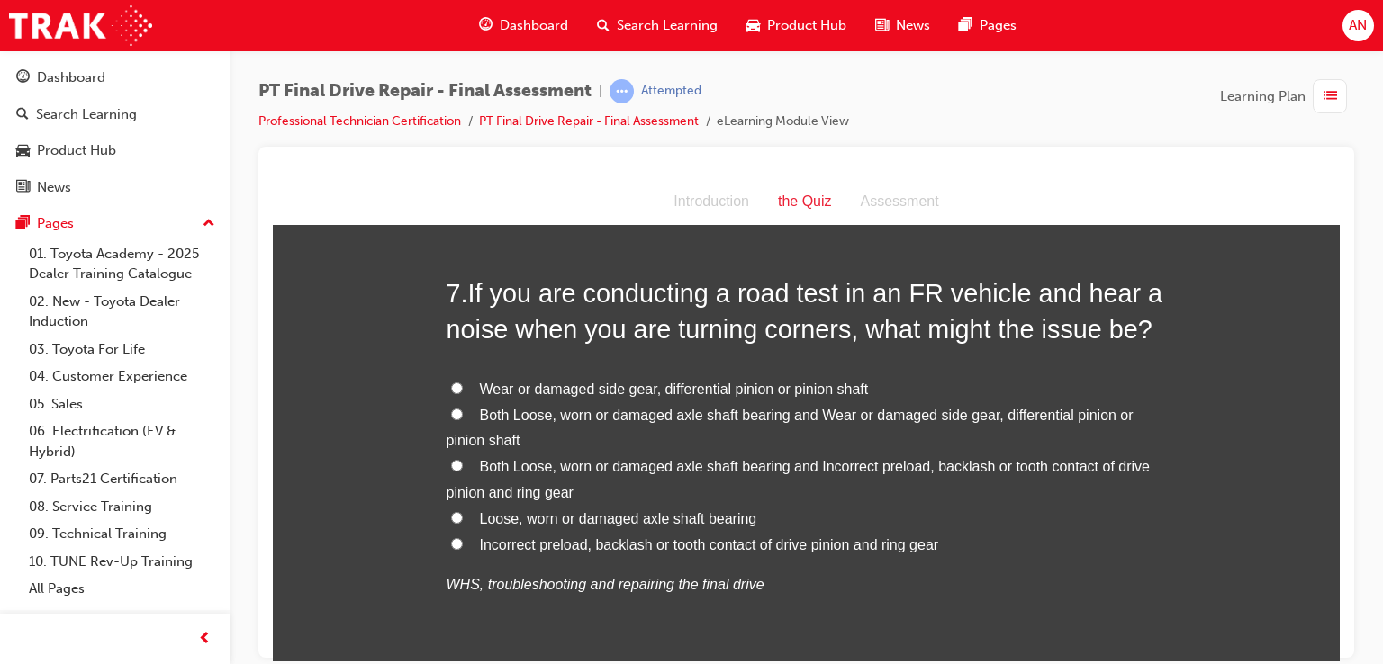
scroll to position [2521, 0]
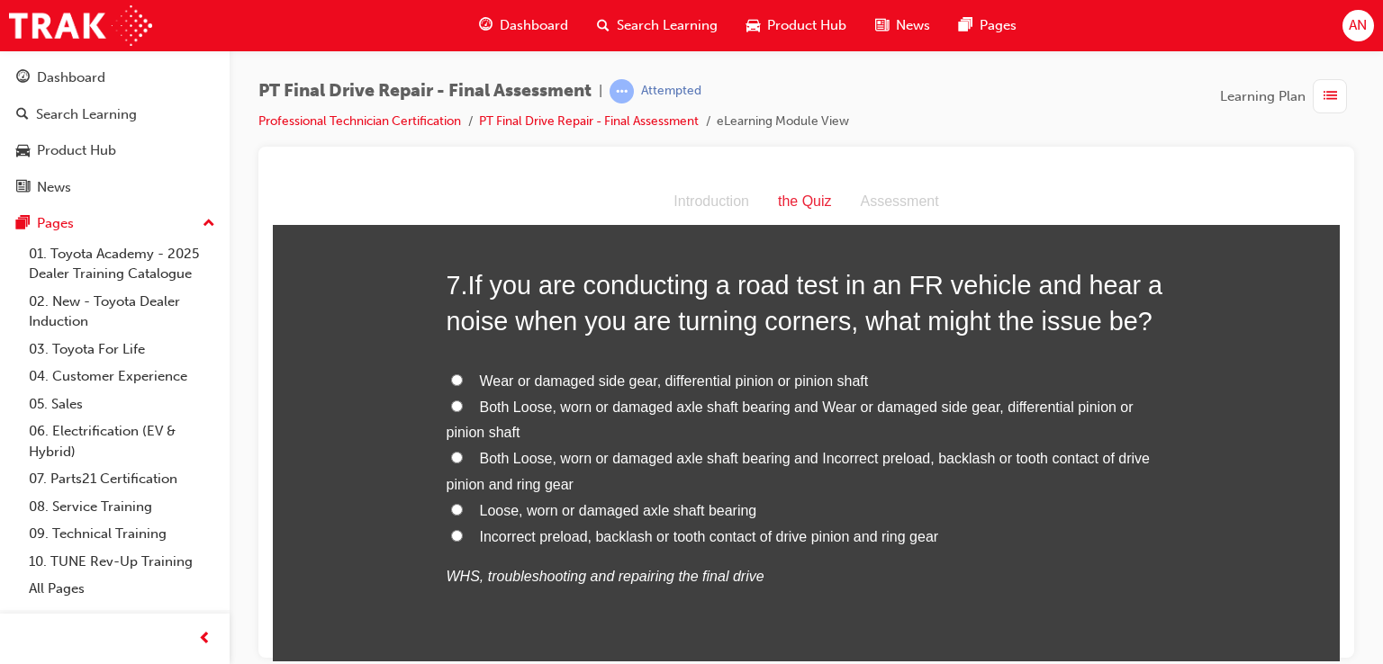
click at [454, 402] on input "Both Loose, worn or damaged axle shaft bearing and Wear or damaged side gear, d…" at bounding box center [457, 406] width 12 height 12
radio input "true"
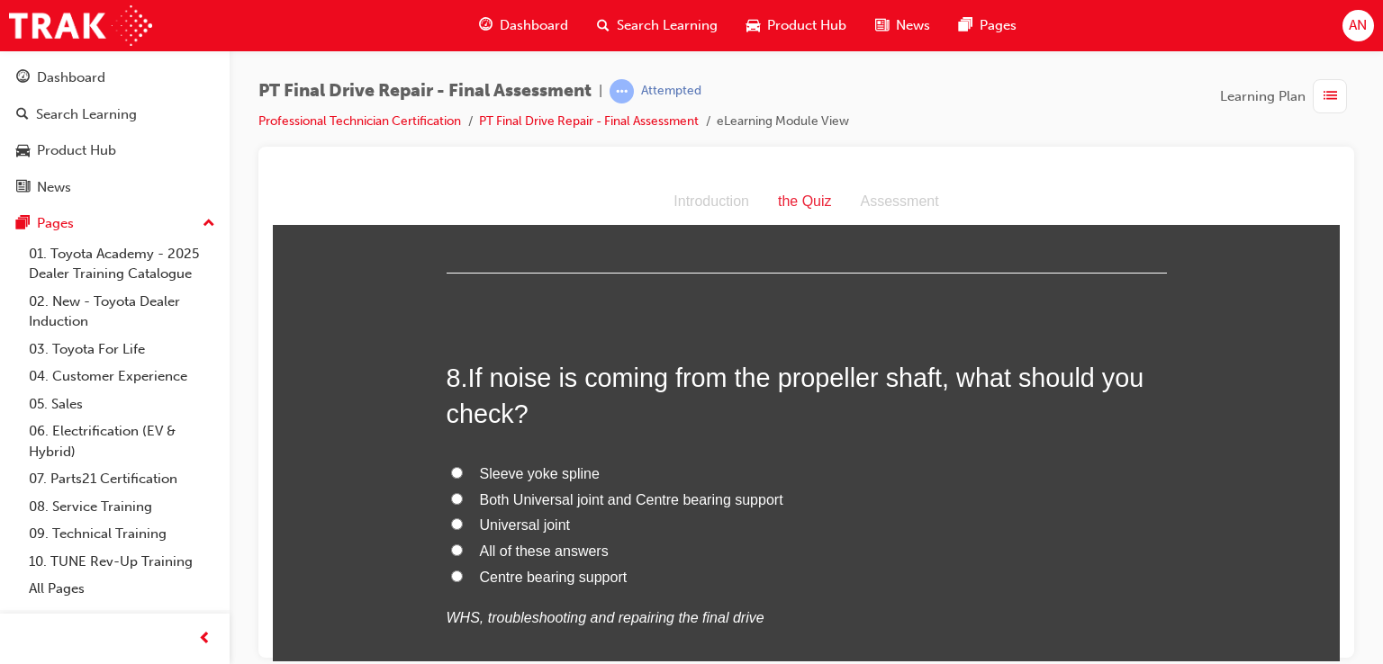
scroll to position [2953, 0]
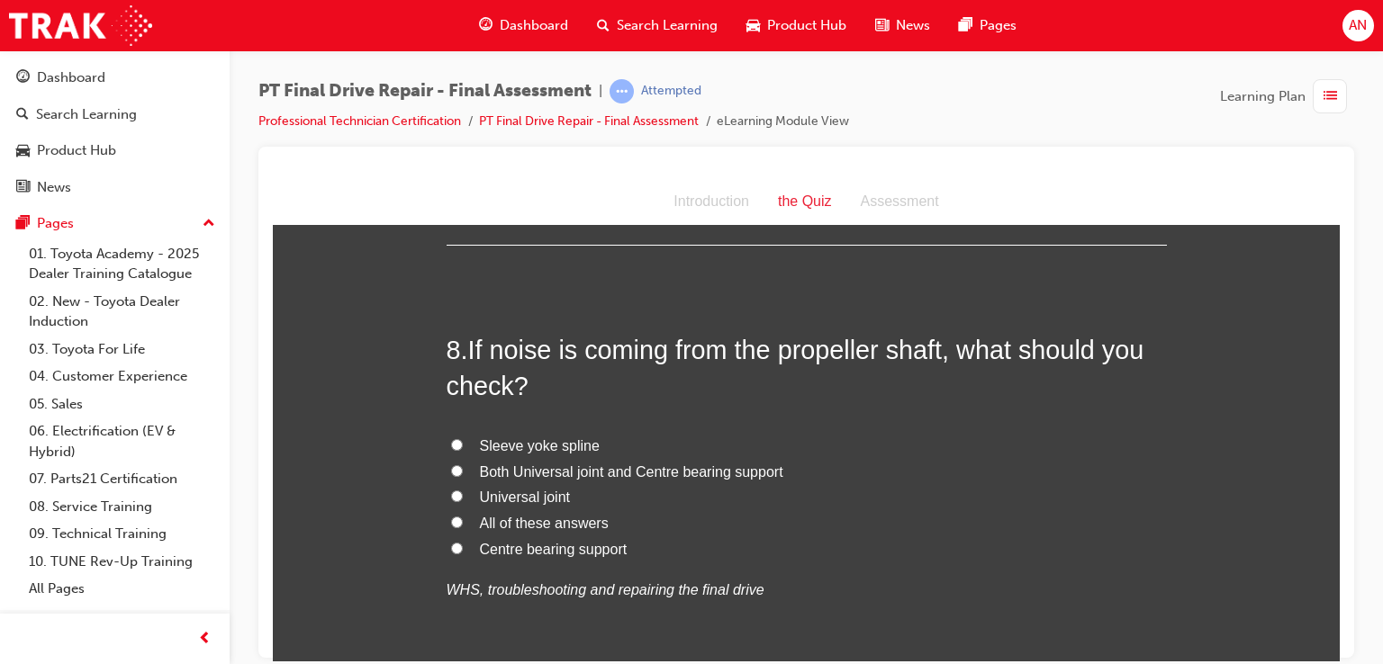
click at [497, 521] on span "All of these answers" at bounding box center [544, 522] width 129 height 15
click at [463, 521] on input "All of these answers" at bounding box center [457, 522] width 12 height 12
radio input "true"
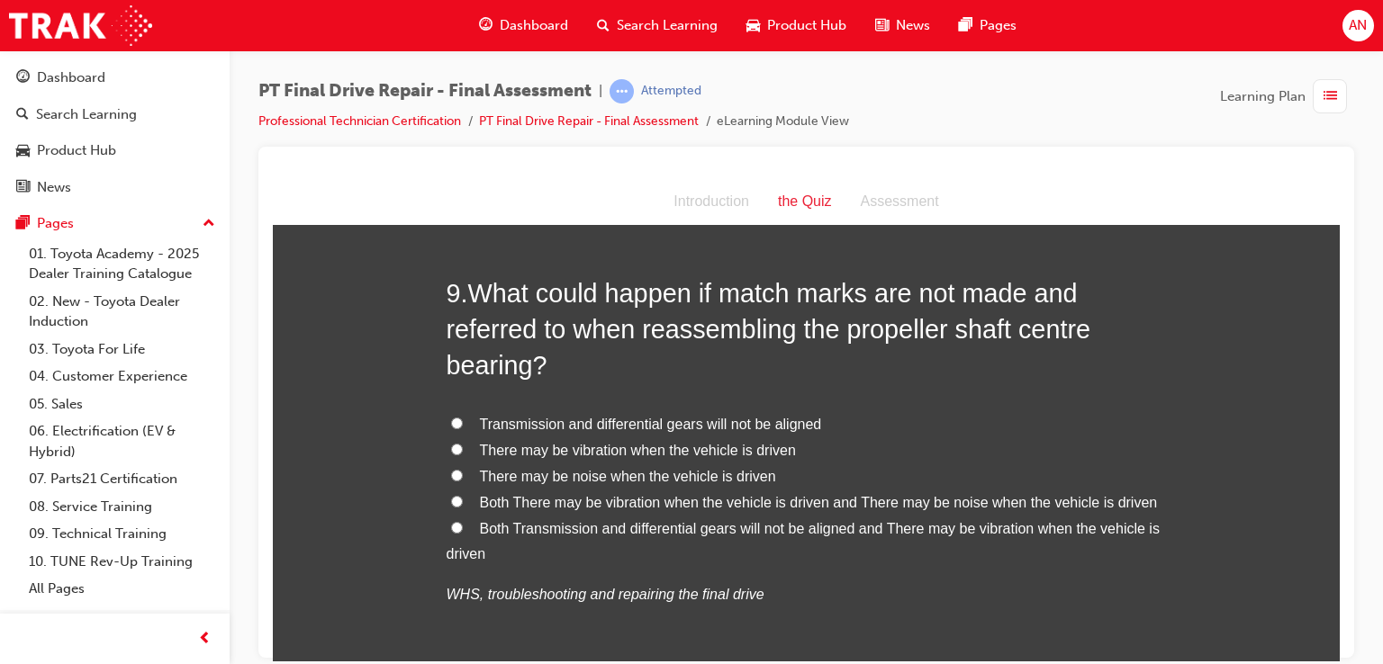
scroll to position [3457, 0]
click at [451, 501] on input "Both There may be vibration when the vehicle is driven and There may be noise w…" at bounding box center [457, 499] width 12 height 12
radio input "true"
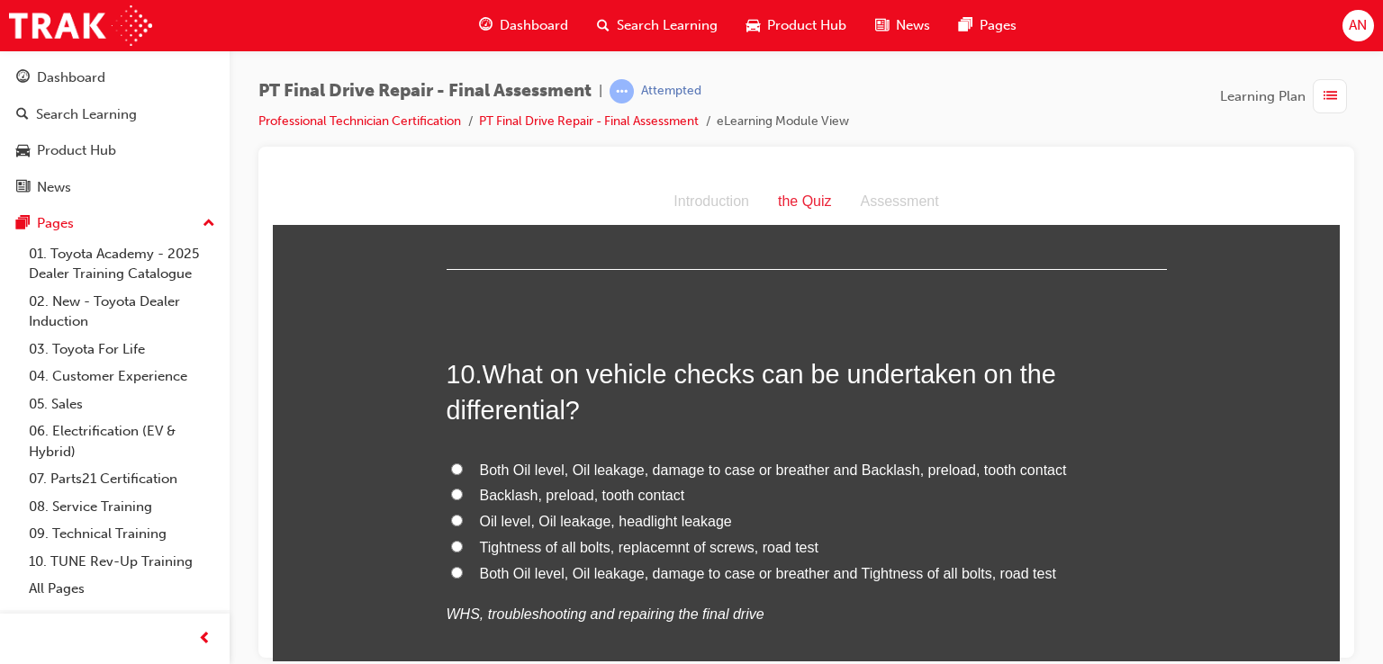
scroll to position [3889, 0]
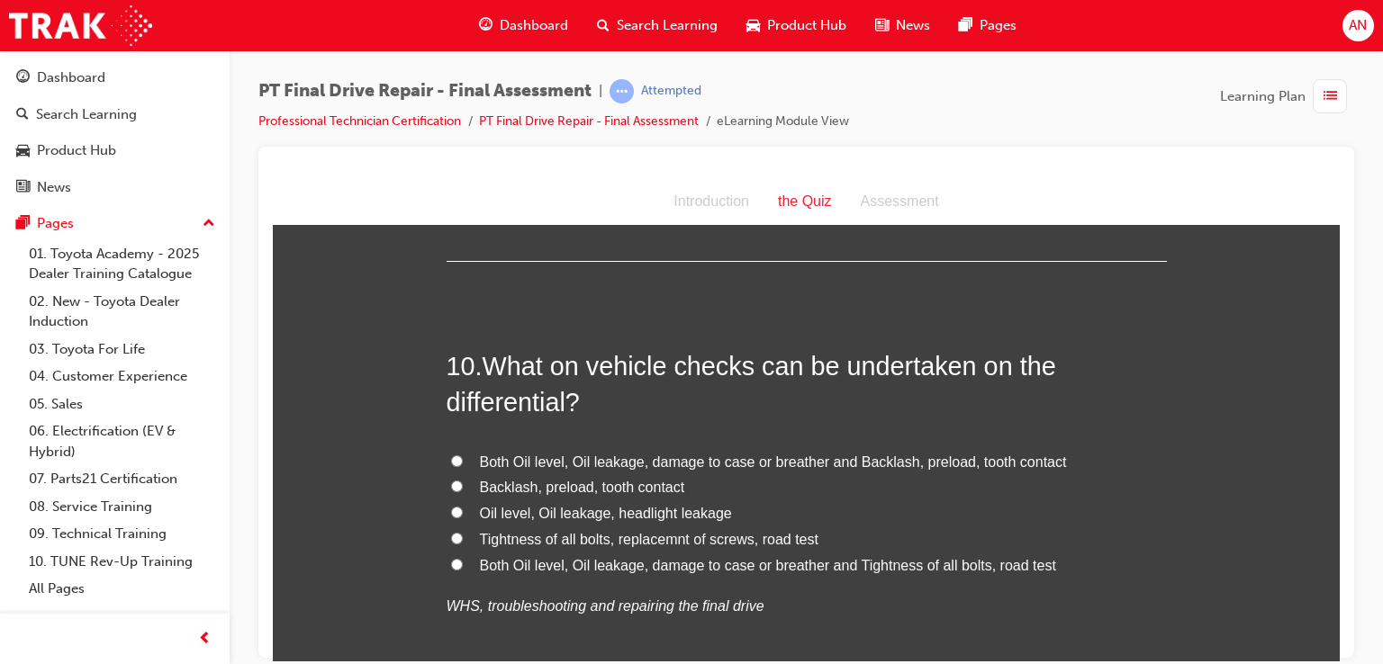
click at [951, 466] on span "Both Oil level, Oil leakage, damage to case or breather and Backlash, preload, …" at bounding box center [773, 461] width 587 height 15
click at [463, 466] on input "Both Oil level, Oil leakage, damage to case or breather and Backlash, preload, …" at bounding box center [457, 461] width 12 height 12
radio input "true"
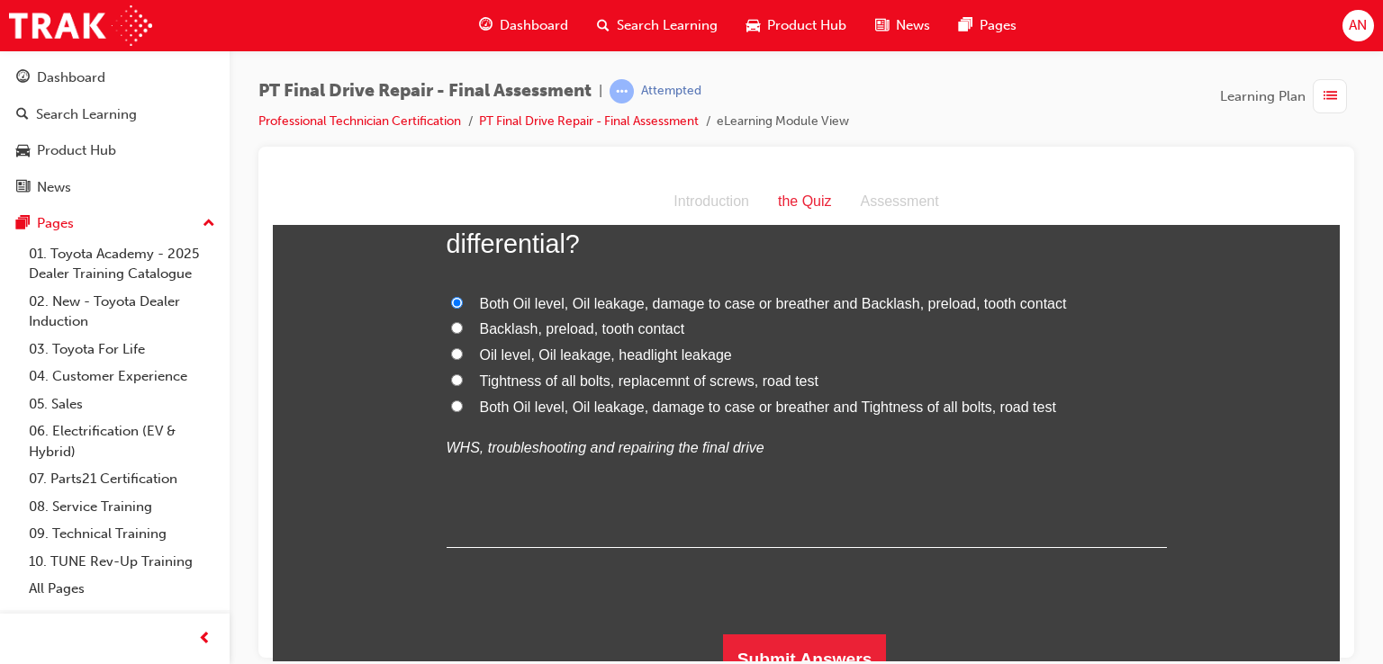
scroll to position [4069, 0]
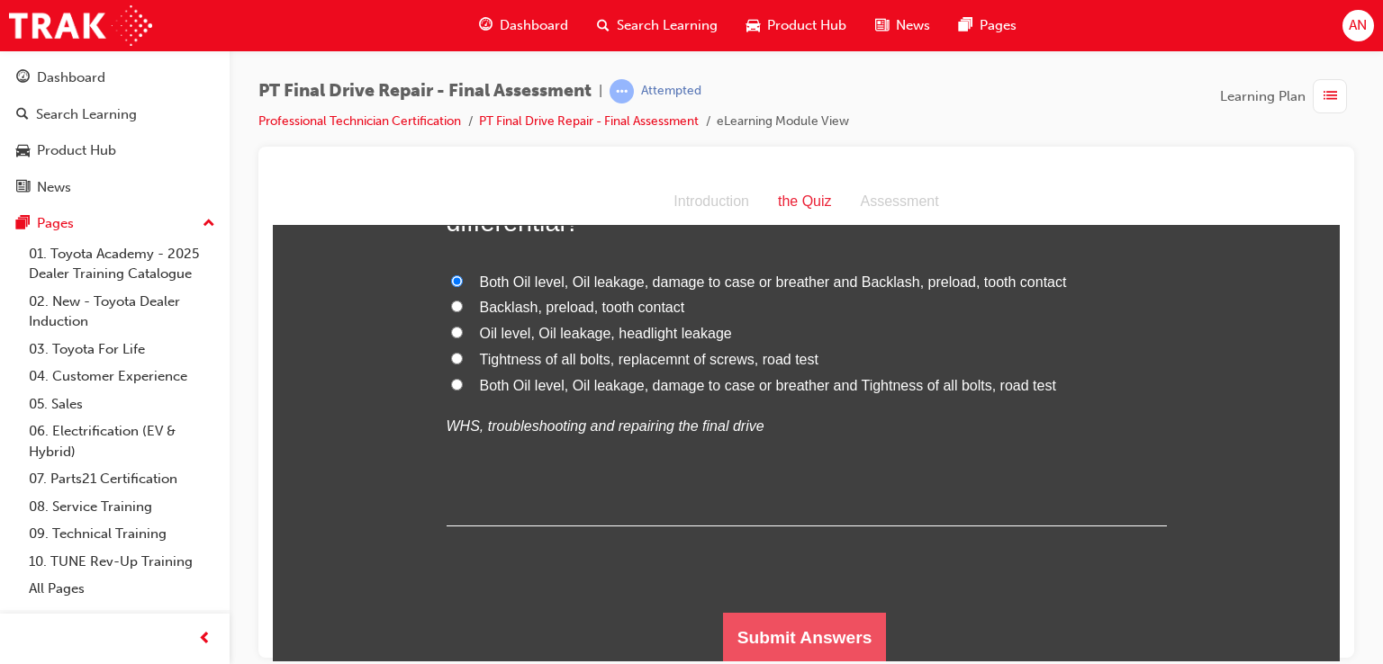
click at [842, 630] on button "Submit Answers" at bounding box center [805, 637] width 164 height 50
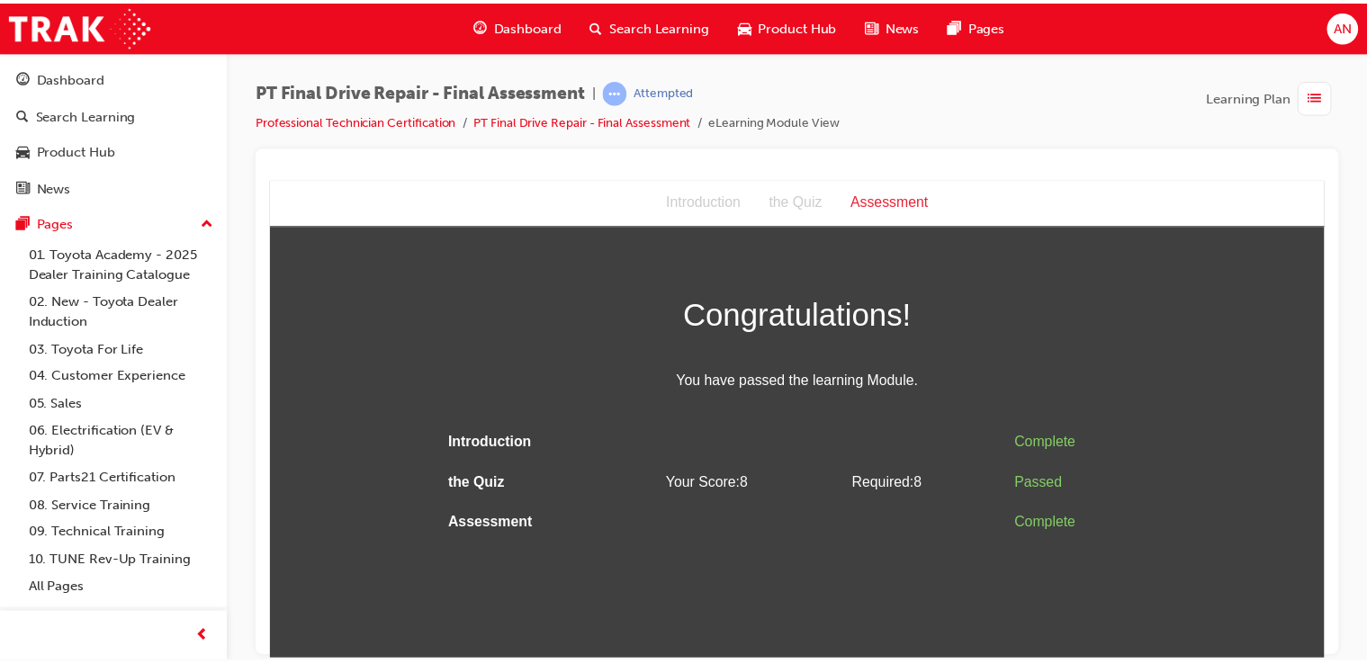
scroll to position [0, 0]
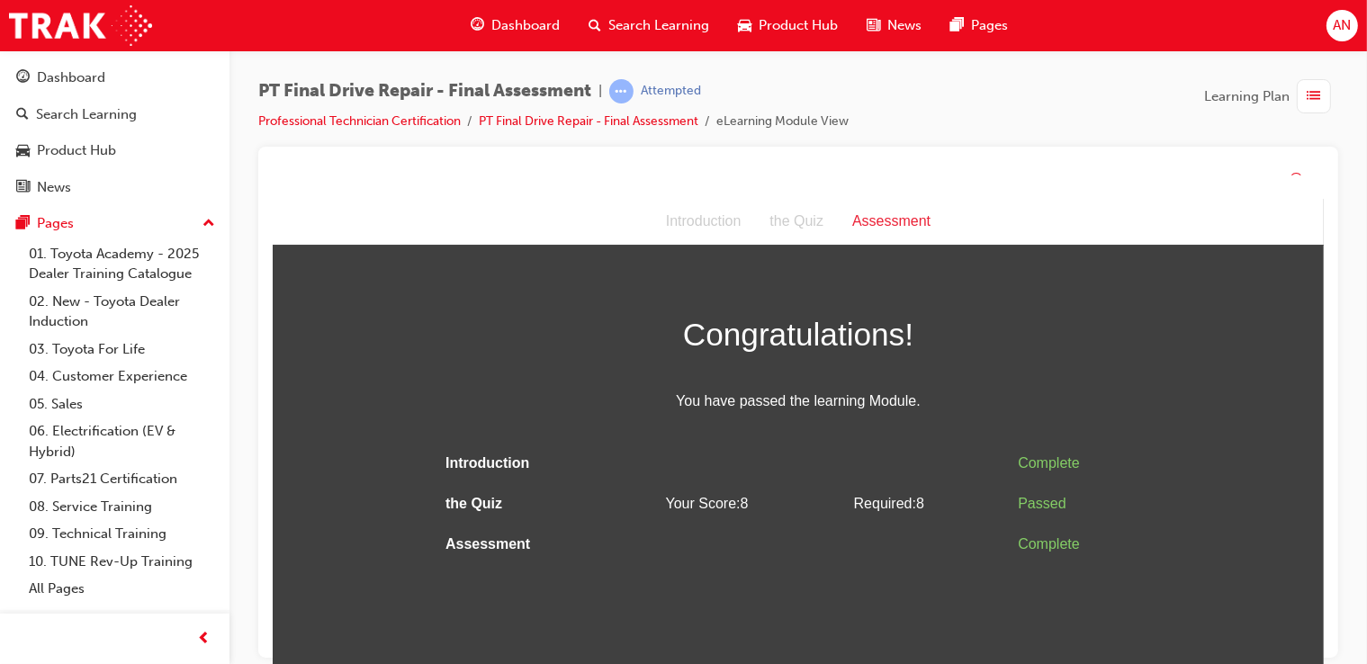
click at [910, 607] on html "Assessment Introduction the Quiz Assessment Congratulations! You have passed th…" at bounding box center [797, 439] width 1051 height 483
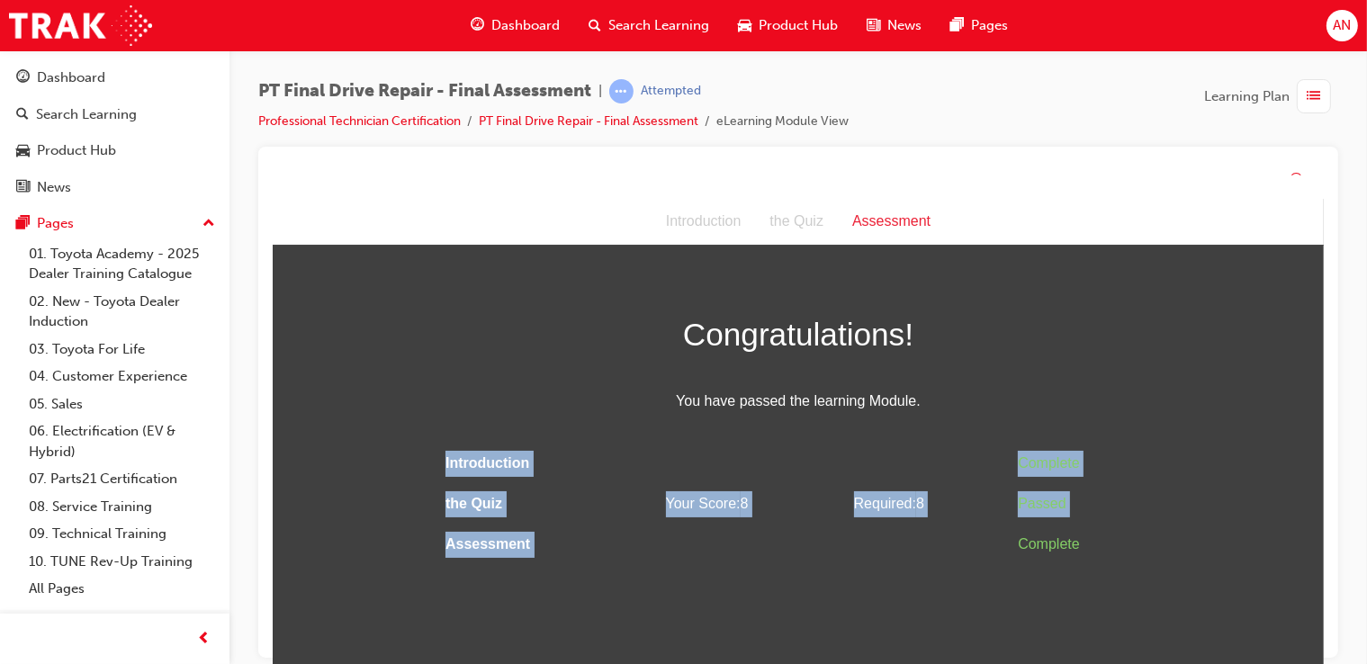
click at [910, 607] on html "Assessment Introduction the Quiz Assessment Congratulations! You have passed th…" at bounding box center [797, 439] width 1051 height 483
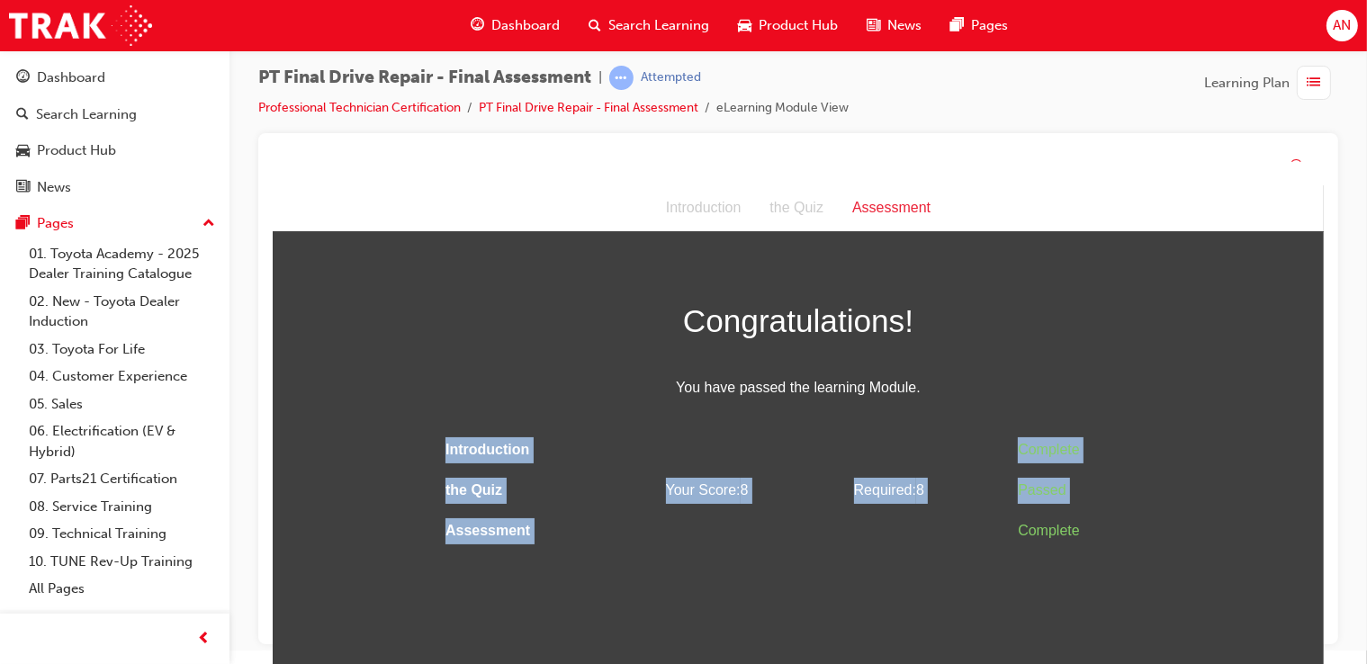
scroll to position [16, 0]
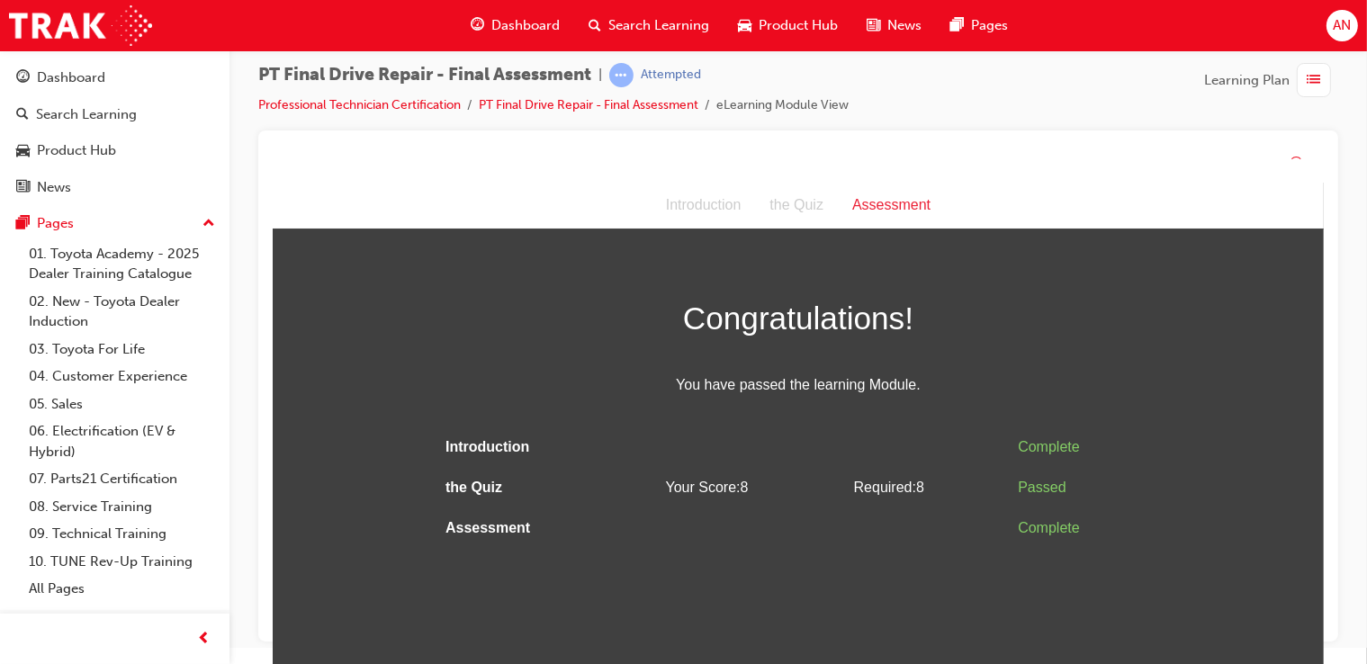
click at [1139, 394] on span "You have passed the learning Module." at bounding box center [798, 385] width 720 height 26
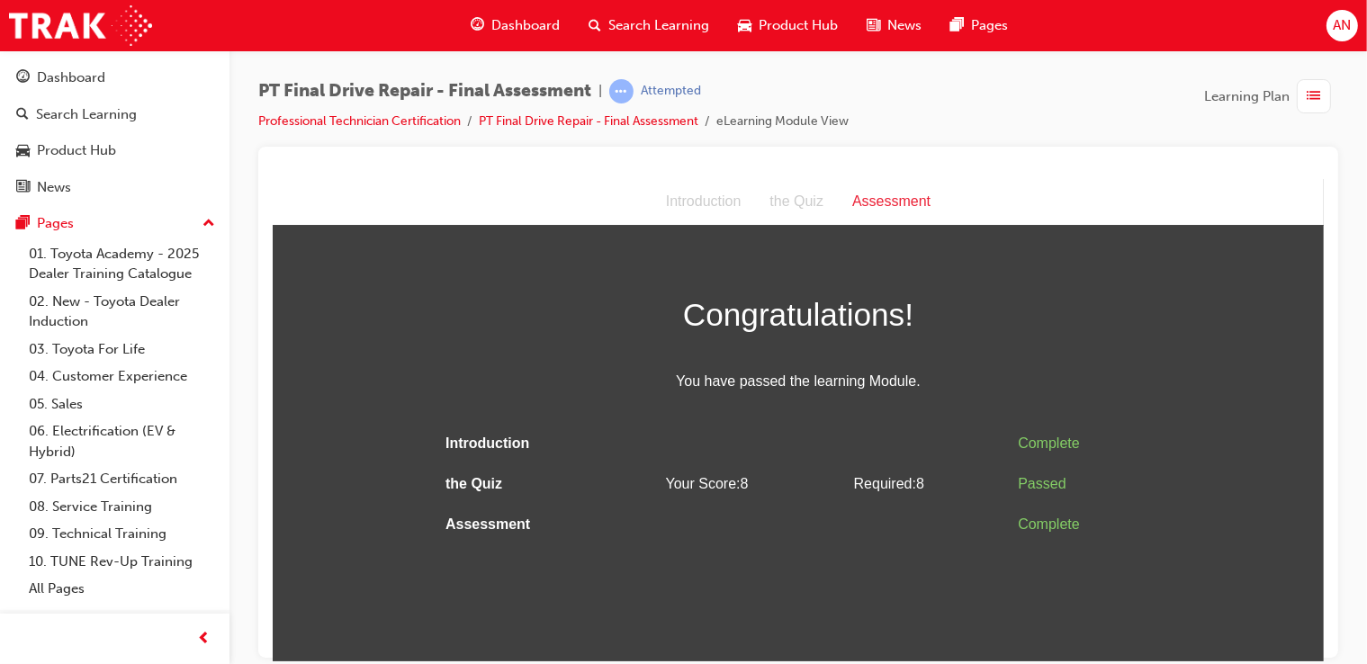
scroll to position [0, 0]
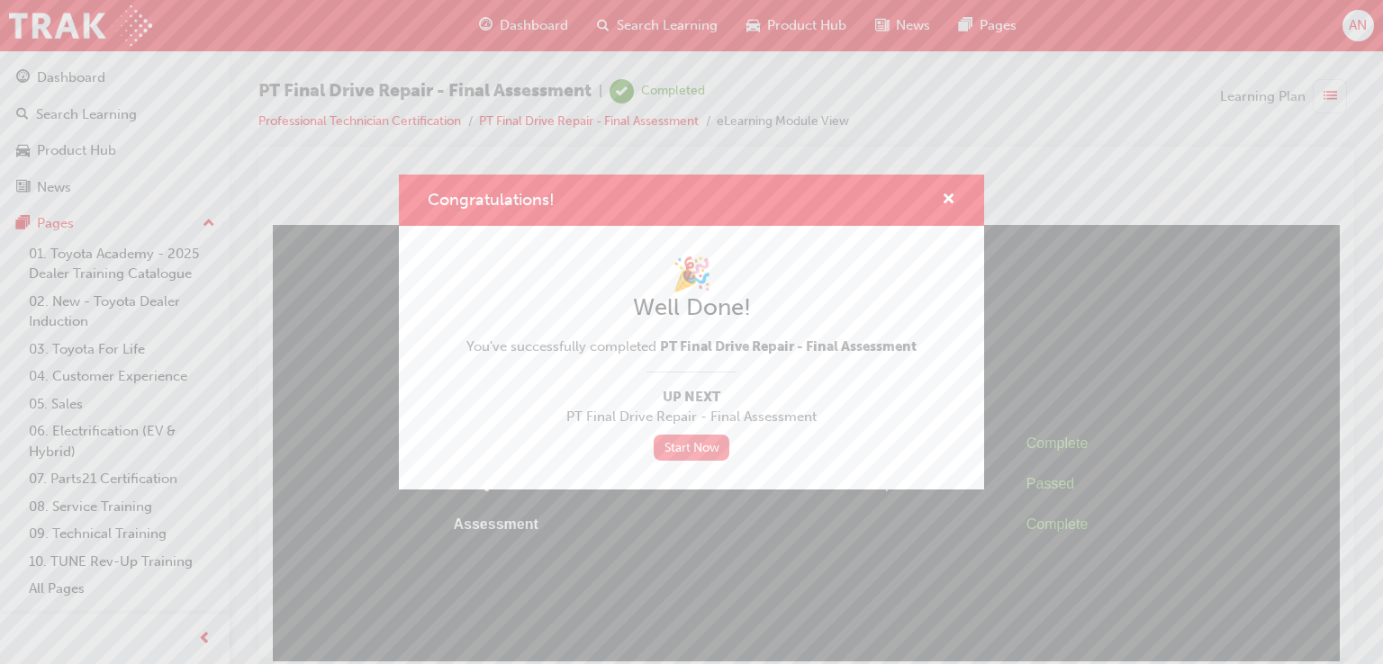
click at [706, 458] on link "Start Now" at bounding box center [692, 448] width 76 height 26
click at [698, 442] on link "Start Now" at bounding box center [692, 448] width 76 height 26
click at [946, 203] on span "cross-icon" at bounding box center [949, 201] width 14 height 16
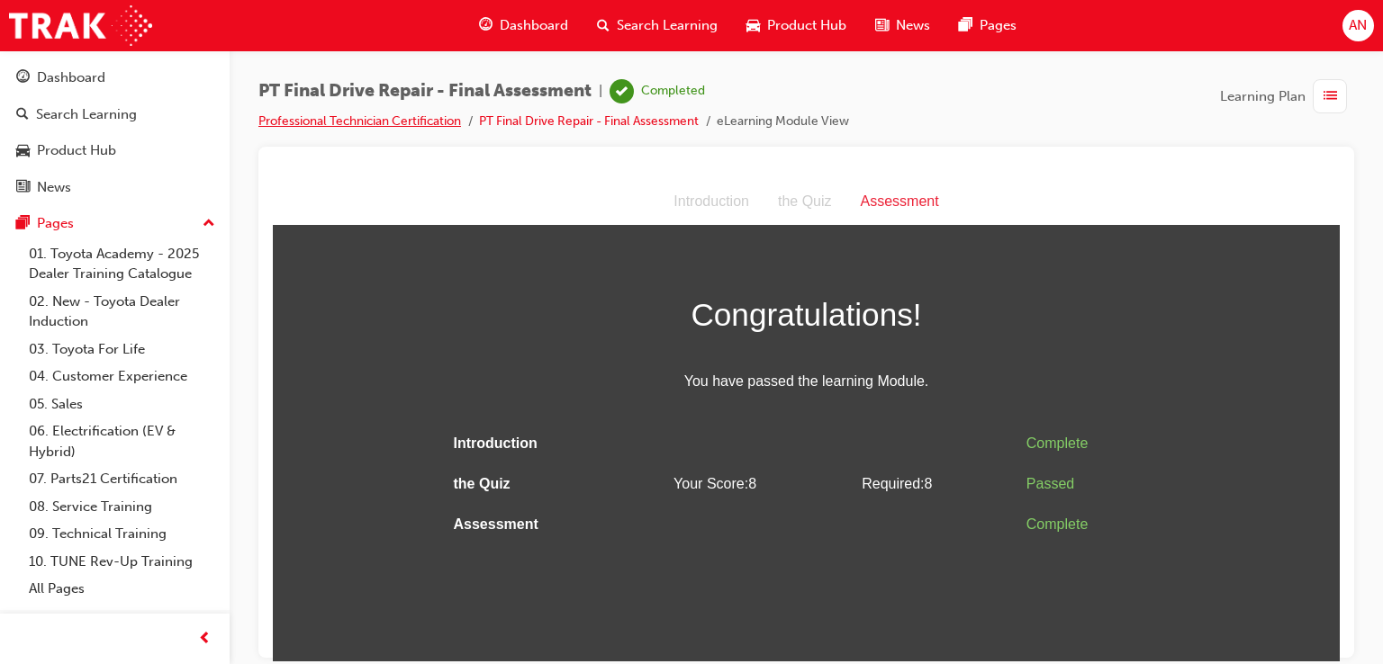
click at [387, 122] on link "Professional Technician Certification" at bounding box center [359, 120] width 203 height 15
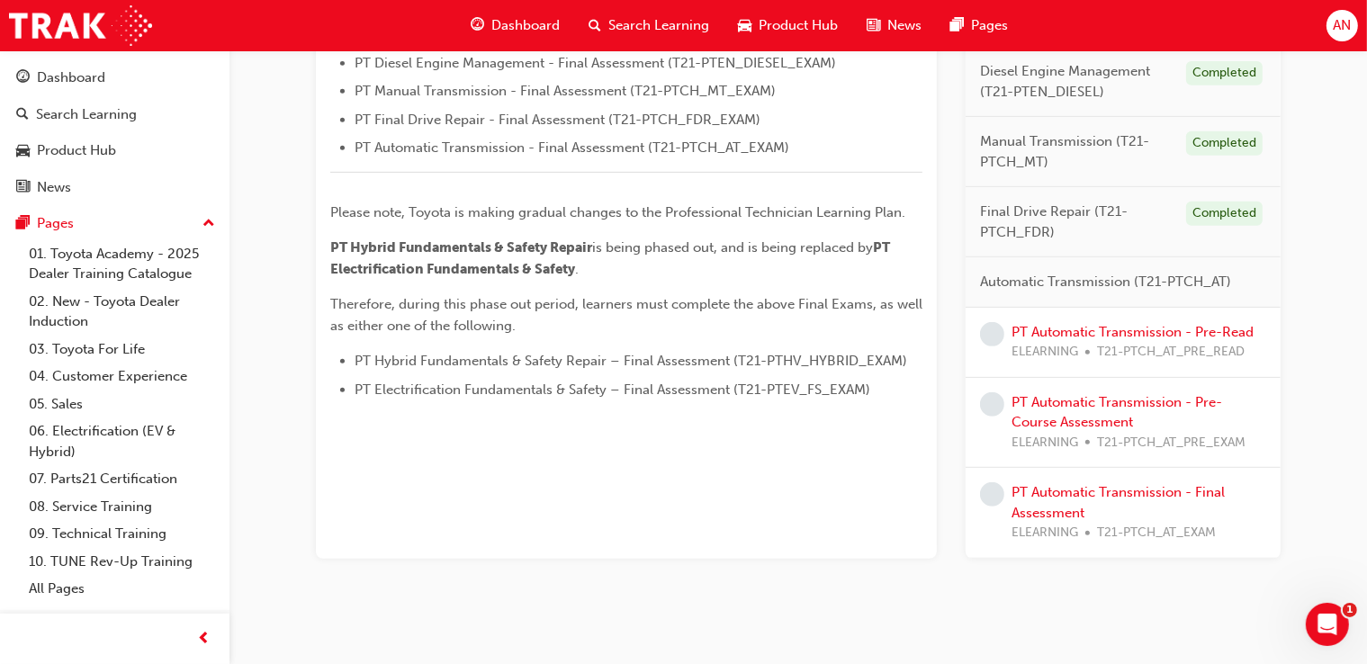
scroll to position [803, 0]
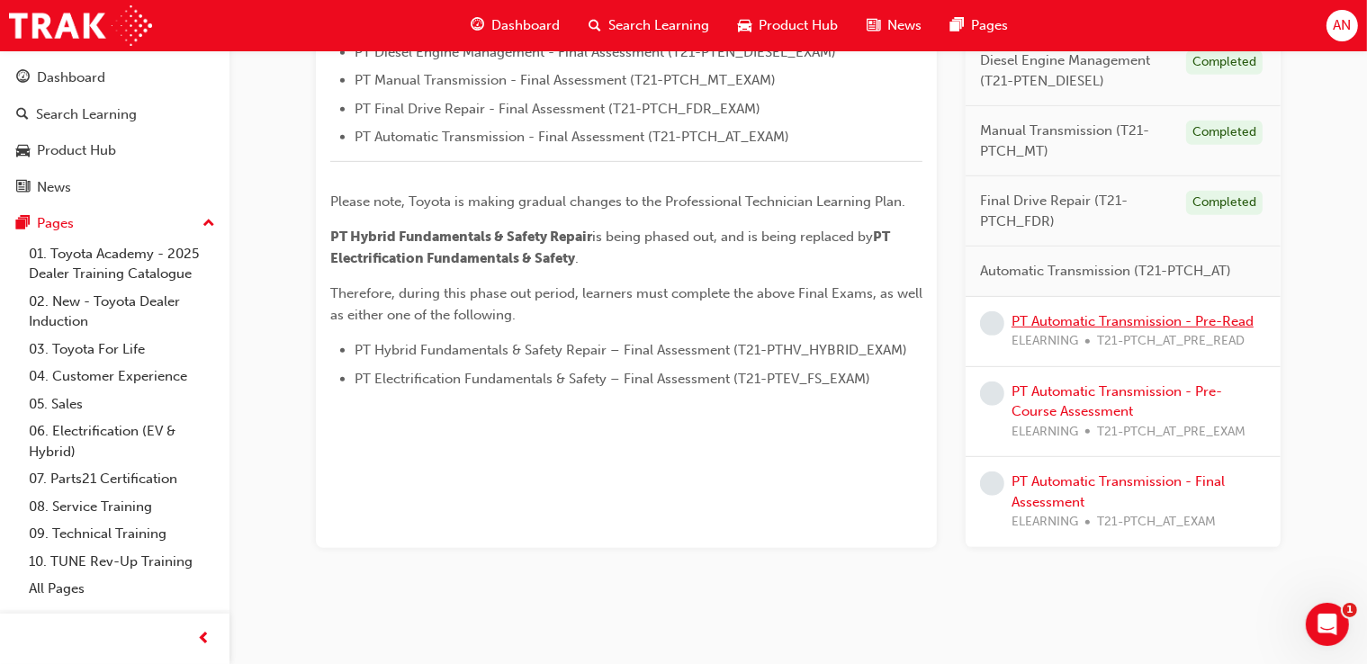
click at [1101, 321] on link "PT Automatic Transmission - Pre-Read" at bounding box center [1133, 321] width 242 height 16
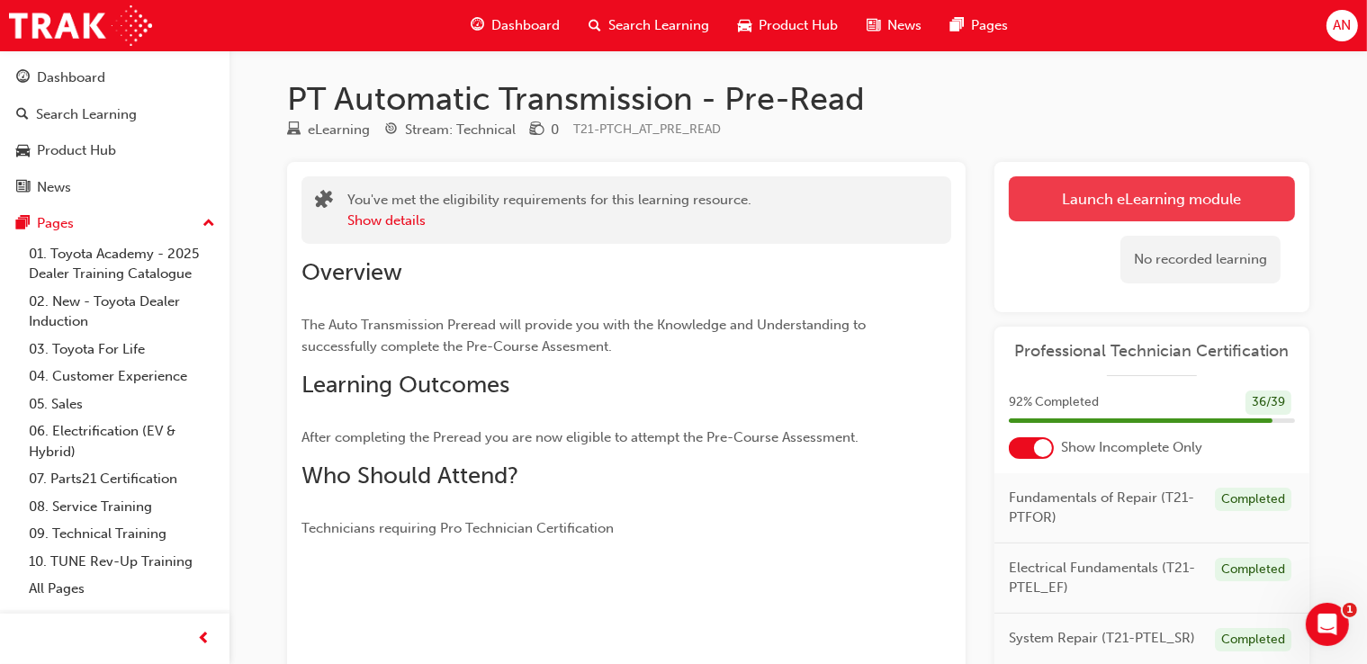
click at [1177, 190] on link "Launch eLearning module" at bounding box center [1152, 198] width 286 height 45
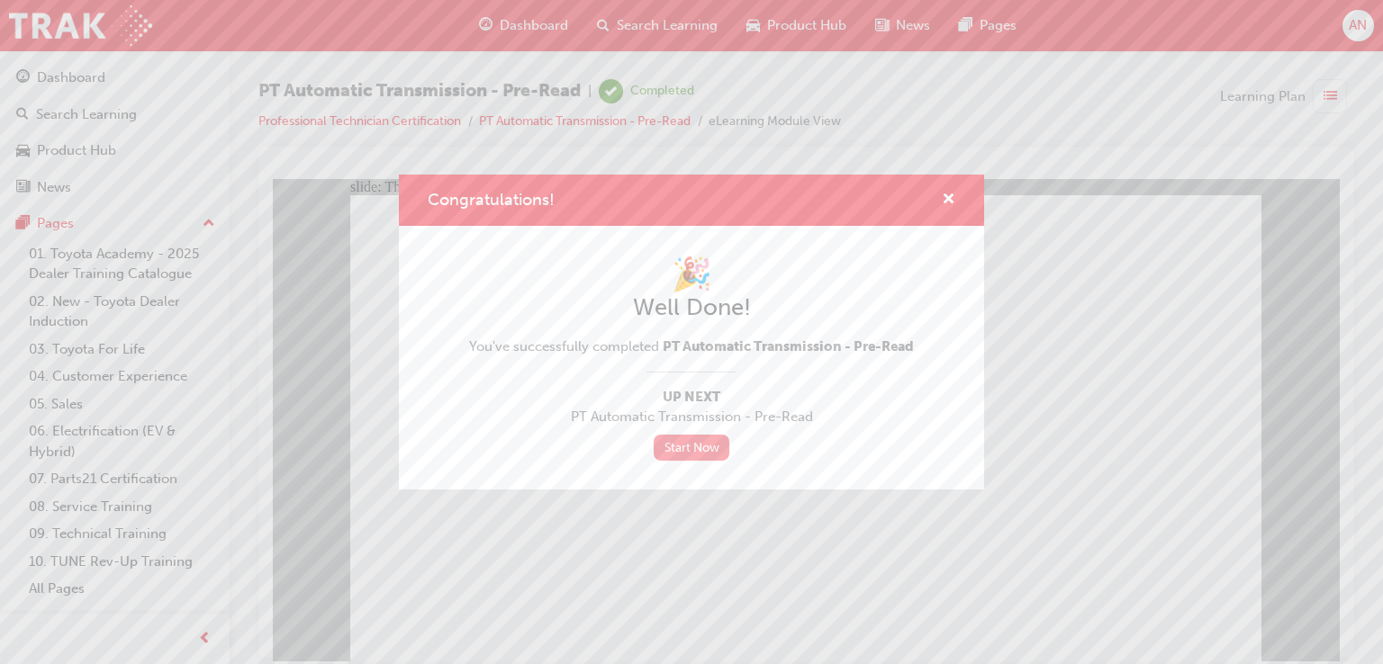
click at [699, 450] on link "Start Now" at bounding box center [692, 448] width 76 height 26
click at [952, 203] on span "cross-icon" at bounding box center [949, 201] width 14 height 16
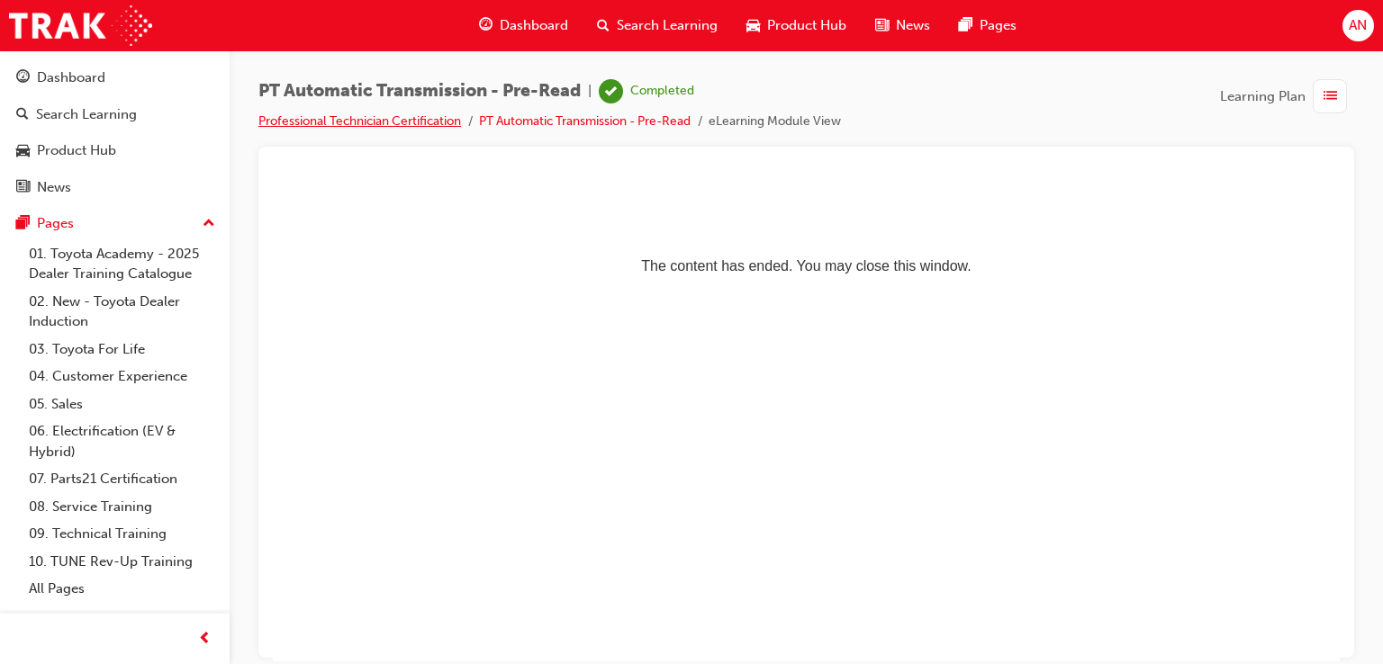
click at [398, 120] on link "Professional Technician Certification" at bounding box center [359, 120] width 203 height 15
